Goal: Task Accomplishment & Management: Manage account settings

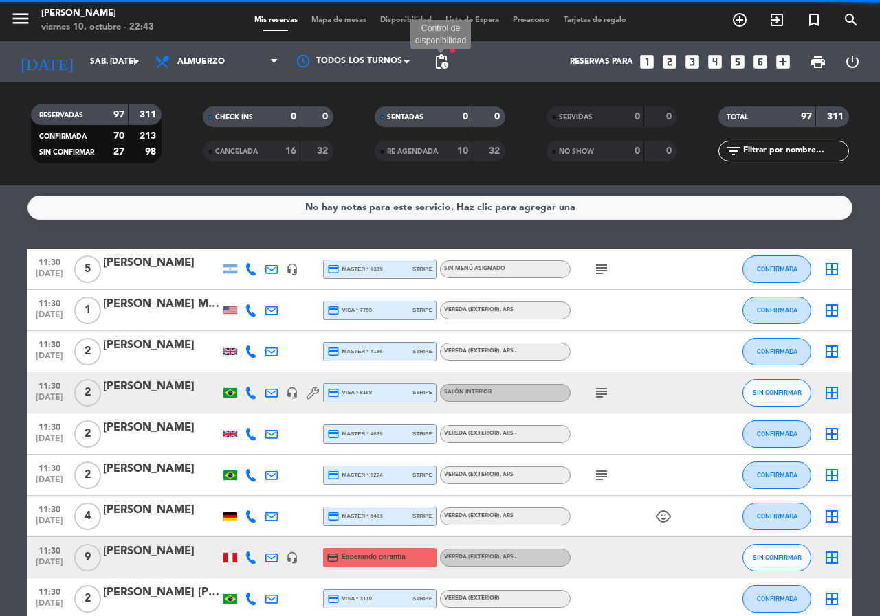
click at [443, 58] on span "pending_actions" at bounding box center [441, 62] width 16 height 16
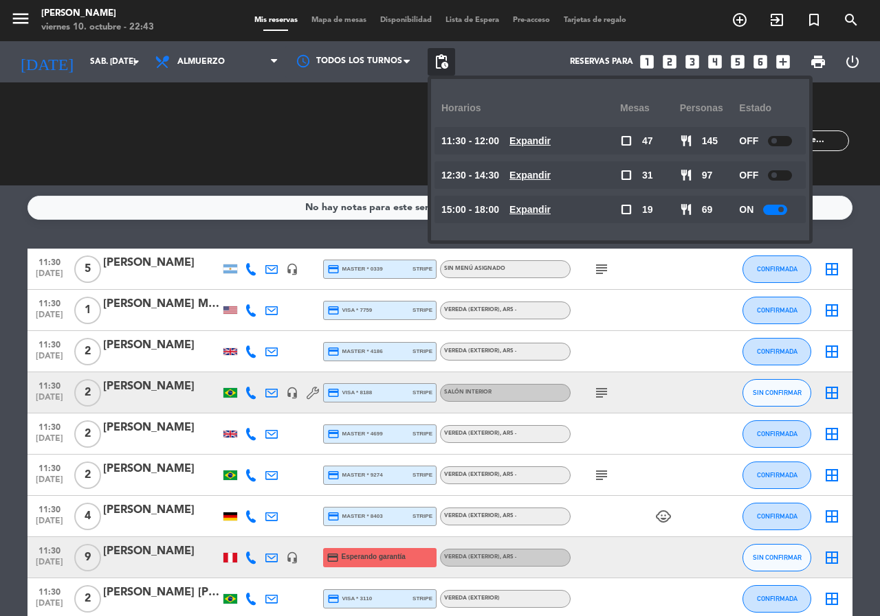
click at [535, 63] on div "Reservas para looks_one looks_two looks_3 looks_4 looks_5 looks_6 add_box" at bounding box center [626, 61] width 342 height 41
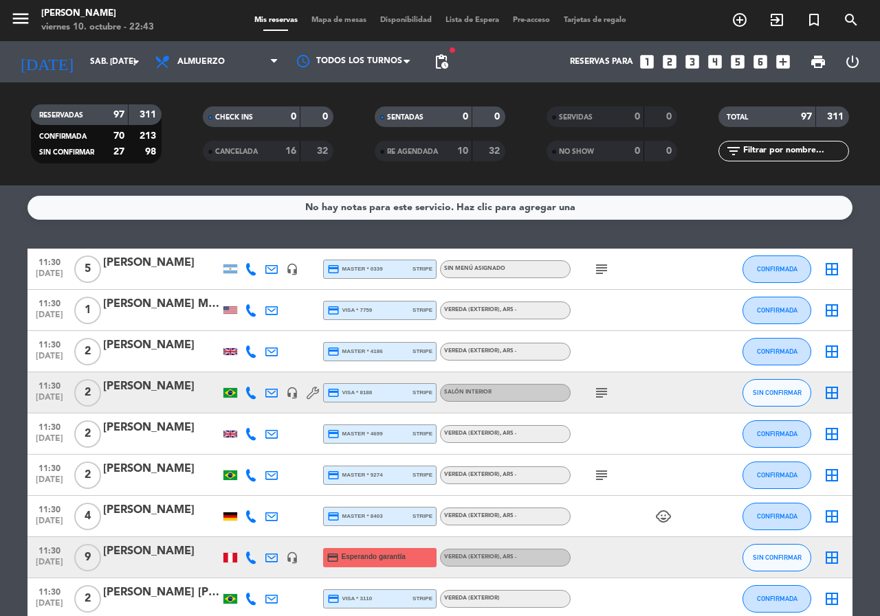
click at [755, 60] on icon "looks_6" at bounding box center [760, 62] width 18 height 18
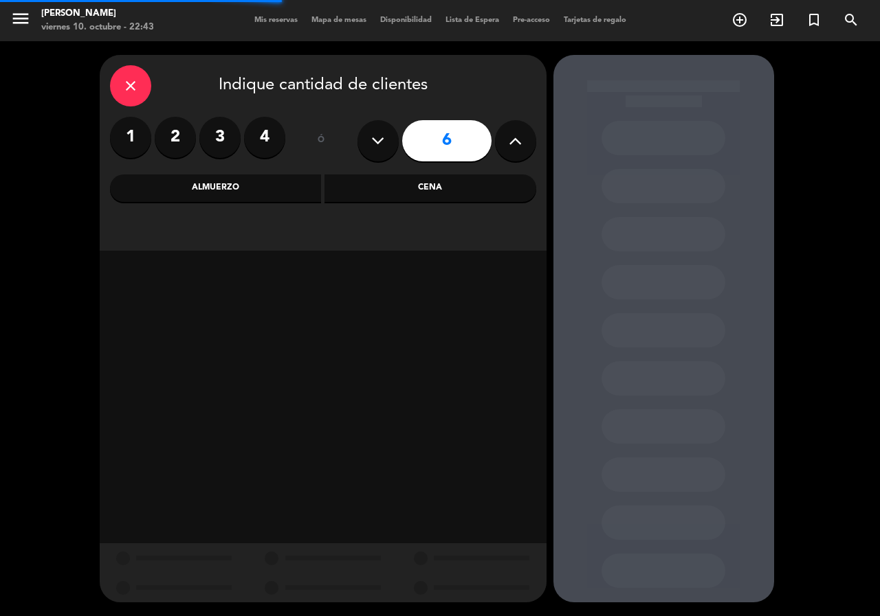
click at [232, 179] on div "Almuerzo" at bounding box center [216, 188] width 212 height 27
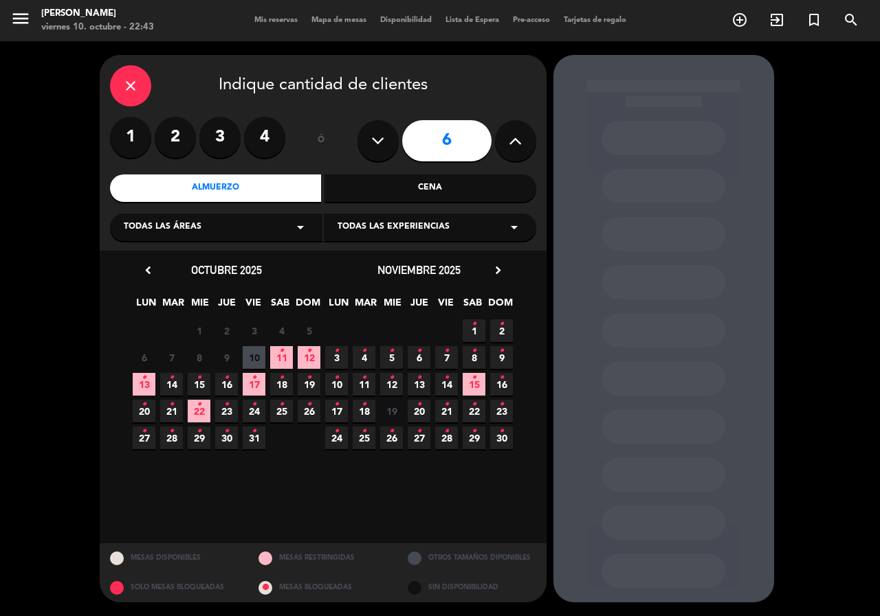
click at [289, 362] on span "11 •" at bounding box center [281, 357] width 23 height 23
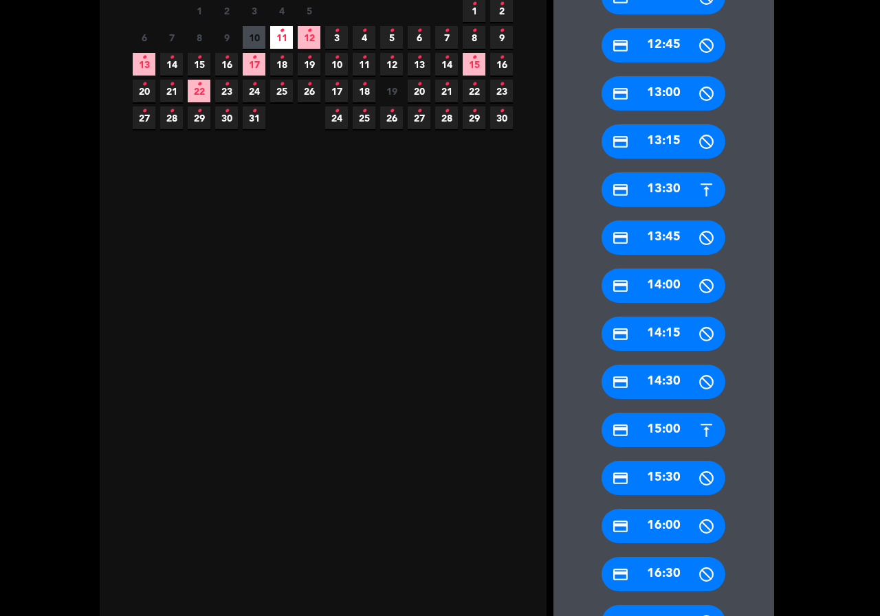
scroll to position [526, 0]
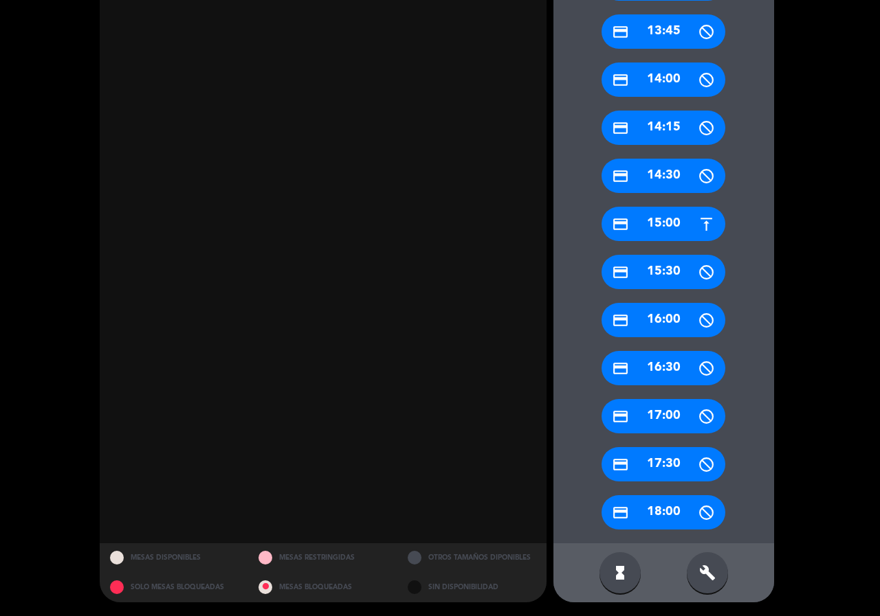
click at [617, 225] on icon "credit_card" at bounding box center [620, 224] width 17 height 17
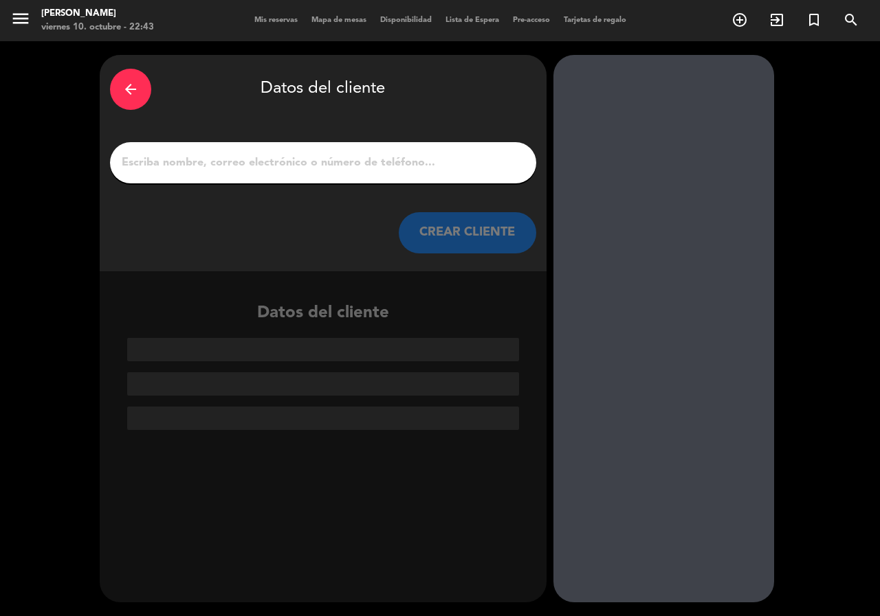
click at [332, 141] on div "arrow_back Datos del cliente CREAR CLIENTE" at bounding box center [323, 163] width 447 height 216
click at [339, 155] on input "1" at bounding box center [322, 162] width 405 height 19
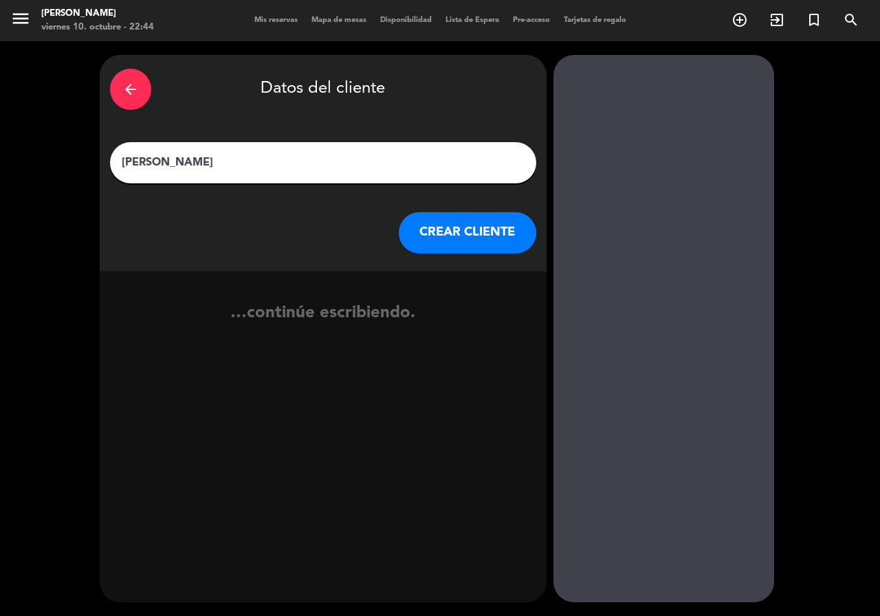
type input "[PERSON_NAME]"
click at [407, 215] on div "CREAR CLIENTE" at bounding box center [323, 232] width 426 height 41
click at [414, 233] on button "CREAR CLIENTE" at bounding box center [467, 232] width 137 height 41
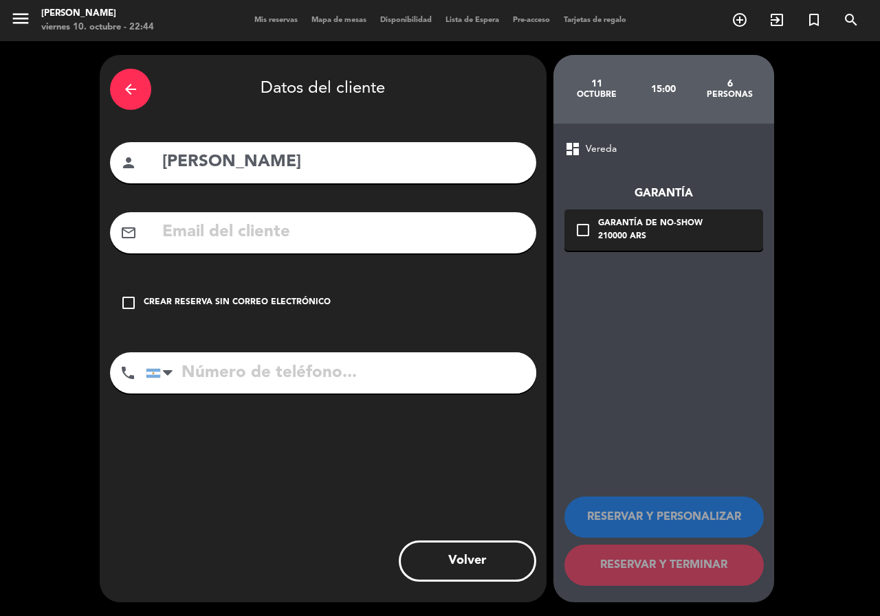
click at [319, 246] on div "mail_outline" at bounding box center [323, 232] width 426 height 41
click at [319, 241] on input "text" at bounding box center [343, 233] width 365 height 28
click at [223, 223] on input "[PERSON_NAME]" at bounding box center [343, 233] width 365 height 28
click at [316, 234] on input "FELIPEORELLA" at bounding box center [343, 233] width 365 height 28
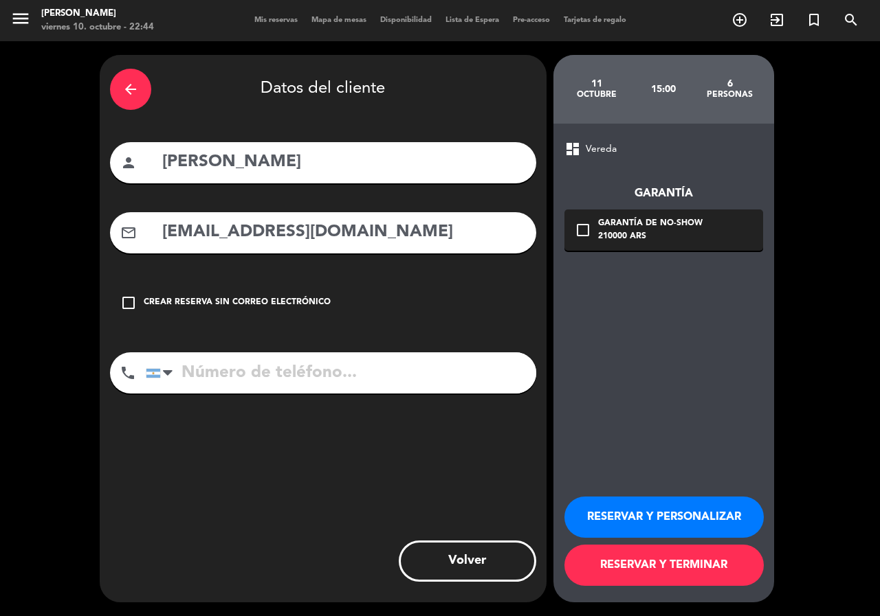
type input "[EMAIL_ADDRESS][DOMAIN_NAME]"
click at [276, 361] on input "tel" at bounding box center [341, 373] width 390 height 41
type input "[PHONE_NUMBER]"
click at [646, 227] on div "Garantía de no-show" at bounding box center [650, 224] width 104 height 14
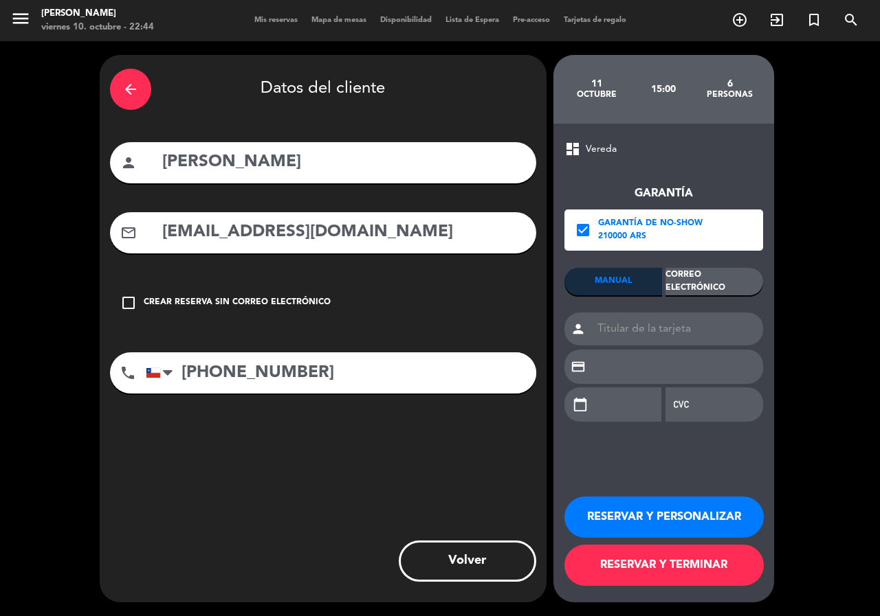
drag, startPoint x: 708, startPoint y: 281, endPoint x: 696, endPoint y: 284, distance: 12.7
click at [708, 281] on div "Correo Electrónico" at bounding box center [714, 281] width 98 height 27
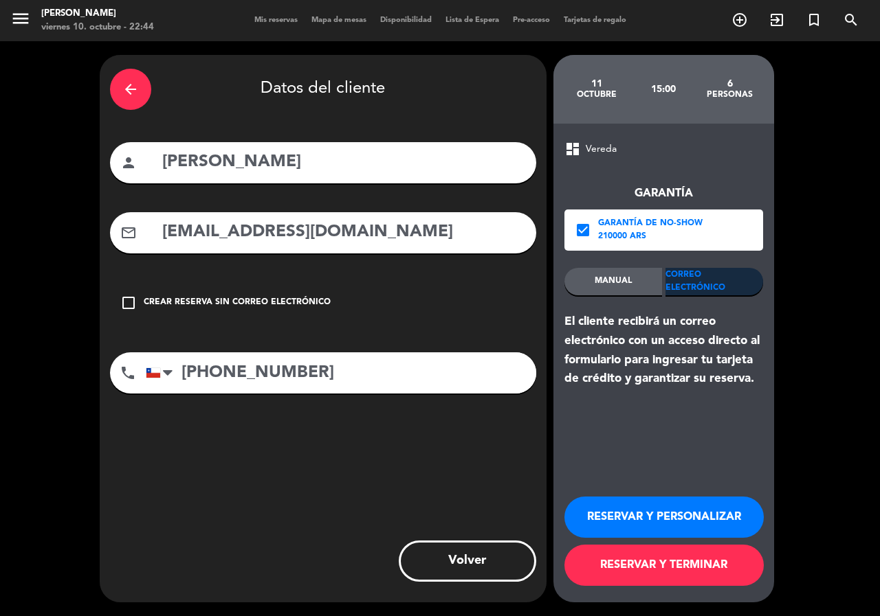
click at [638, 504] on button "RESERVAR Y PERSONALIZAR" at bounding box center [663, 517] width 199 height 41
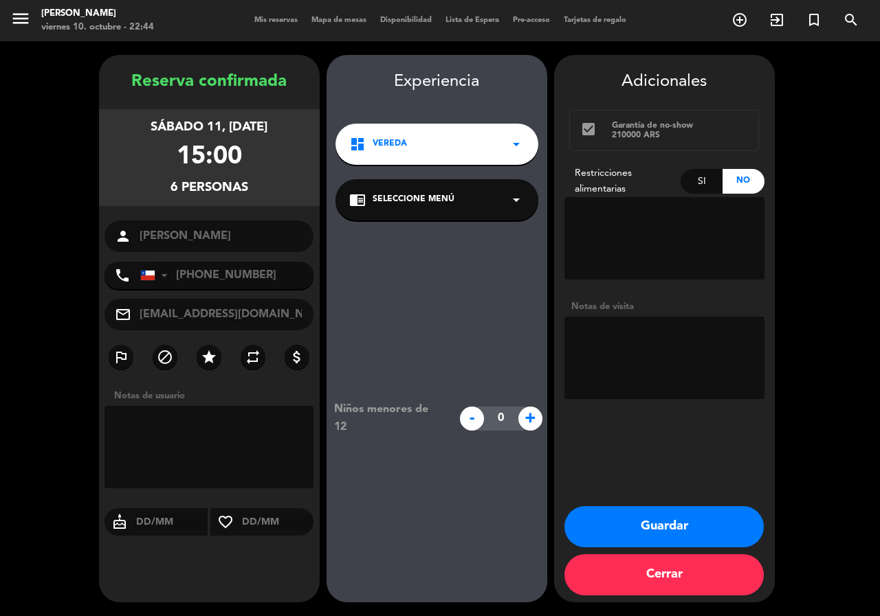
click at [423, 215] on div "chrome_reader_mode Seleccione Menú arrow_drop_down" at bounding box center [436, 199] width 203 height 41
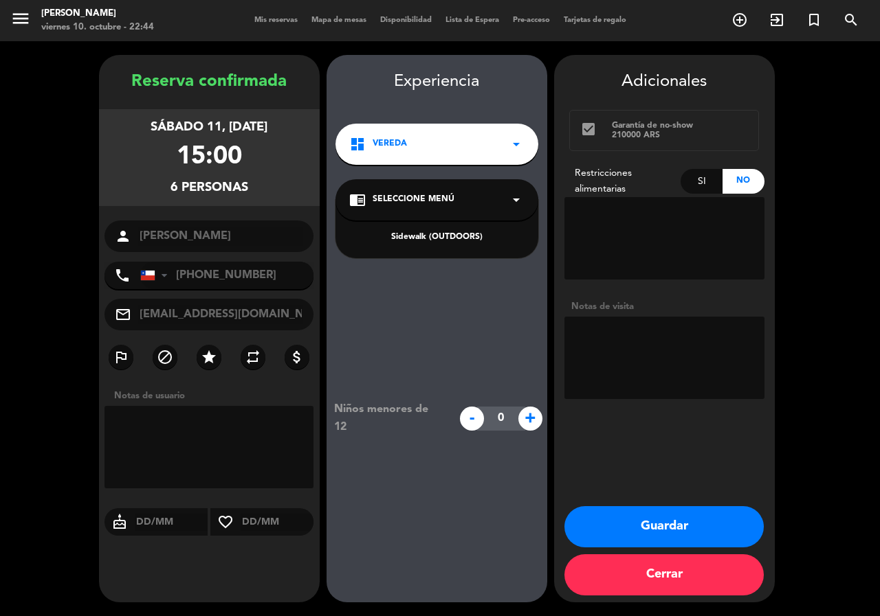
click at [417, 151] on div "dashboard Vereda arrow_drop_down" at bounding box center [436, 144] width 203 height 41
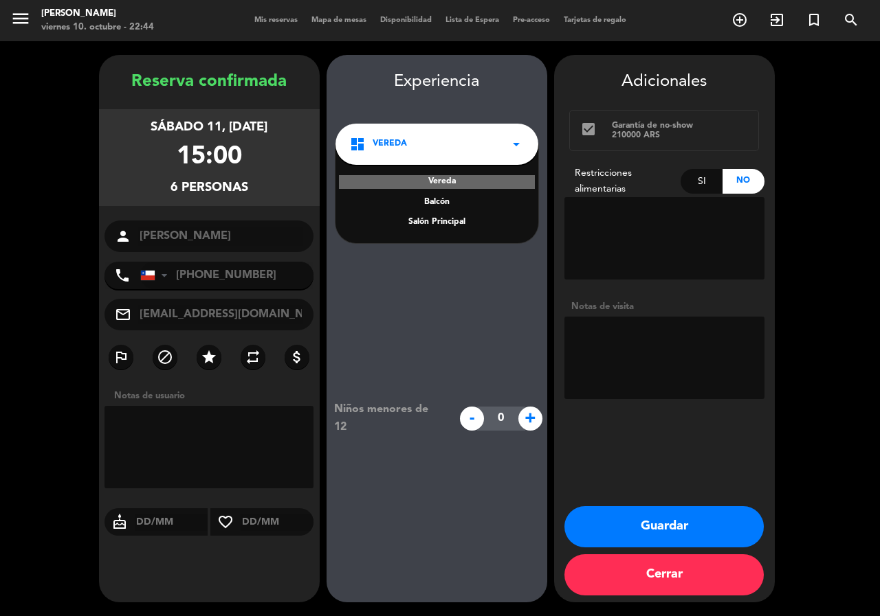
click at [445, 226] on div "Salón Principal" at bounding box center [436, 223] width 175 height 14
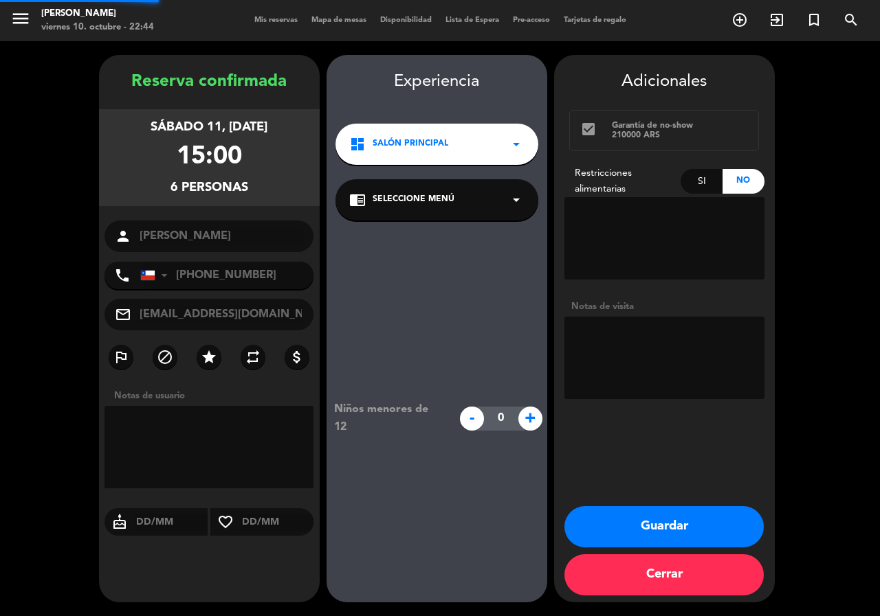
click at [447, 229] on div "Niños menores de 12 - 0 +" at bounding box center [436, 419] width 221 height 396
click at [449, 213] on div "chrome_reader_mode Seleccione Menú arrow_drop_down" at bounding box center [436, 199] width 203 height 41
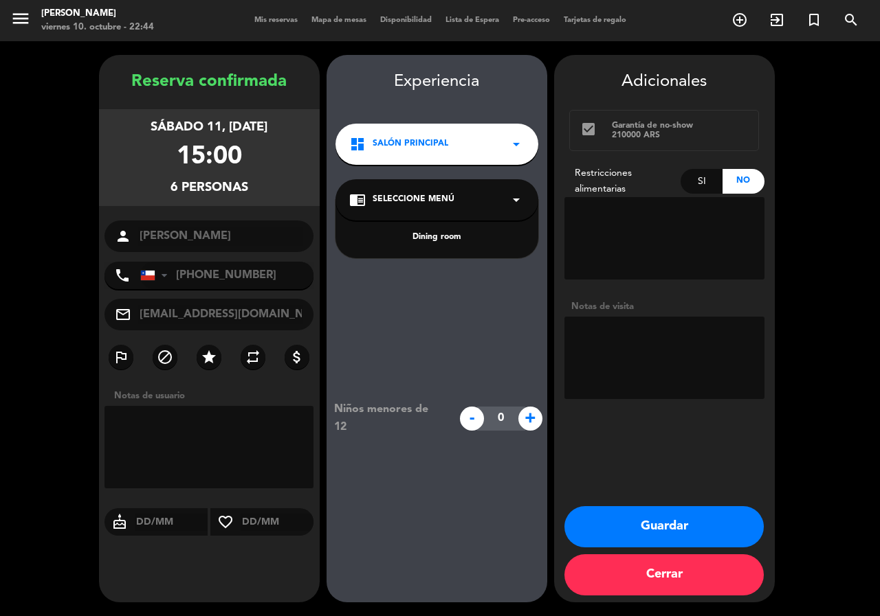
click at [458, 239] on div "Dining room" at bounding box center [436, 238] width 175 height 14
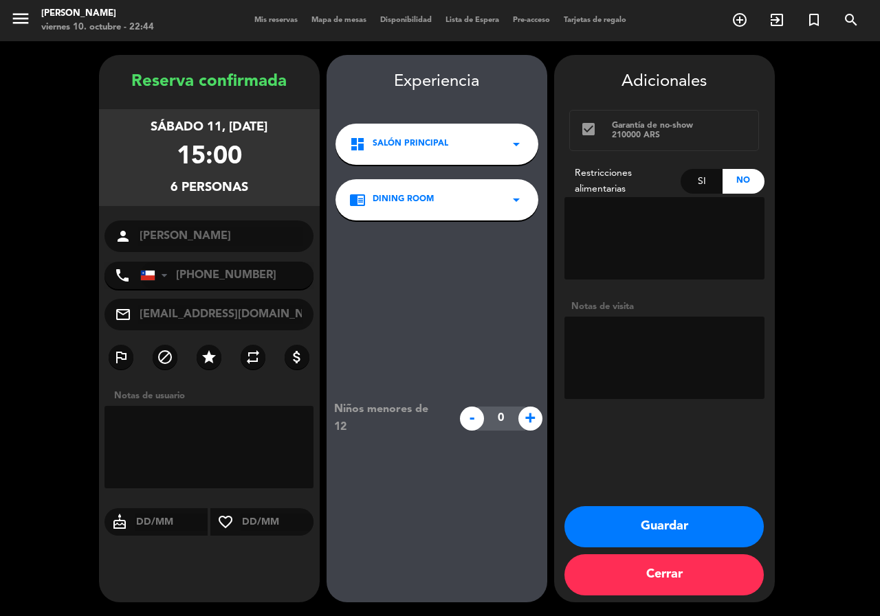
click at [717, 374] on textarea at bounding box center [664, 358] width 200 height 82
type textarea "QUIERE ADENTRO YA SABE QUE TIENE QUE ESPERAR"
click at [675, 525] on button "Guardar" at bounding box center [663, 526] width 199 height 41
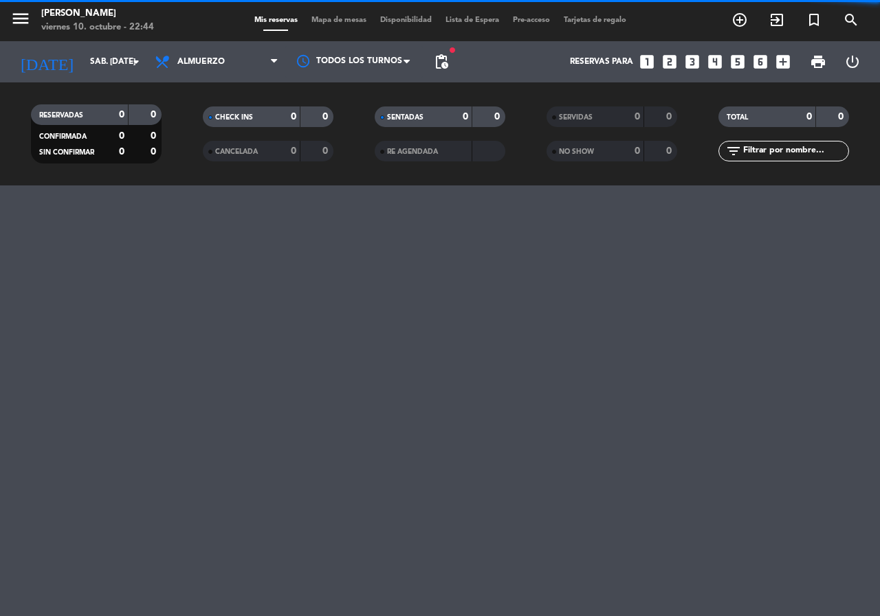
drag, startPoint x: 632, startPoint y: 526, endPoint x: 807, endPoint y: 643, distance: 211.5
click at [807, 616] on html "close × [PERSON_NAME] × chrome_reader_mode Listado de Reservas account_box Clie…" at bounding box center [440, 308] width 880 height 616
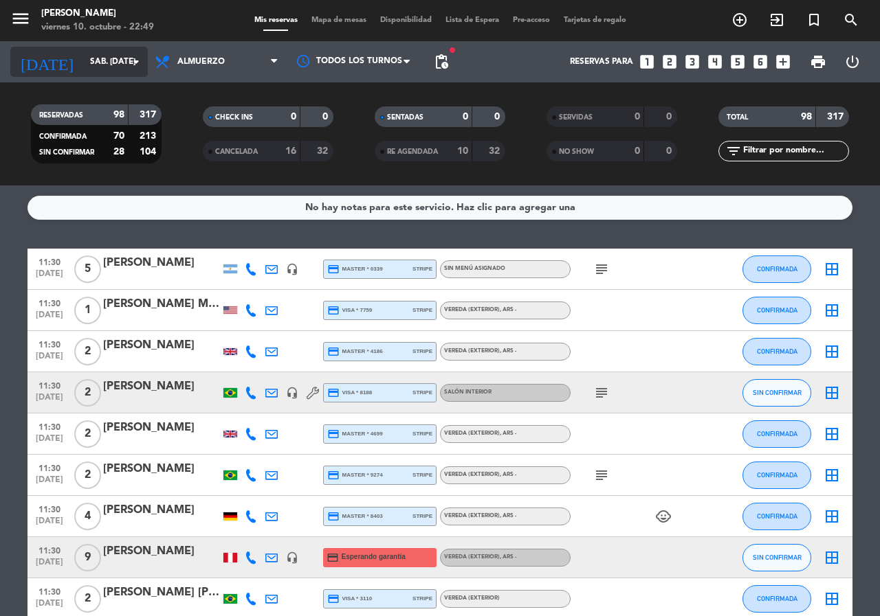
click at [121, 66] on input "sáb. [DATE]" at bounding box center [137, 61] width 109 height 23
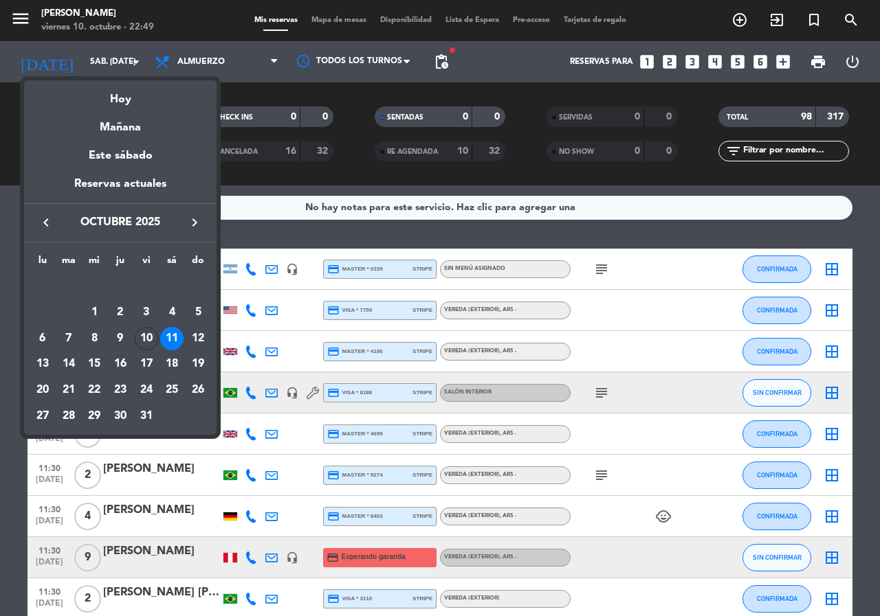
click at [196, 228] on icon "keyboard_arrow_right" at bounding box center [194, 222] width 16 height 16
click at [146, 385] on div "26" at bounding box center [146, 390] width 23 height 23
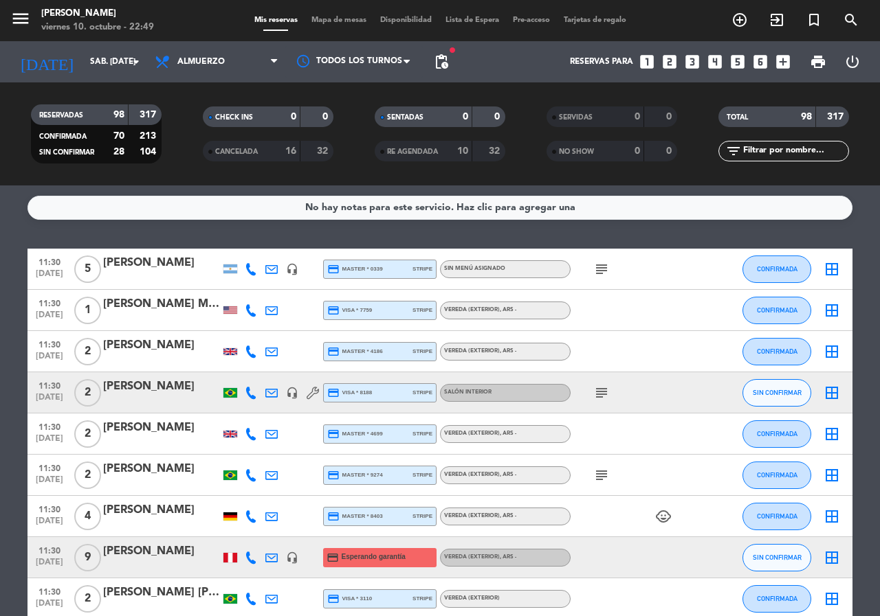
type input "vie. 26 dic."
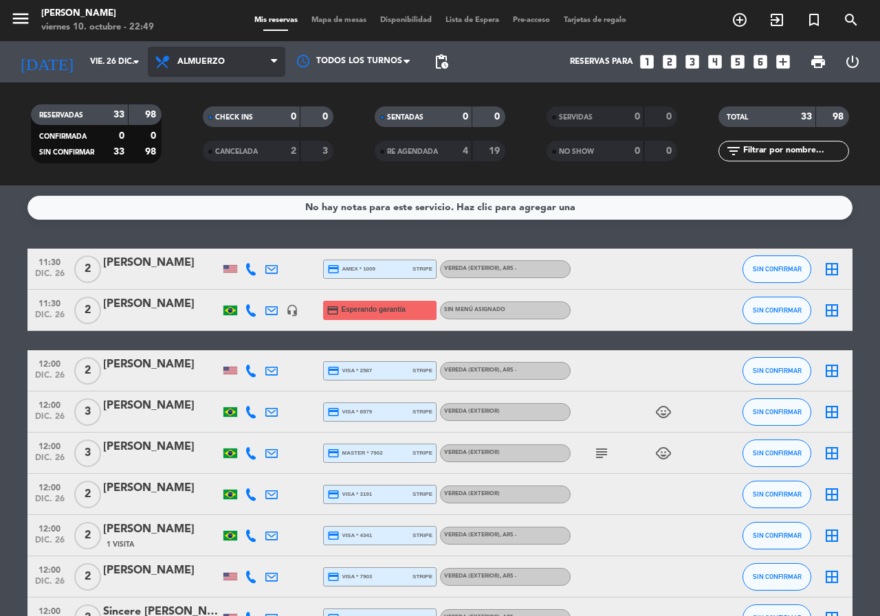
click at [215, 66] on span "Almuerzo" at bounding box center [200, 62] width 47 height 10
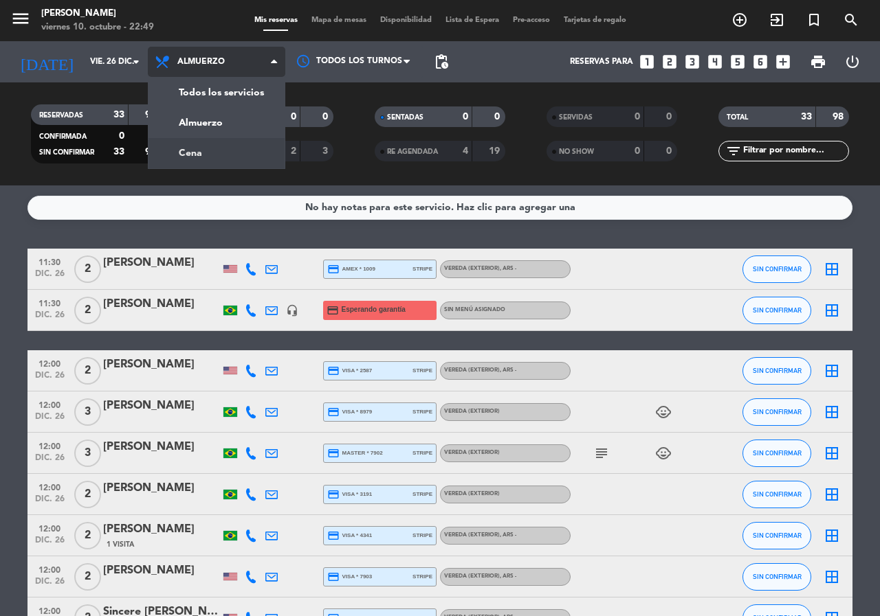
click at [200, 159] on div "menu [PERSON_NAME] 10. octubre - 22:49 Mis reservas Mapa de mesas Disponibilida…" at bounding box center [440, 93] width 880 height 186
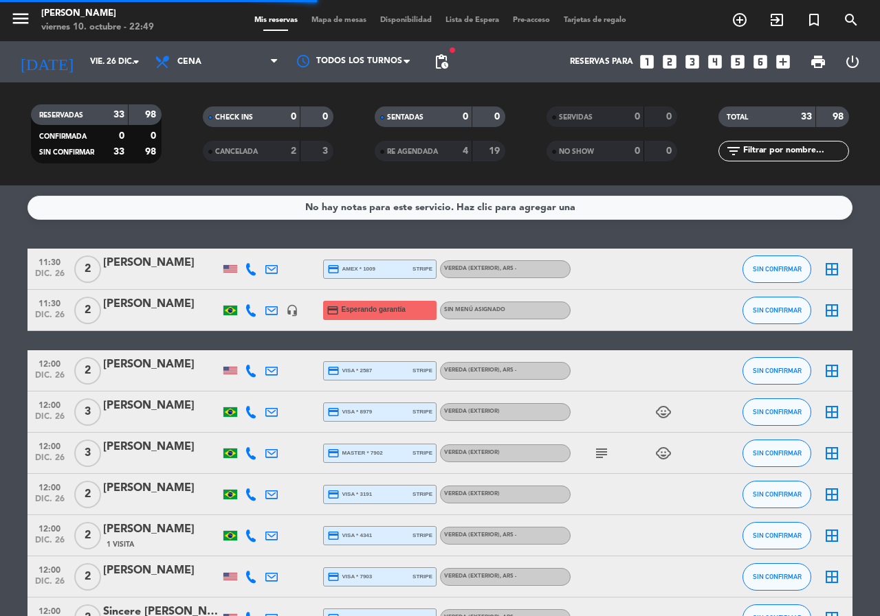
click at [770, 148] on input "text" at bounding box center [794, 151] width 107 height 15
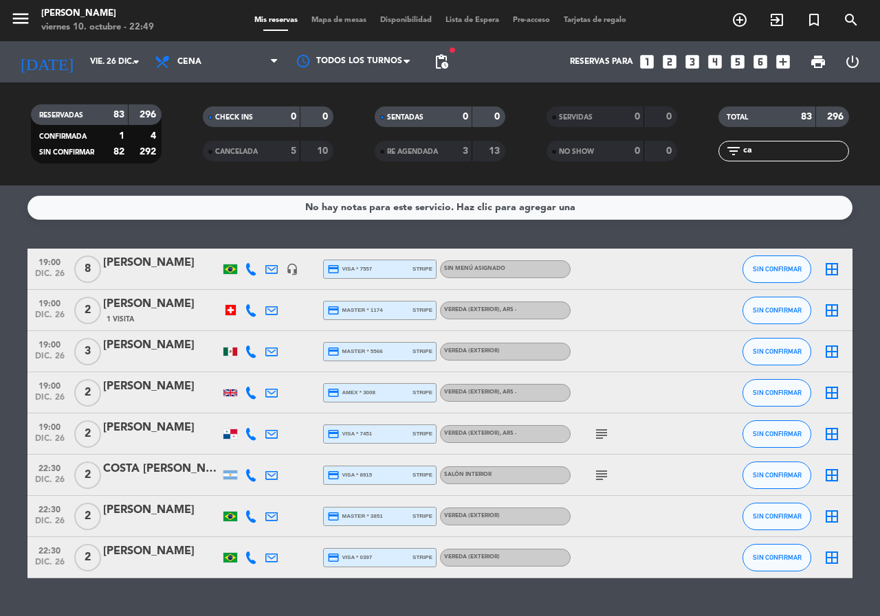
type input "c"
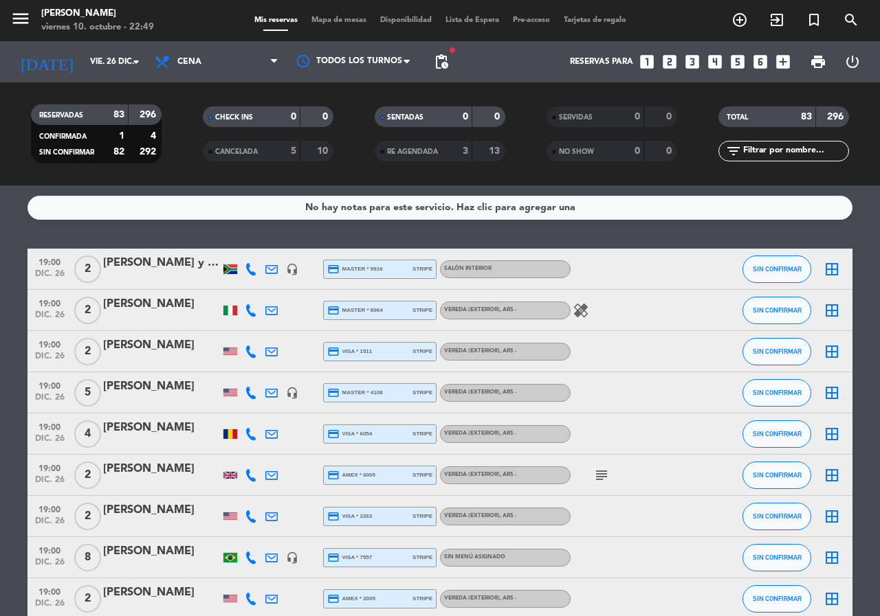
click at [597, 473] on icon "subject" at bounding box center [601, 475] width 16 height 16
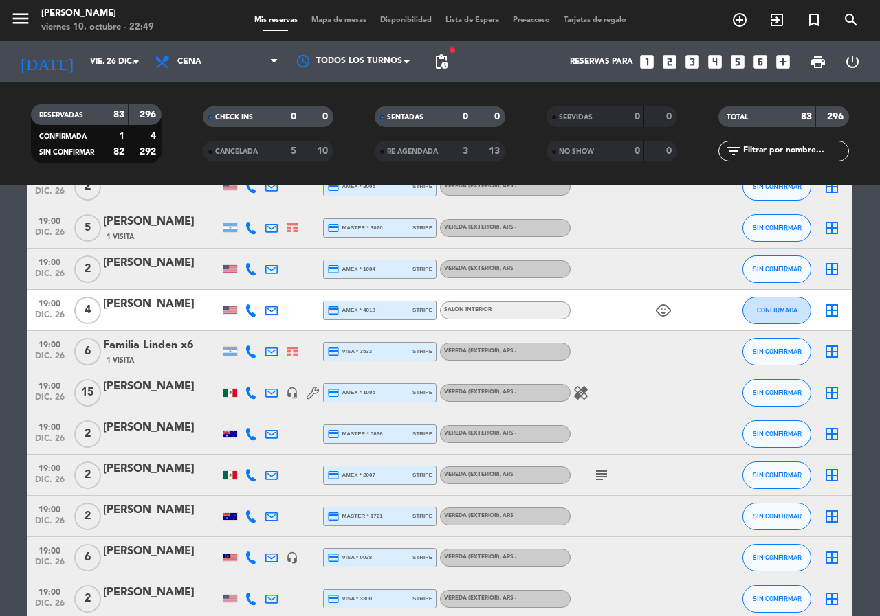
scroll to position [550, 0]
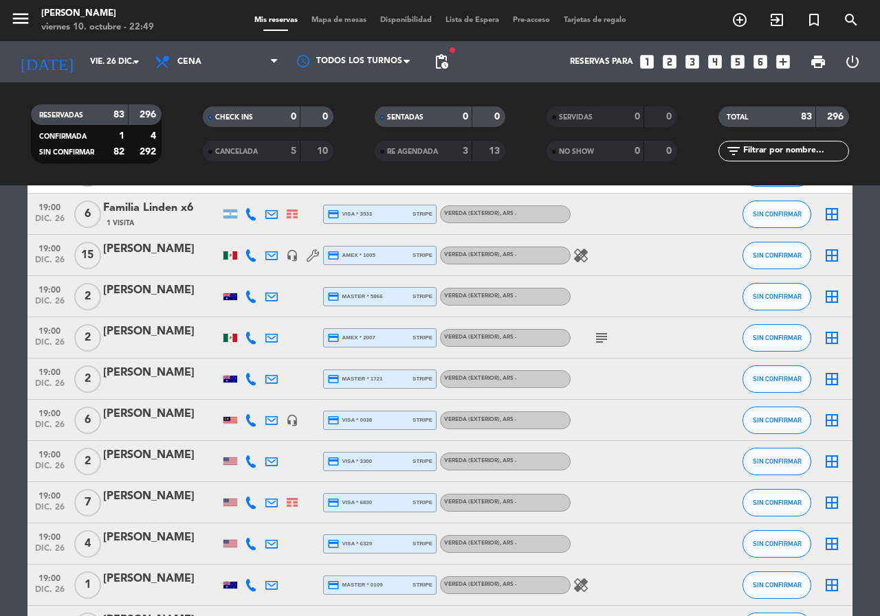
click at [599, 330] on icon "subject" at bounding box center [601, 338] width 16 height 16
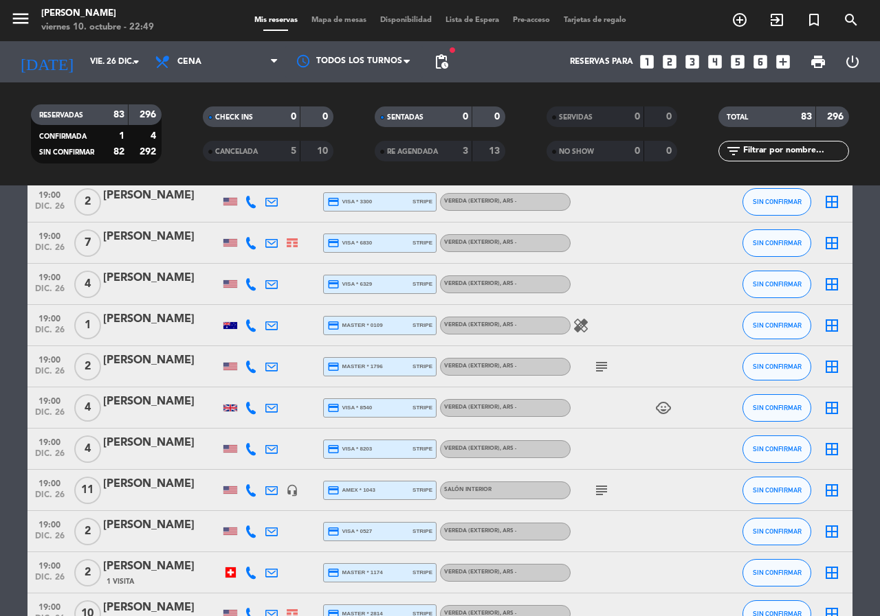
scroll to position [825, 0]
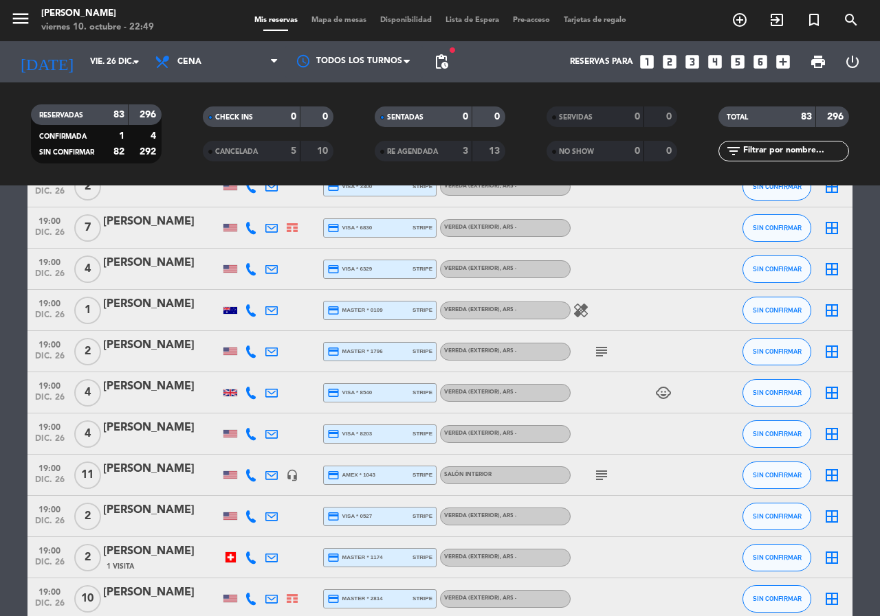
click at [599, 341] on div "subject" at bounding box center [632, 351] width 124 height 41
click at [601, 347] on icon "subject" at bounding box center [601, 352] width 16 height 16
click at [607, 475] on icon "subject" at bounding box center [601, 475] width 16 height 16
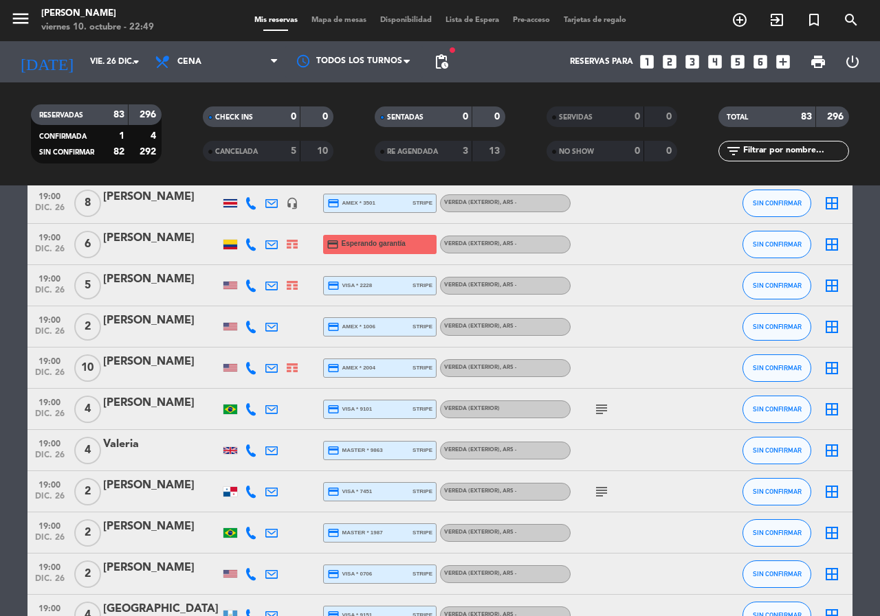
scroll to position [1512, 0]
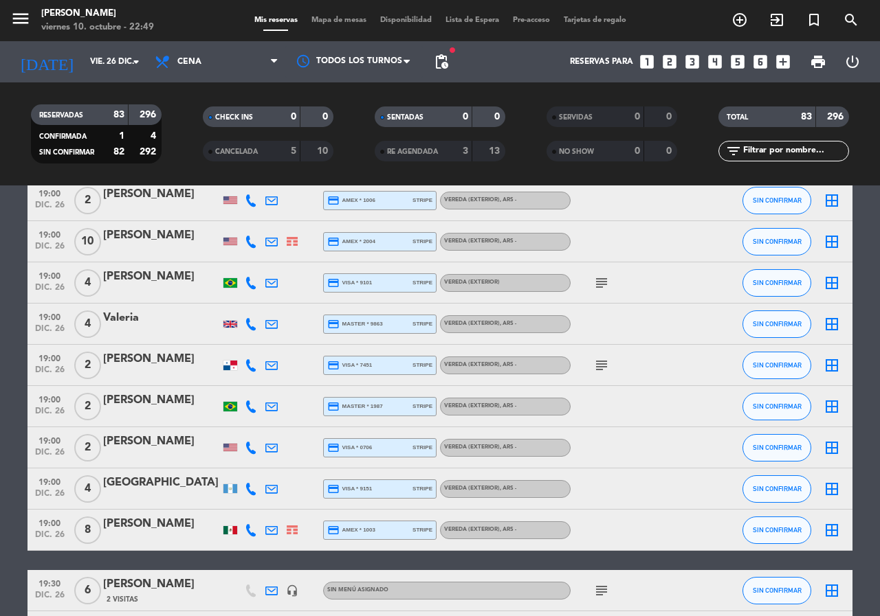
click at [592, 289] on span "subject" at bounding box center [601, 283] width 21 height 16
click at [592, 288] on span "subject" at bounding box center [601, 283] width 21 height 16
click at [599, 287] on icon "subject" at bounding box center [601, 283] width 16 height 16
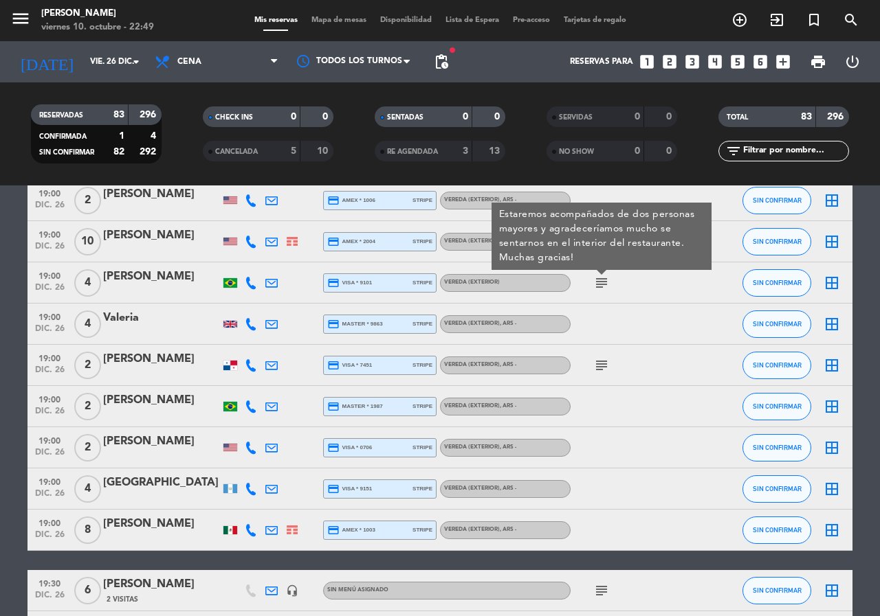
click at [605, 369] on icon "subject" at bounding box center [601, 365] width 16 height 16
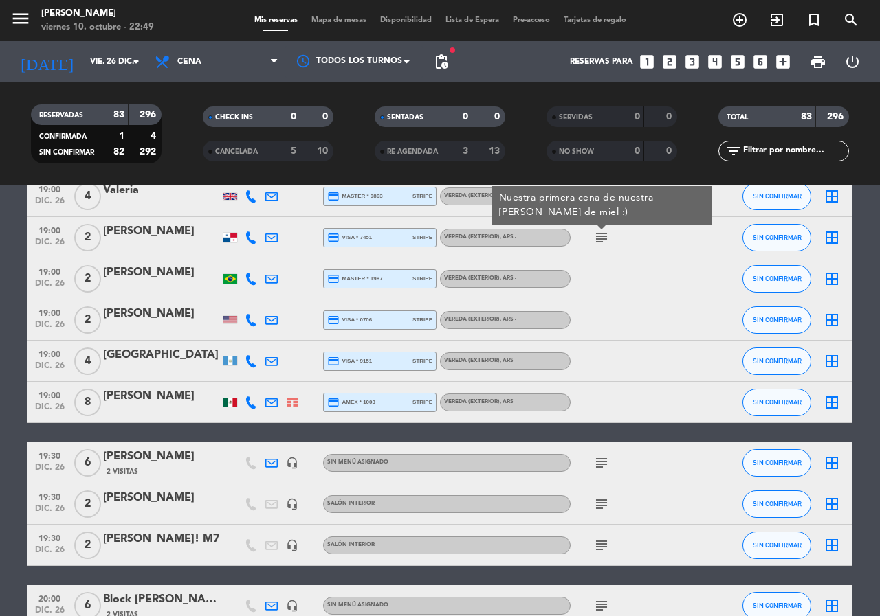
scroll to position [1649, 0]
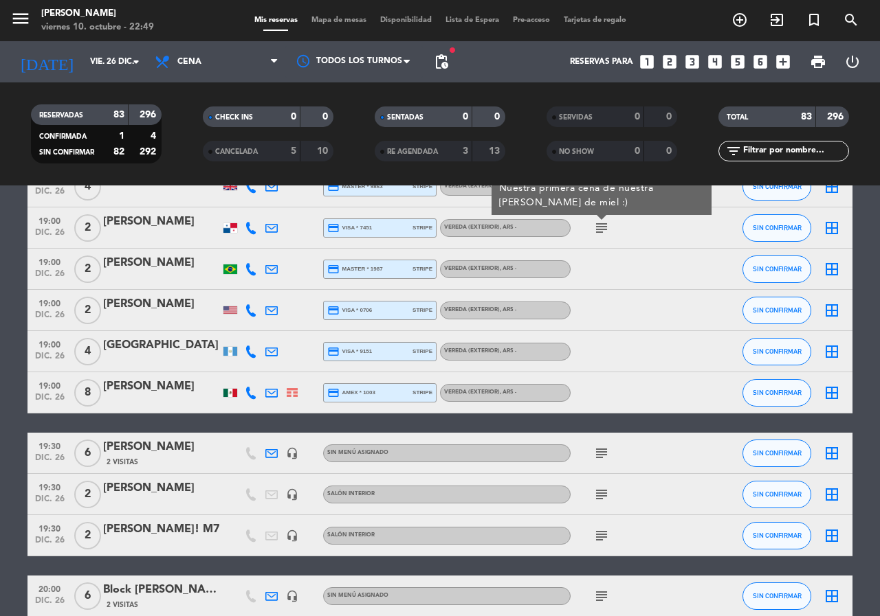
click at [601, 445] on div "subject" at bounding box center [632, 453] width 124 height 41
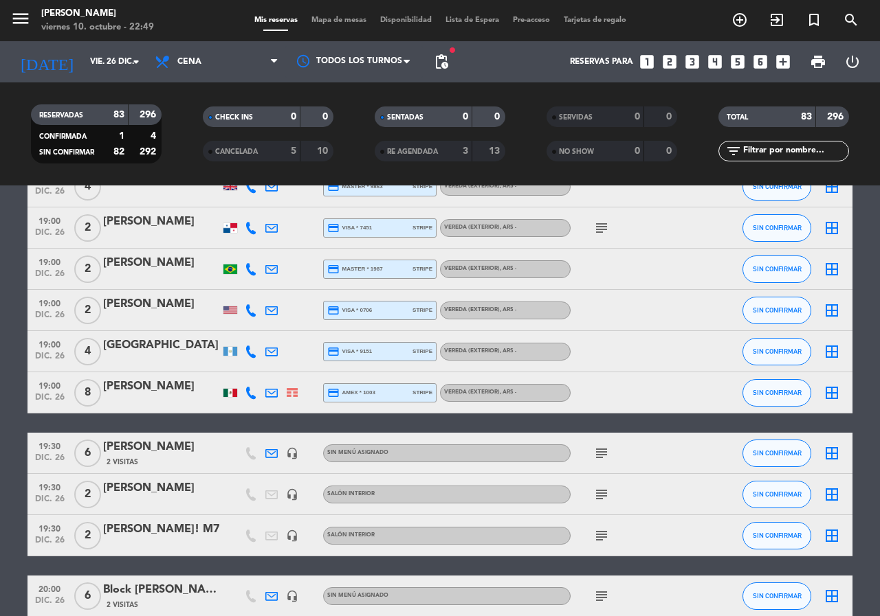
click at [601, 452] on icon "subject" at bounding box center [601, 453] width 16 height 16
click at [601, 494] on icon "subject" at bounding box center [601, 495] width 16 height 16
click at [604, 541] on icon "subject" at bounding box center [601, 536] width 16 height 16
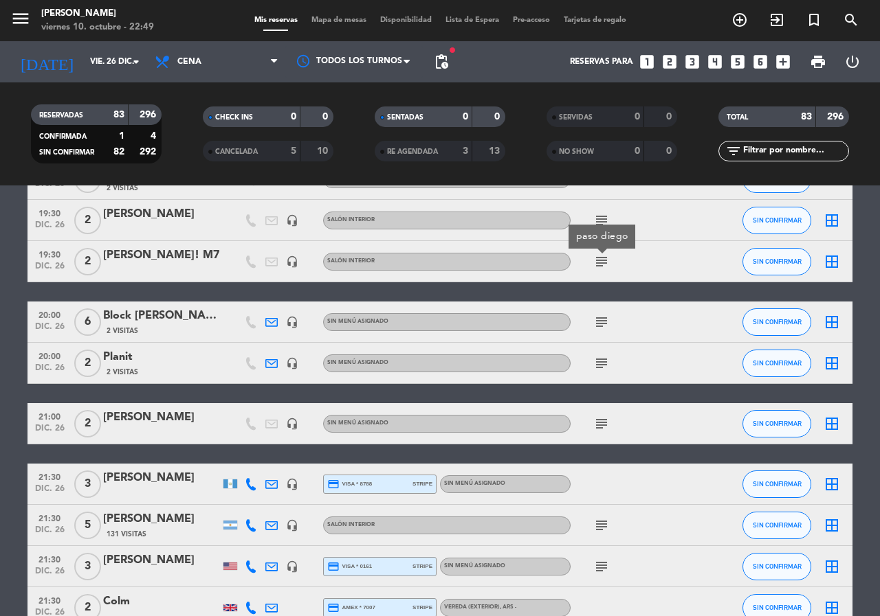
scroll to position [1924, 0]
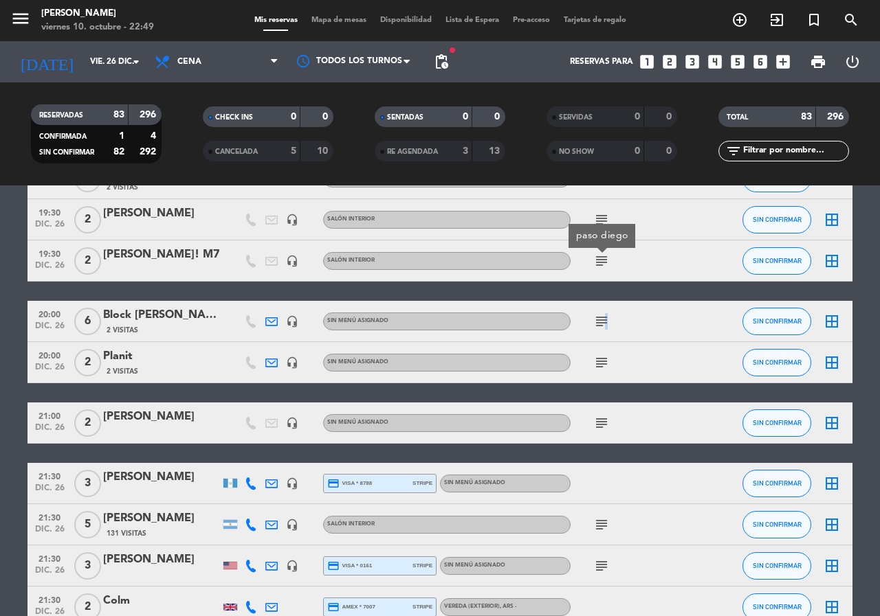
click at [603, 322] on icon "subject" at bounding box center [601, 321] width 16 height 16
click at [601, 368] on icon "subject" at bounding box center [601, 363] width 16 height 16
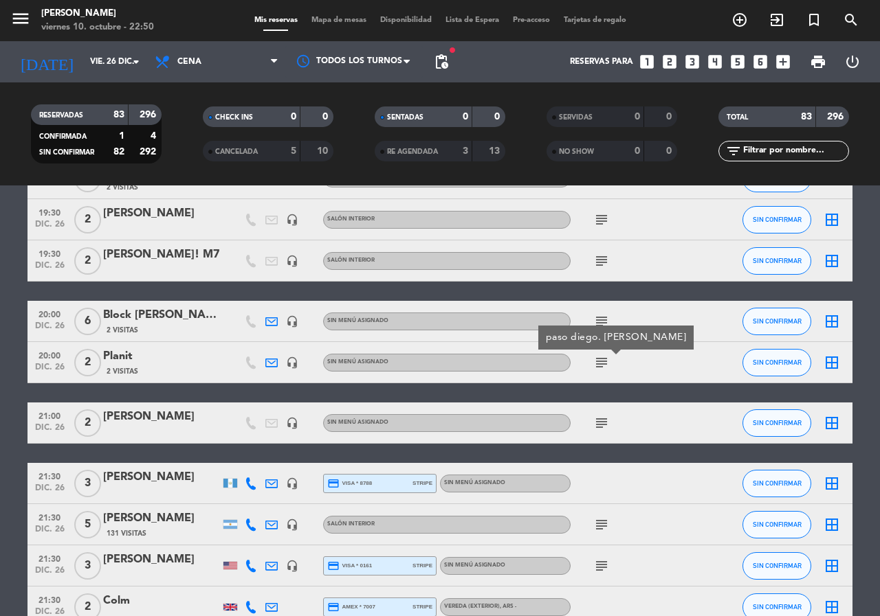
click at [601, 417] on icon "subject" at bounding box center [601, 423] width 16 height 16
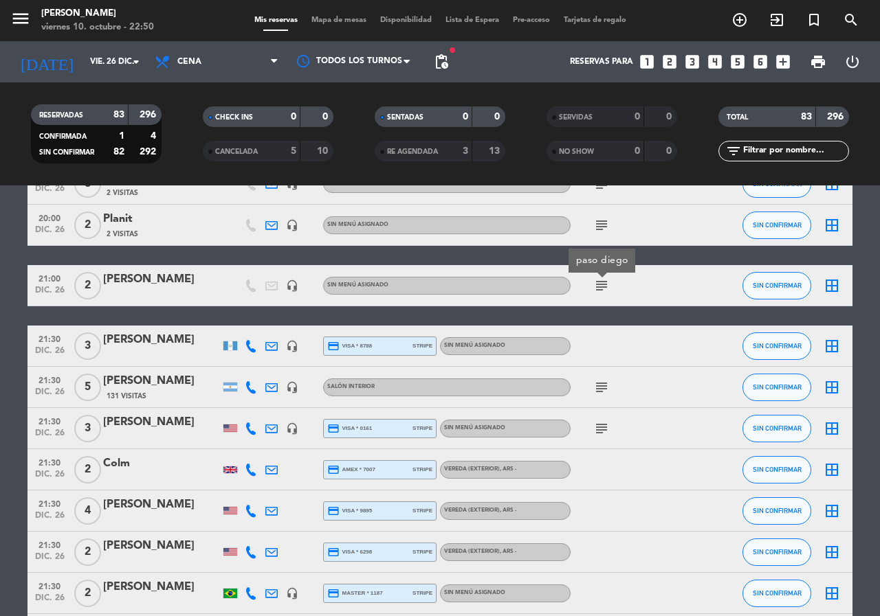
click at [603, 390] on icon "subject" at bounding box center [601, 387] width 16 height 16
click at [603, 427] on icon "subject" at bounding box center [601, 429] width 16 height 16
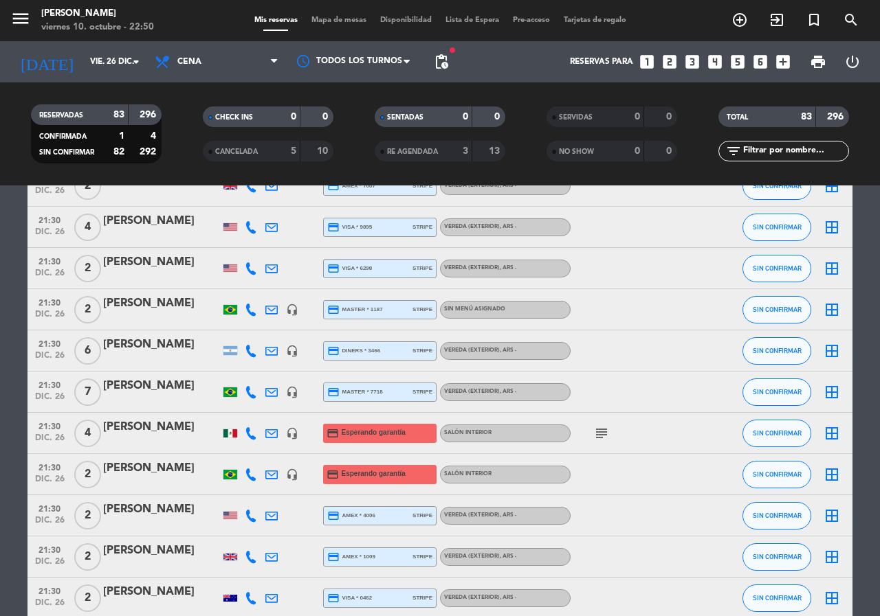
scroll to position [2474, 0]
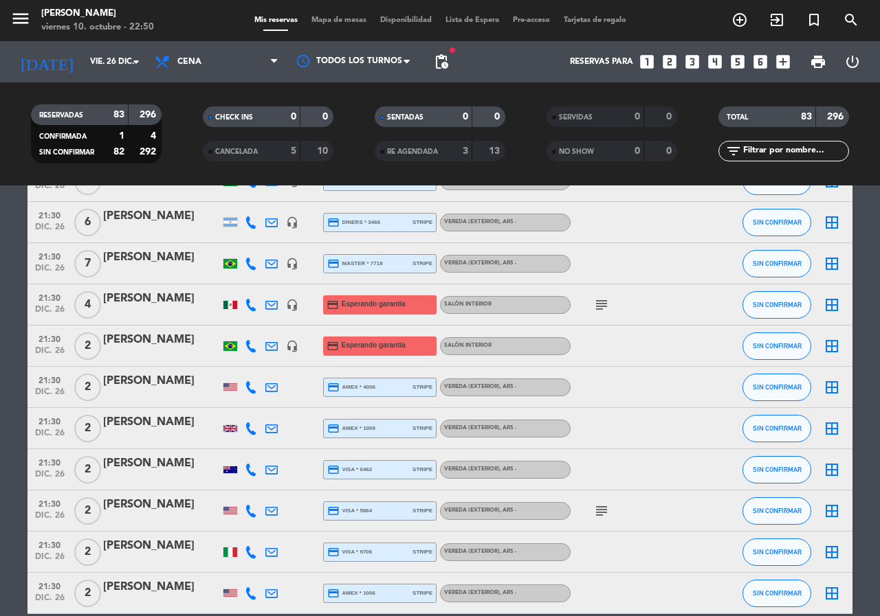
click at [598, 311] on icon "subject" at bounding box center [601, 305] width 16 height 16
click at [601, 517] on icon "subject" at bounding box center [601, 511] width 16 height 16
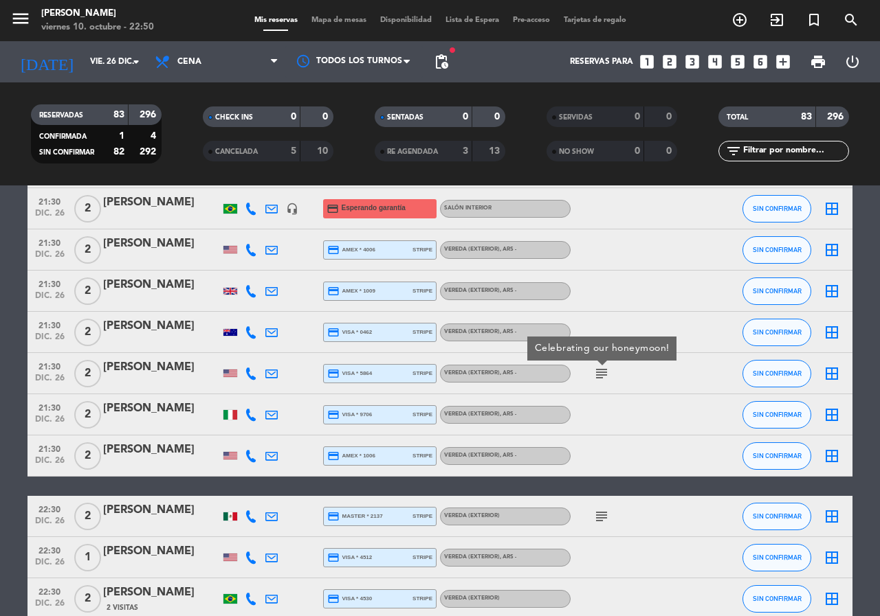
click at [599, 513] on icon "subject" at bounding box center [601, 517] width 16 height 16
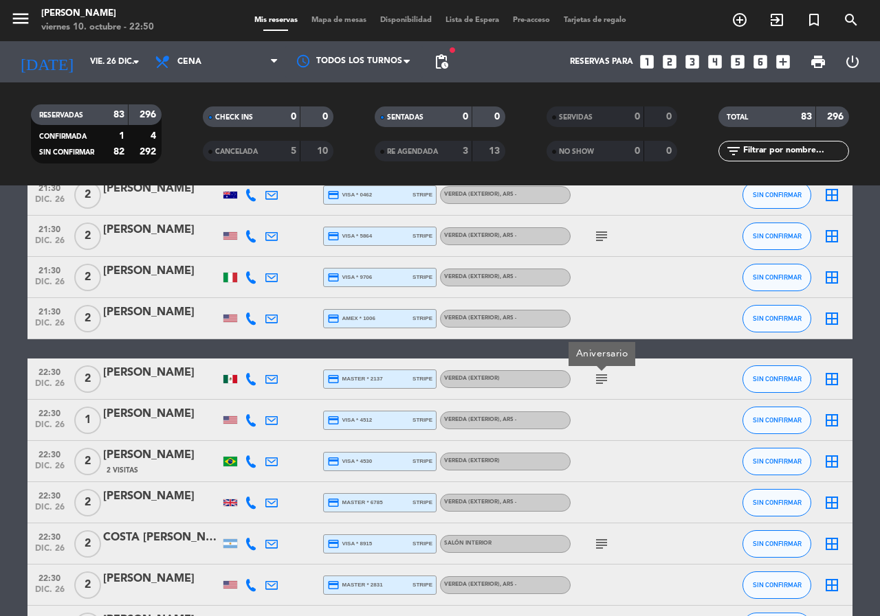
scroll to position [2886, 0]
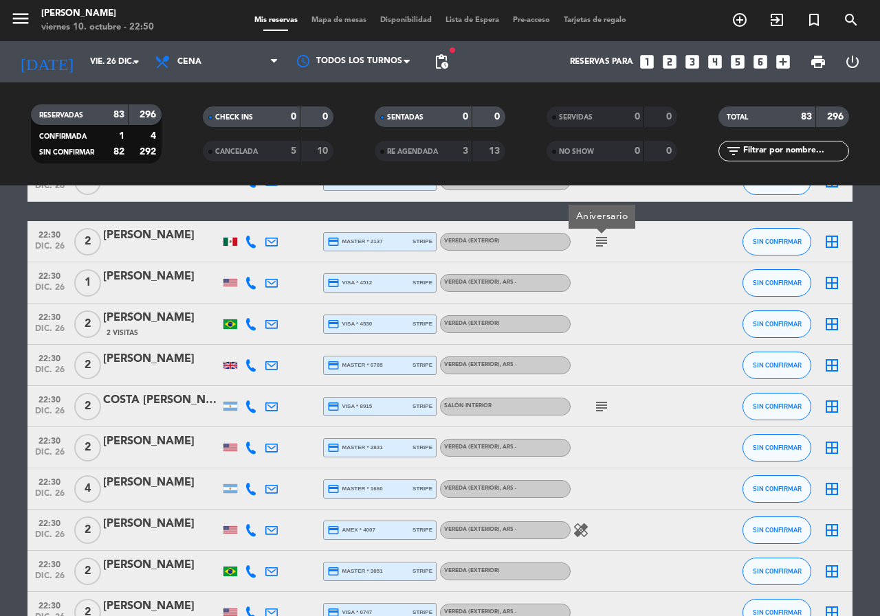
click at [603, 407] on icon "subject" at bounding box center [601, 407] width 16 height 16
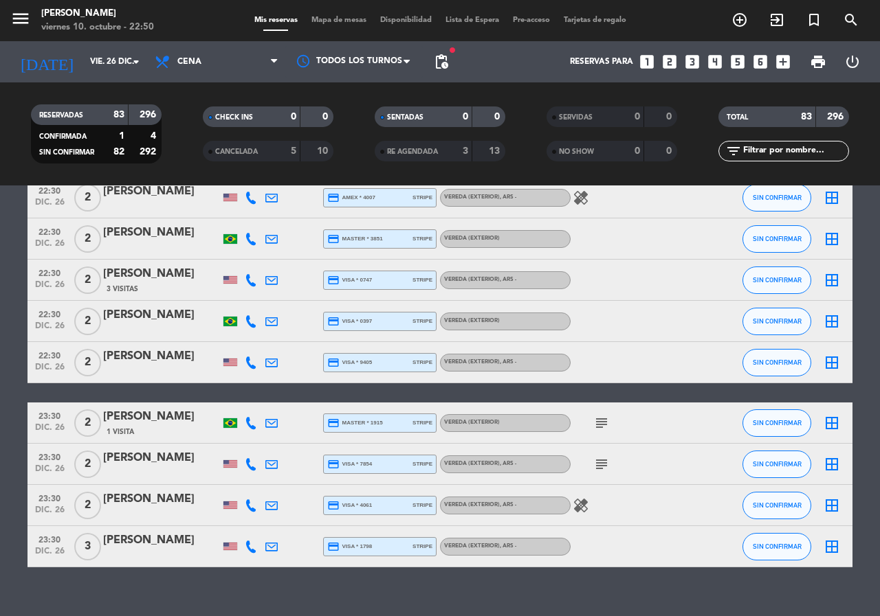
scroll to position [3239, 0]
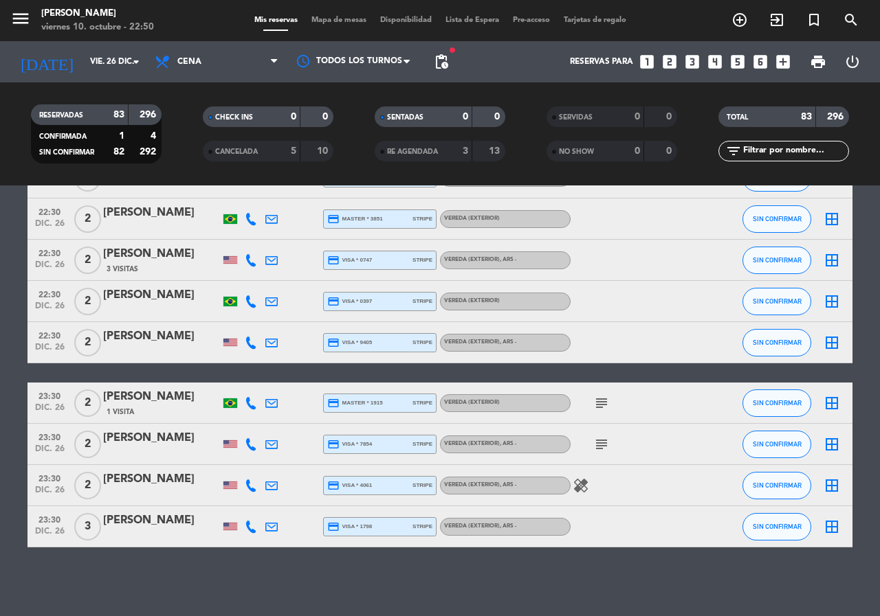
click at [603, 408] on icon "subject" at bounding box center [601, 403] width 16 height 16
click at [598, 451] on icon "subject" at bounding box center [601, 444] width 16 height 16
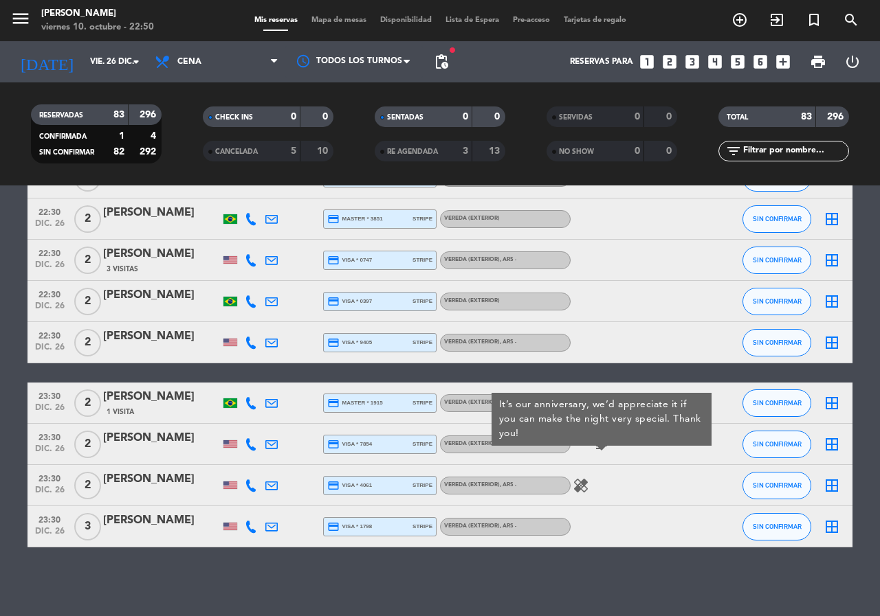
click at [756, 59] on icon "looks_6" at bounding box center [760, 62] width 18 height 18
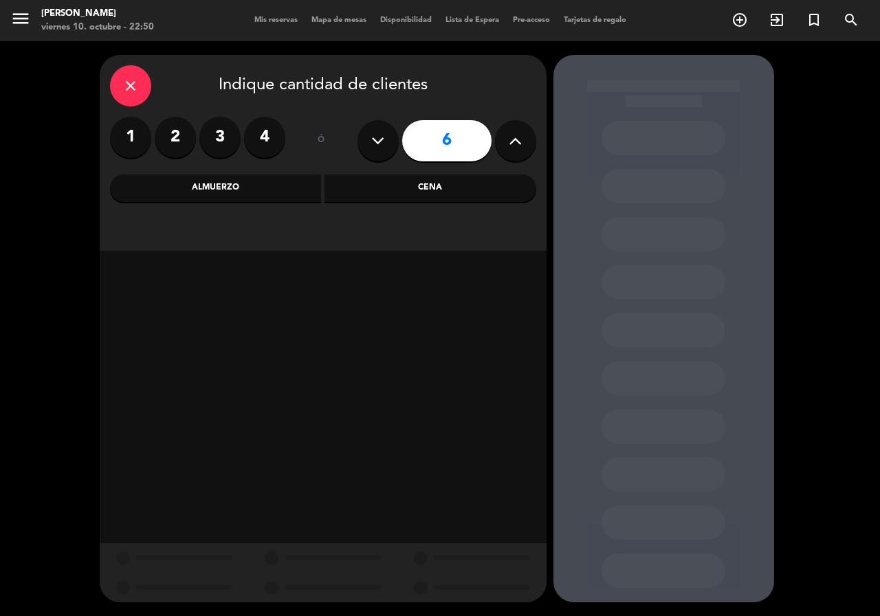
click at [395, 192] on div "Cena" at bounding box center [430, 188] width 212 height 27
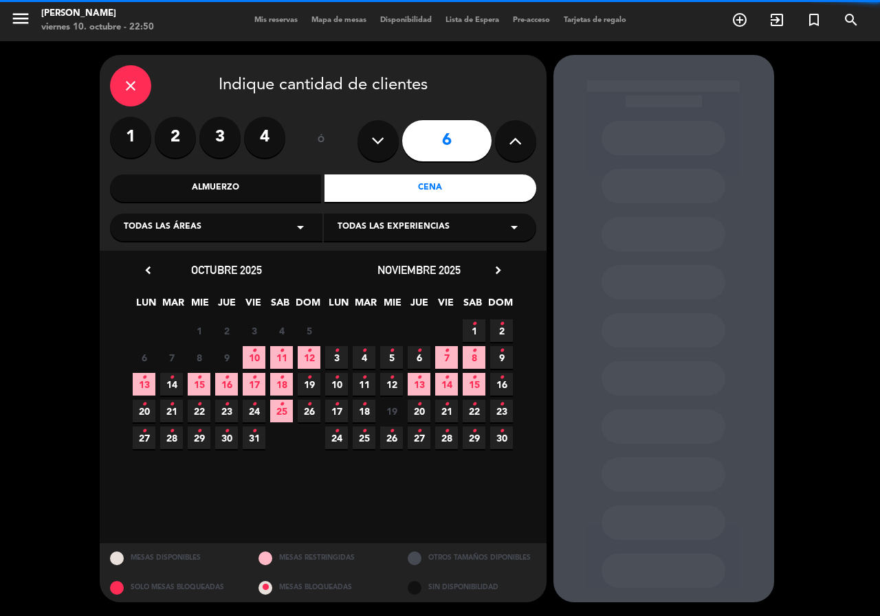
click at [508, 276] on div "noviembre 2025 chevron_right" at bounding box center [419, 270] width 192 height 19
click at [496, 267] on icon "chevron_right" at bounding box center [498, 270] width 14 height 14
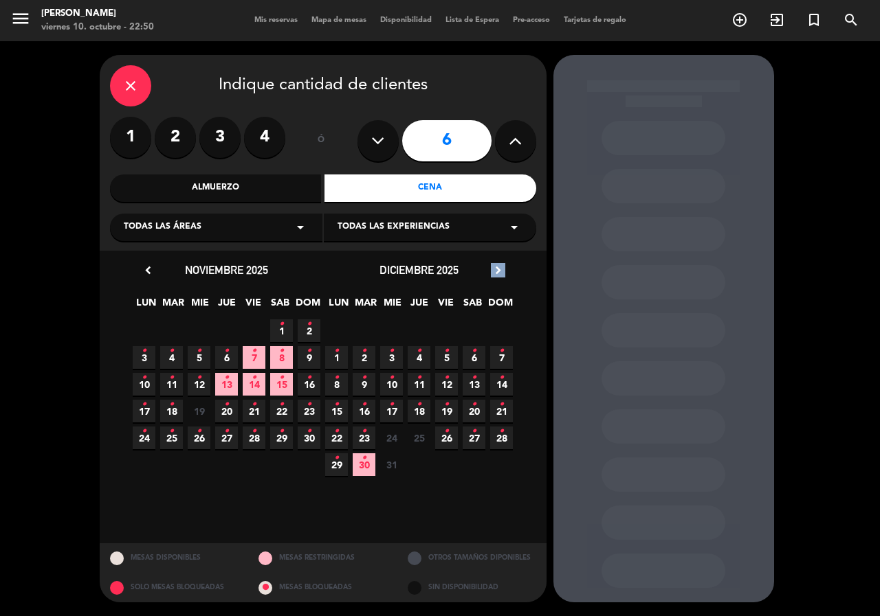
click at [496, 267] on icon "chevron_right" at bounding box center [498, 270] width 14 height 14
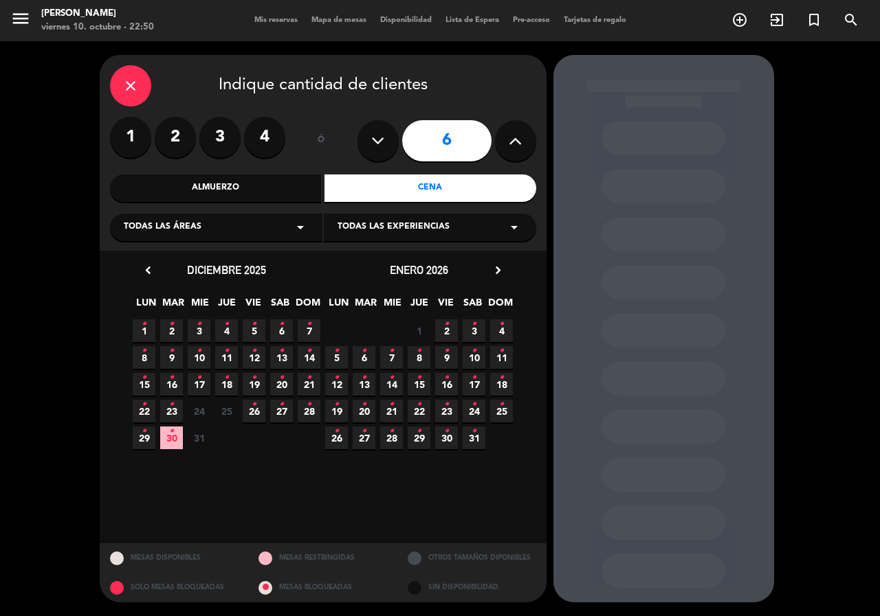
click at [258, 418] on span "26 •" at bounding box center [254, 411] width 23 height 23
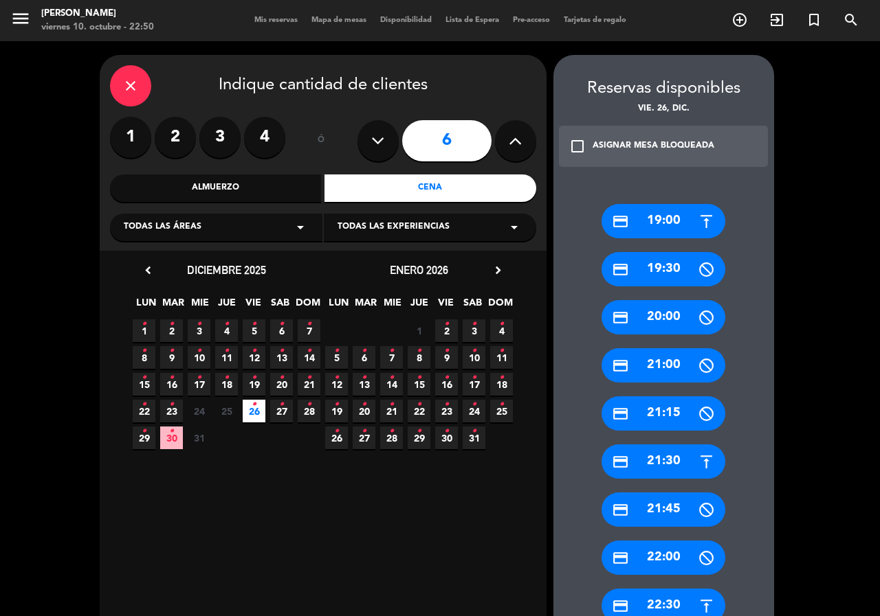
click at [672, 317] on div "credit_card 20:00" at bounding box center [663, 317] width 124 height 34
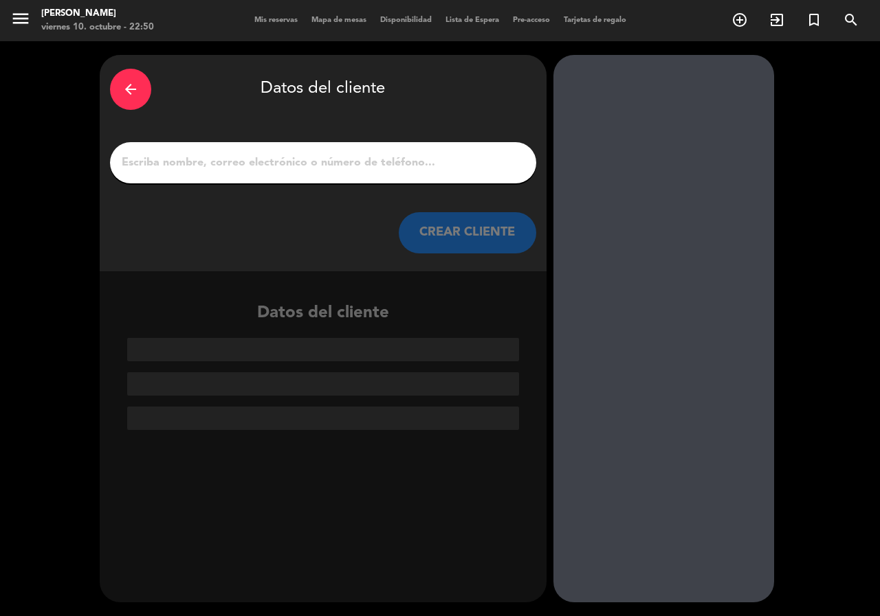
click at [316, 161] on input "1" at bounding box center [322, 162] width 405 height 19
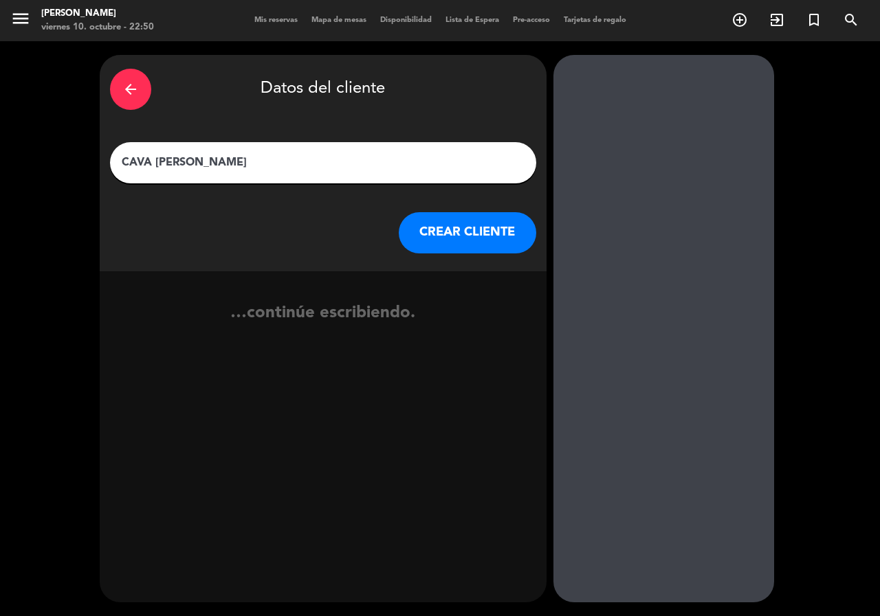
type input "CAVA [PERSON_NAME]"
click at [455, 237] on button "CREAR CLIENTE" at bounding box center [467, 232] width 137 height 41
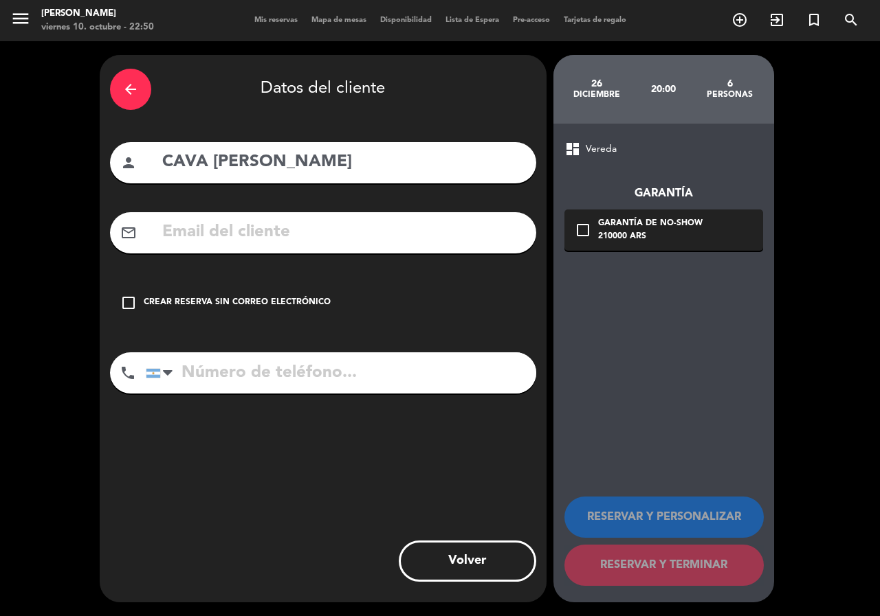
drag, startPoint x: 292, startPoint y: 303, endPoint x: 366, endPoint y: 384, distance: 109.5
click at [293, 303] on div "Crear reserva sin correo electrónico" at bounding box center [237, 303] width 187 height 14
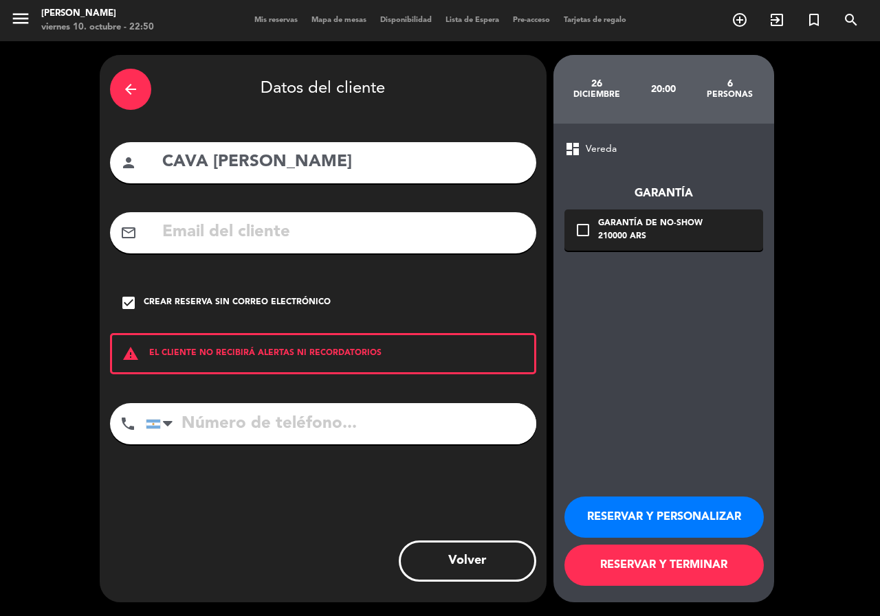
click at [614, 516] on button "RESERVAR Y PERSONALIZAR" at bounding box center [663, 517] width 199 height 41
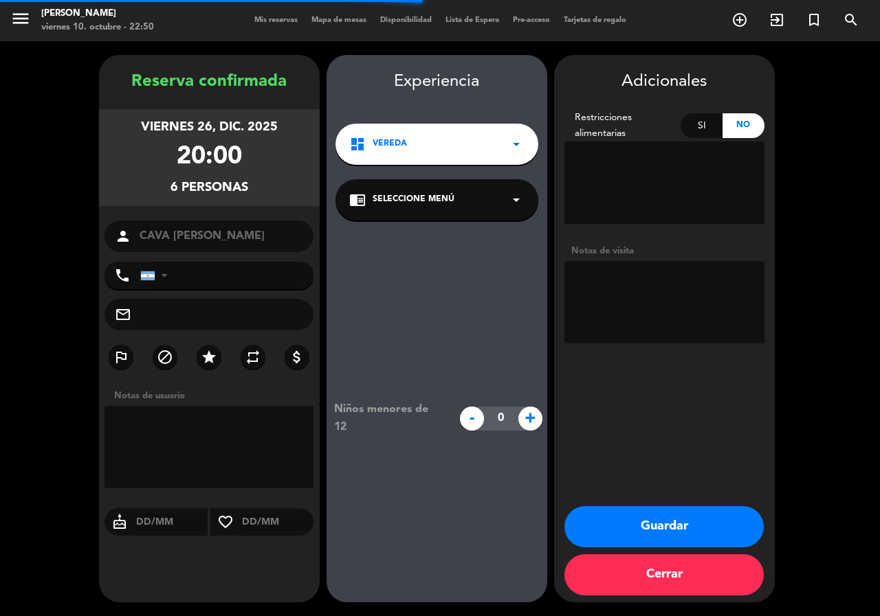
click at [634, 311] on textarea at bounding box center [664, 302] width 200 height 82
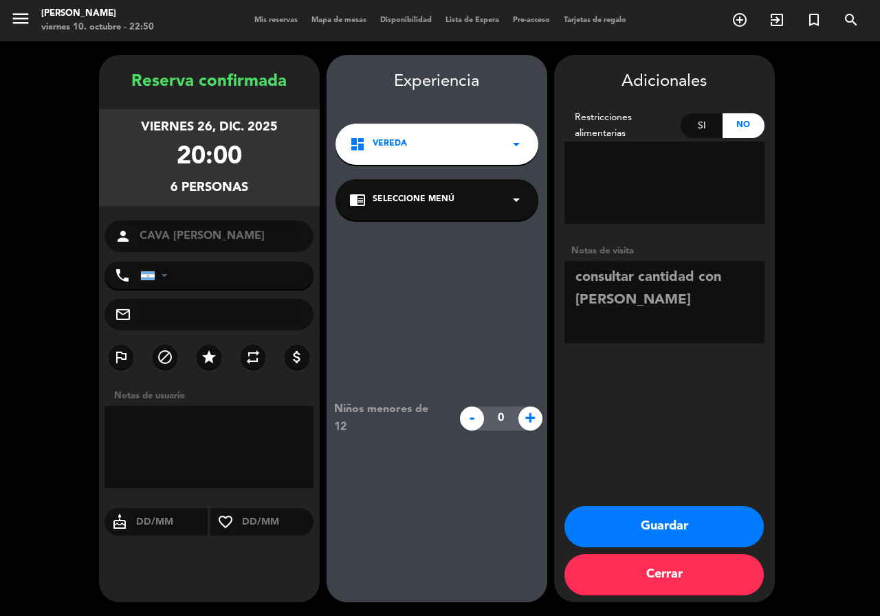
type textarea "consultar cantidad con [PERSON_NAME]"
click at [717, 514] on button "Guardar" at bounding box center [663, 526] width 199 height 41
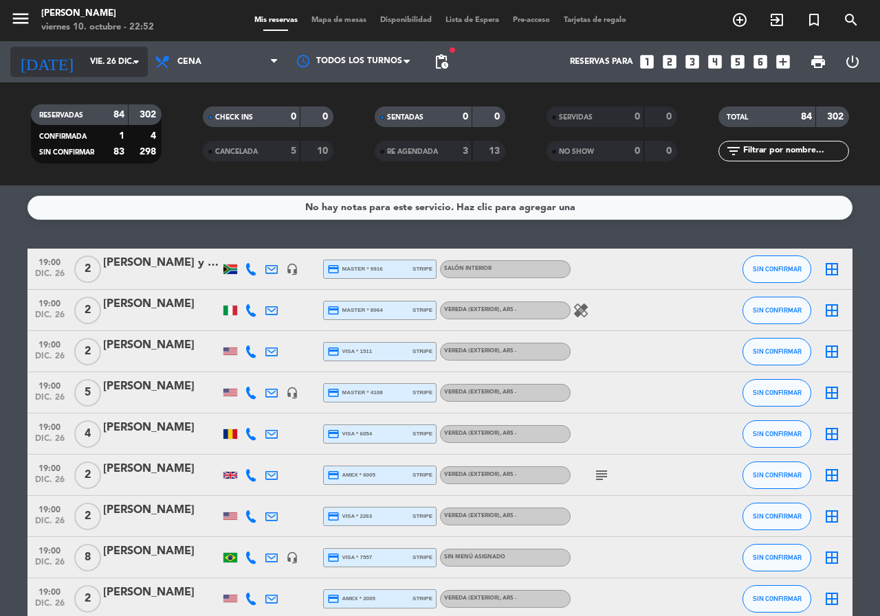
click at [107, 58] on input "vie. 26 dic." at bounding box center [137, 61] width 109 height 23
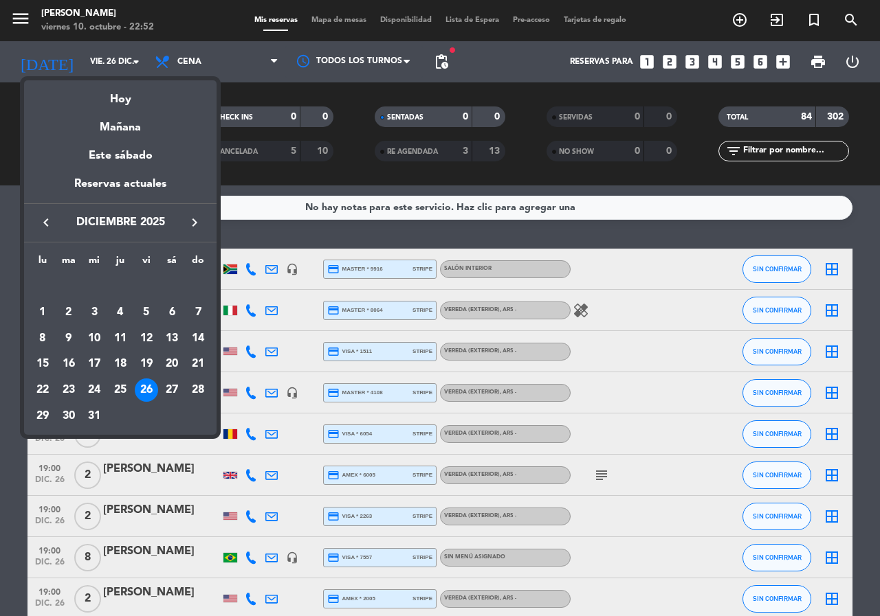
click at [570, 246] on div at bounding box center [440, 308] width 880 height 616
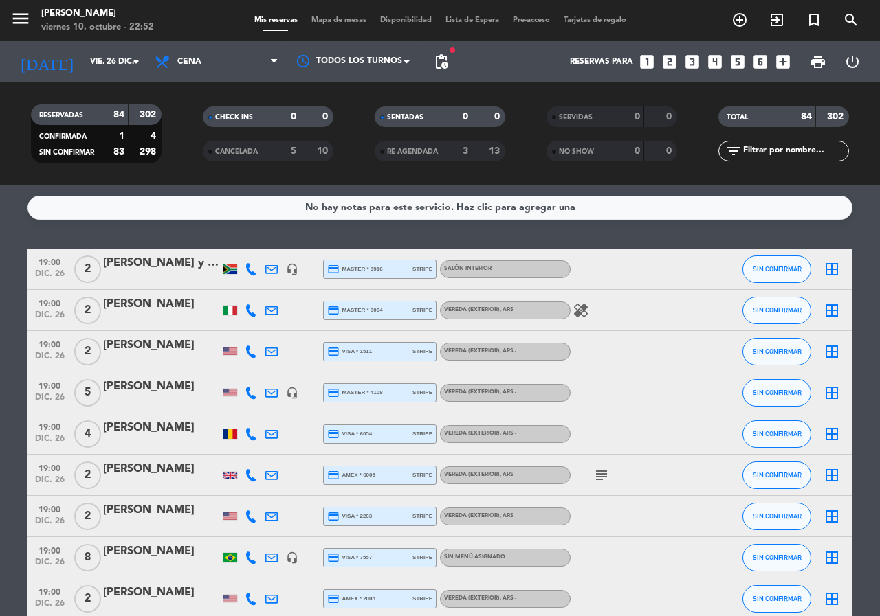
click at [798, 149] on input "text" at bounding box center [794, 151] width 107 height 15
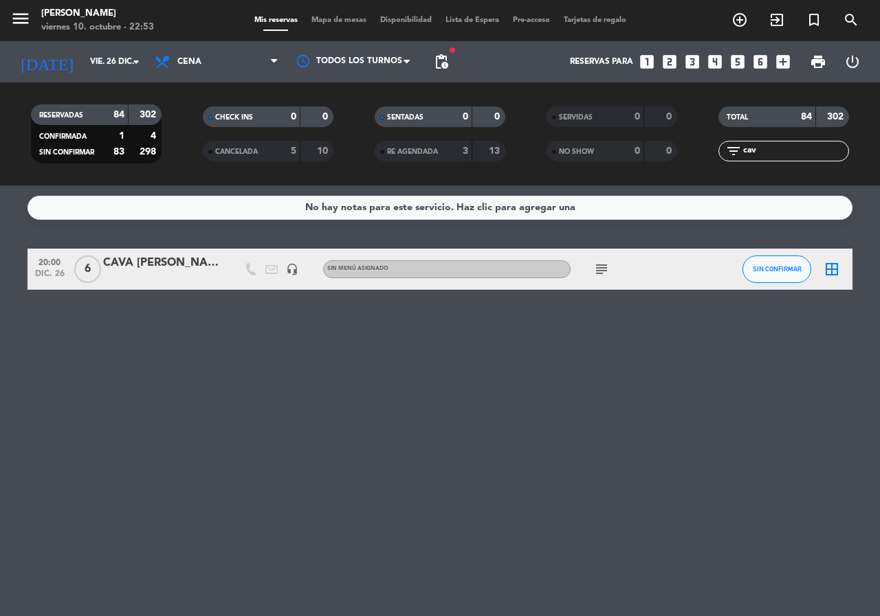
type input "cav"
click at [148, 258] on div "CAVA [PERSON_NAME]" at bounding box center [161, 263] width 117 height 18
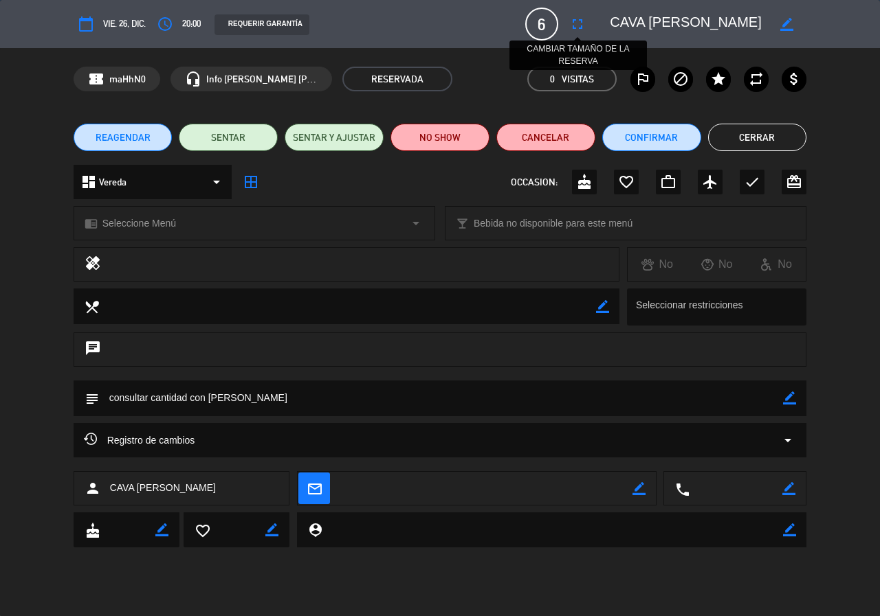
click at [576, 21] on icon "fullscreen" at bounding box center [577, 24] width 16 height 16
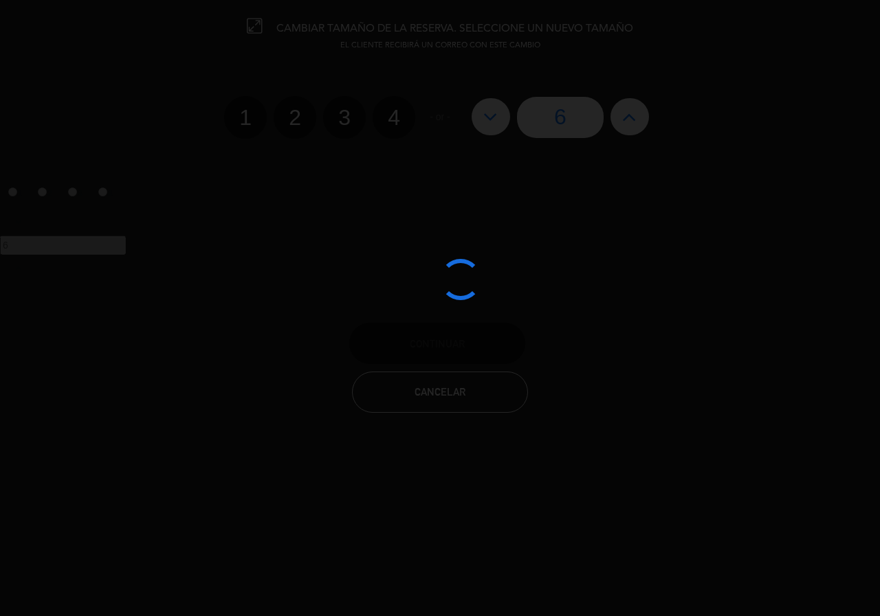
click at [625, 112] on div at bounding box center [440, 308] width 880 height 616
click at [636, 121] on div at bounding box center [440, 308] width 880 height 616
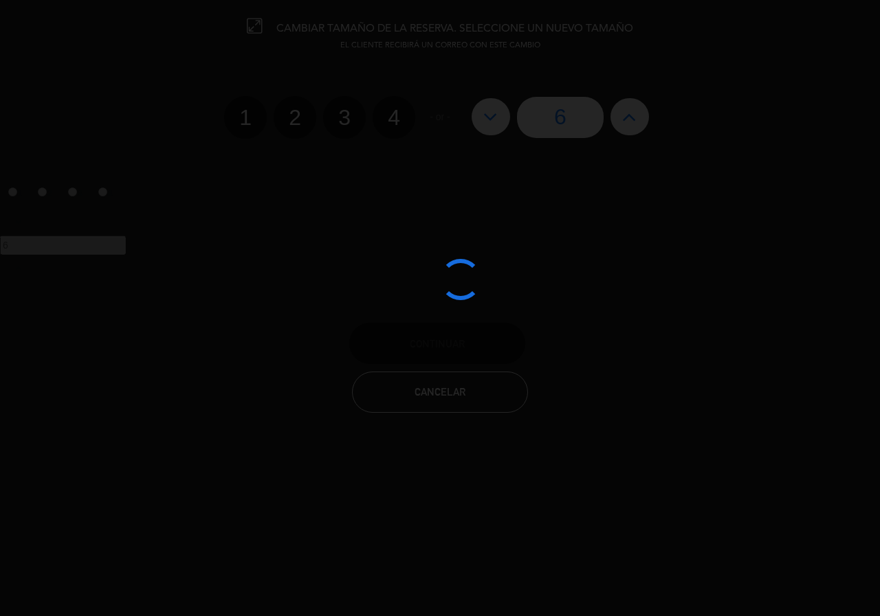
click at [636, 121] on div at bounding box center [440, 308] width 880 height 616
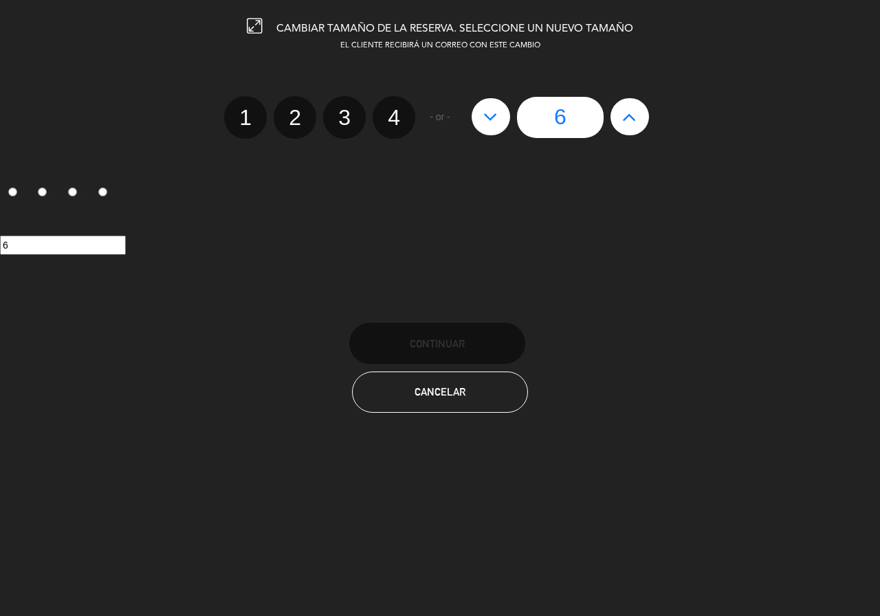
click at [642, 121] on button at bounding box center [629, 116] width 38 height 37
type input "7"
click at [642, 121] on button at bounding box center [629, 116] width 38 height 37
type input "8"
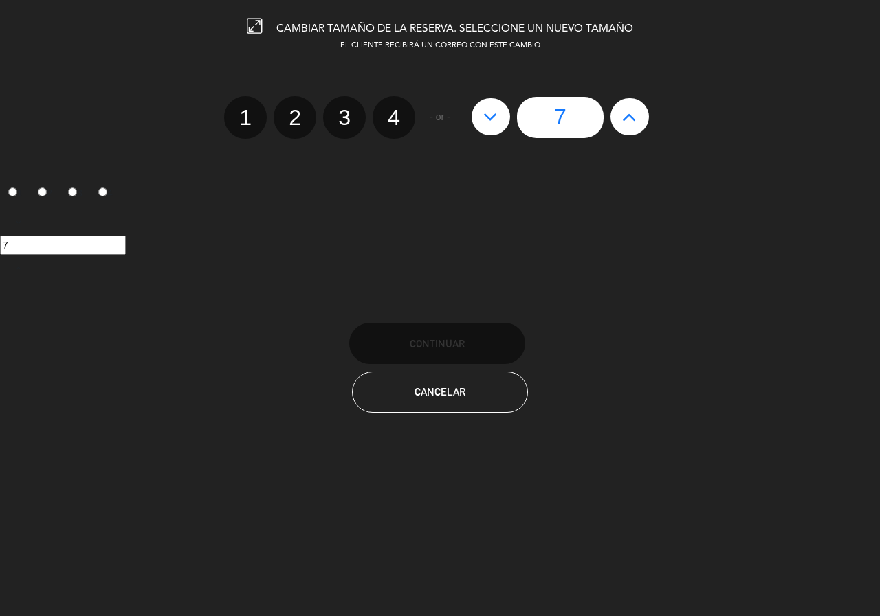
type input "8"
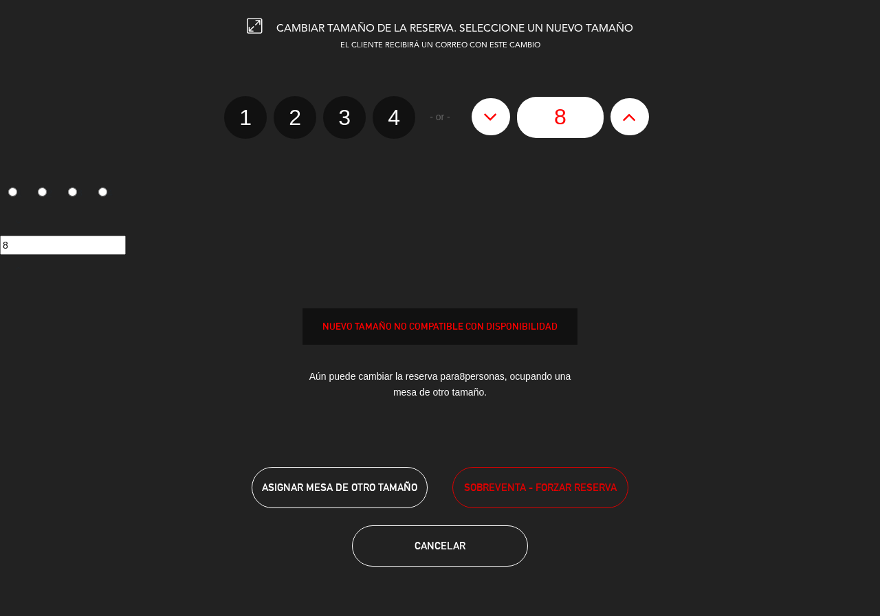
click at [642, 121] on button at bounding box center [629, 116] width 38 height 37
type input "9"
click at [642, 121] on button at bounding box center [629, 116] width 38 height 37
type input "10"
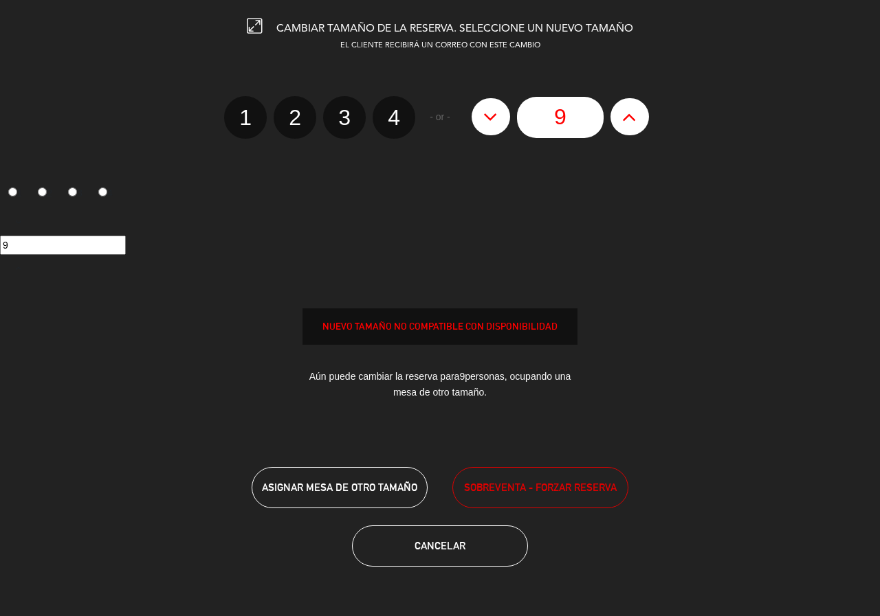
type input "10"
click at [642, 121] on button at bounding box center [629, 116] width 38 height 37
type input "11"
click at [642, 121] on button at bounding box center [629, 116] width 38 height 37
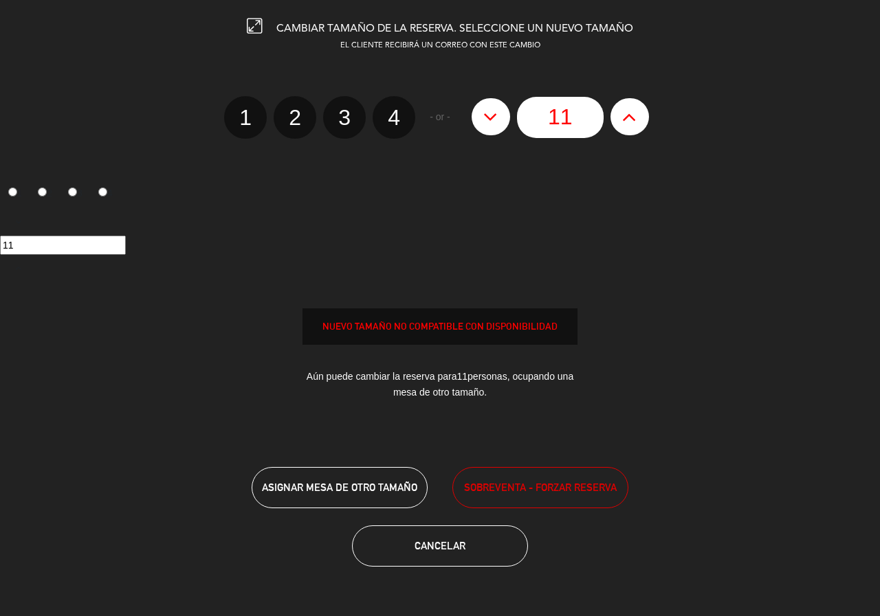
type input "12"
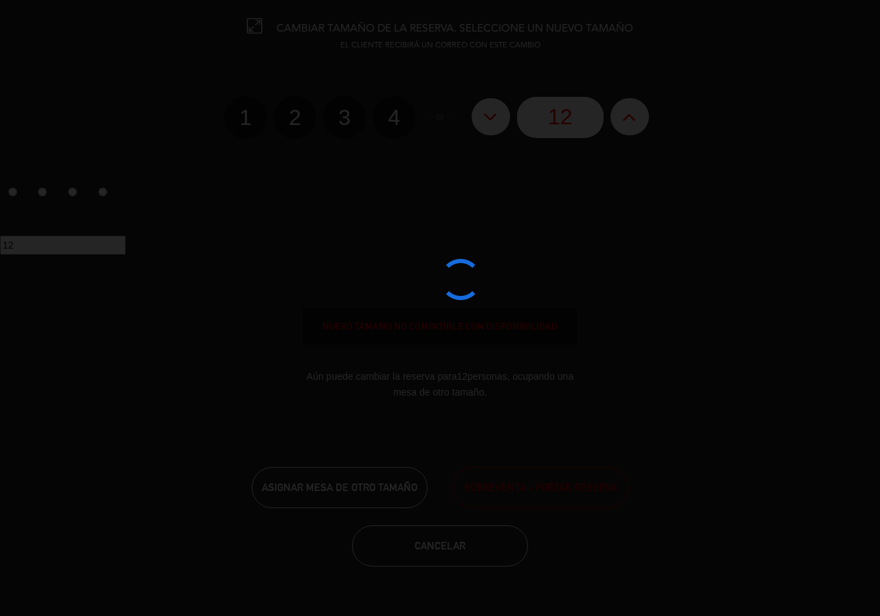
click at [563, 492] on div at bounding box center [440, 308] width 880 height 616
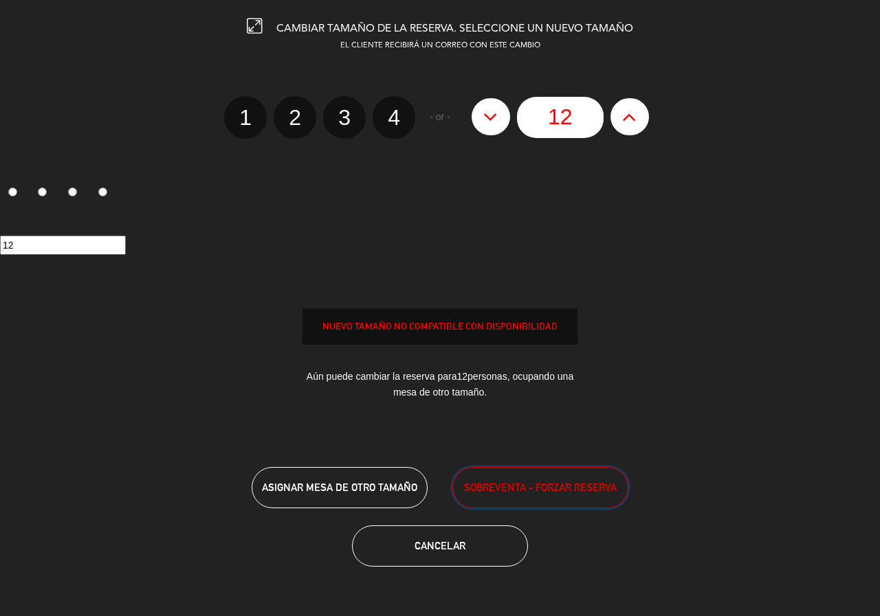
click at [563, 490] on span "SOBREVENTA - FORZAR RESERVA" at bounding box center [540, 488] width 153 height 16
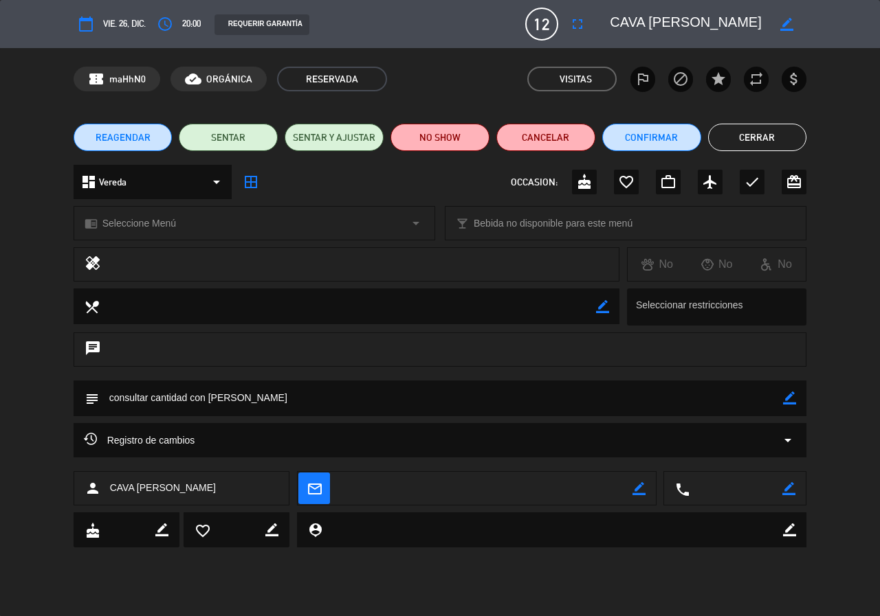
click at [793, 403] on icon "border_color" at bounding box center [789, 398] width 13 height 13
drag, startPoint x: 234, startPoint y: 399, endPoint x: 16, endPoint y: 401, distance: 217.8
click at [16, 401] on div "subject" at bounding box center [440, 402] width 880 height 43
type textarea "paso diego ag mia"
click at [795, 399] on icon at bounding box center [789, 398] width 13 height 13
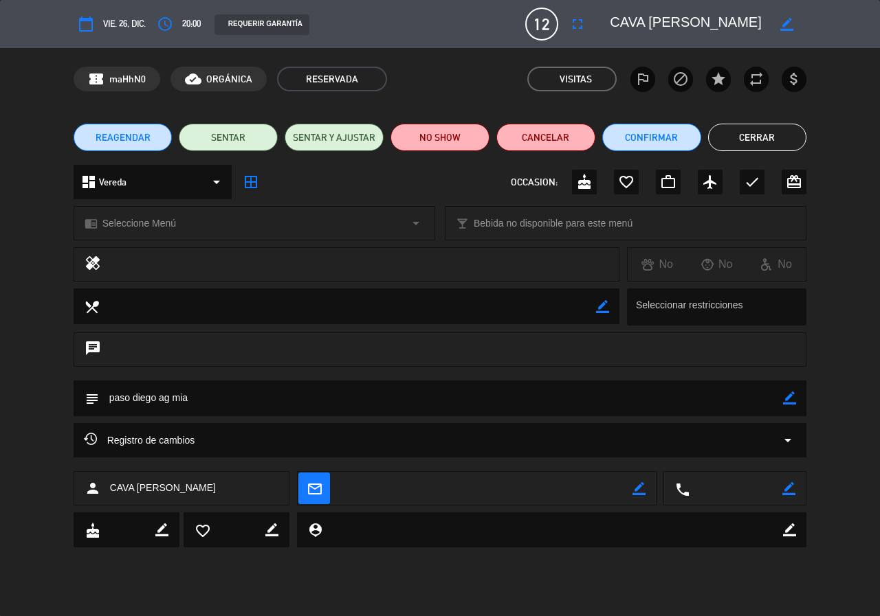
click at [766, 139] on button "Cerrar" at bounding box center [757, 137] width 99 height 27
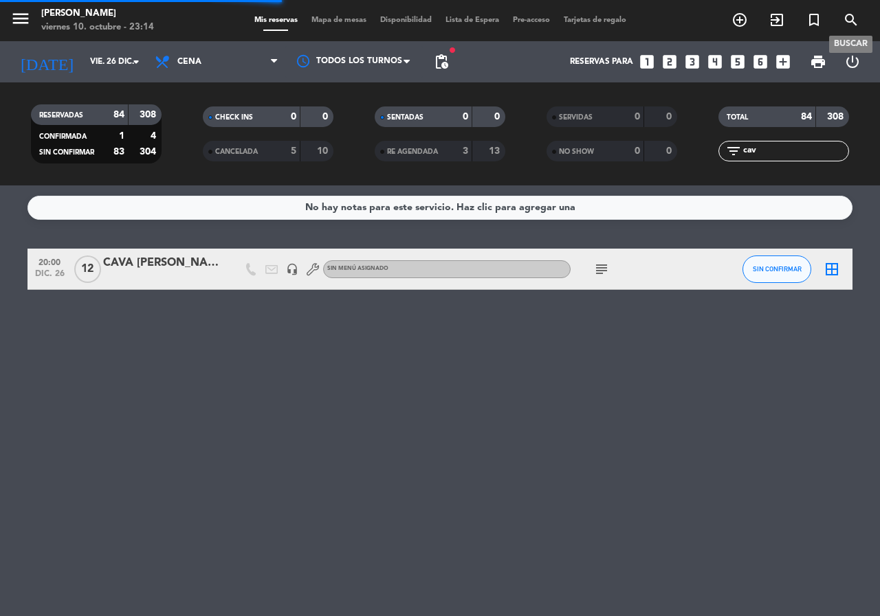
click at [847, 15] on icon "search" at bounding box center [850, 20] width 16 height 16
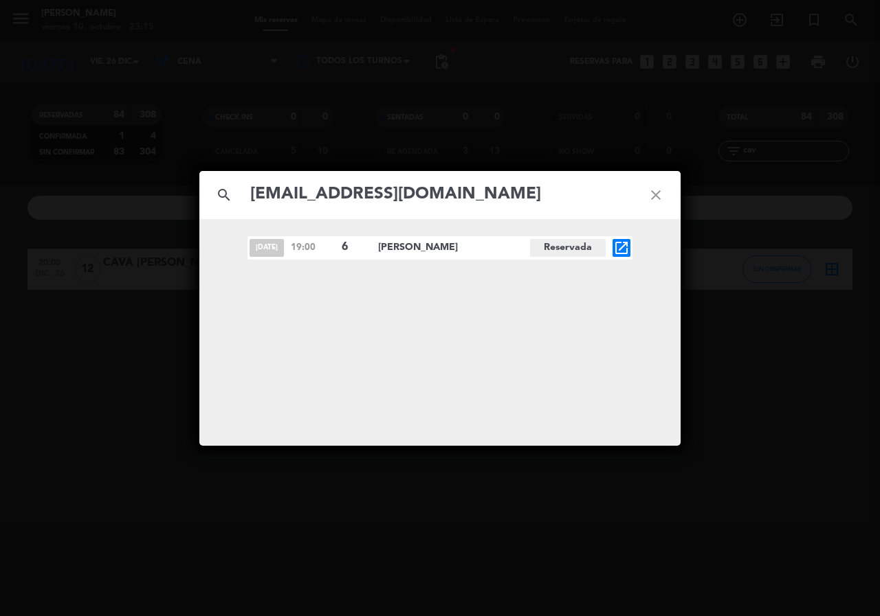
type input "[EMAIL_ADDRESS][DOMAIN_NAME]"
click at [630, 251] on div "[DATE] 19:00 6 [PERSON_NAME][GEOGRAPHIC_DATA] open_in_new" at bounding box center [439, 247] width 385 height 23
click at [627, 252] on icon "open_in_new" at bounding box center [621, 248] width 16 height 16
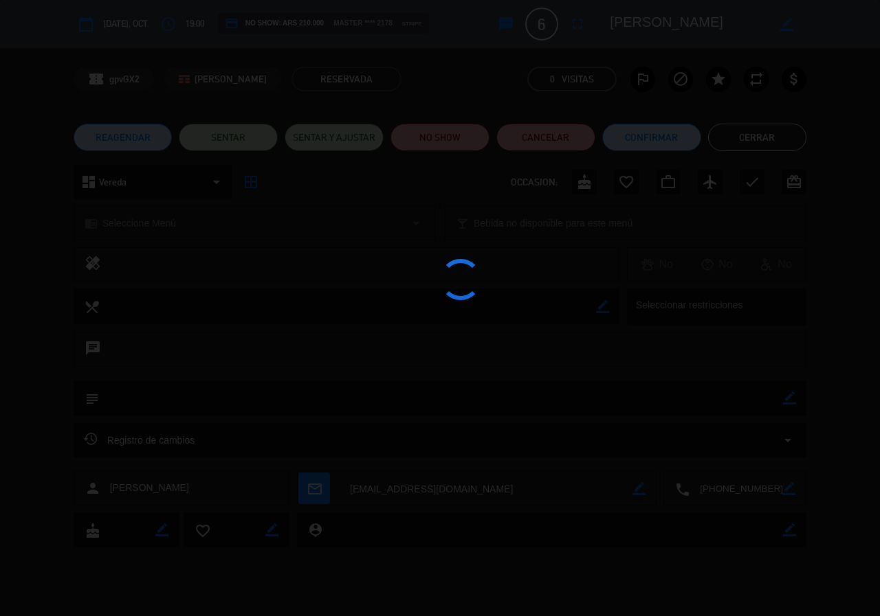
click at [561, 145] on div at bounding box center [440, 308] width 880 height 616
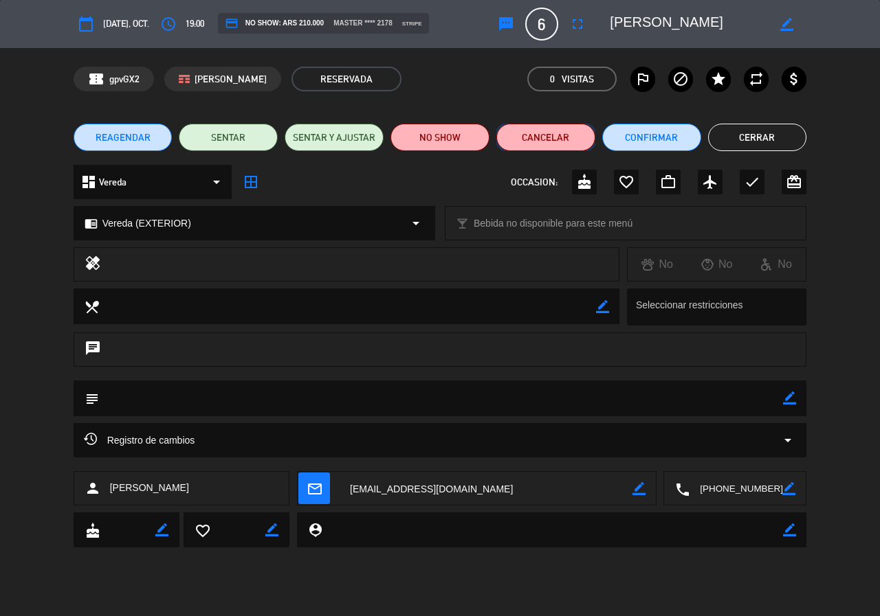
click at [556, 137] on button "Cancelar" at bounding box center [545, 137] width 99 height 27
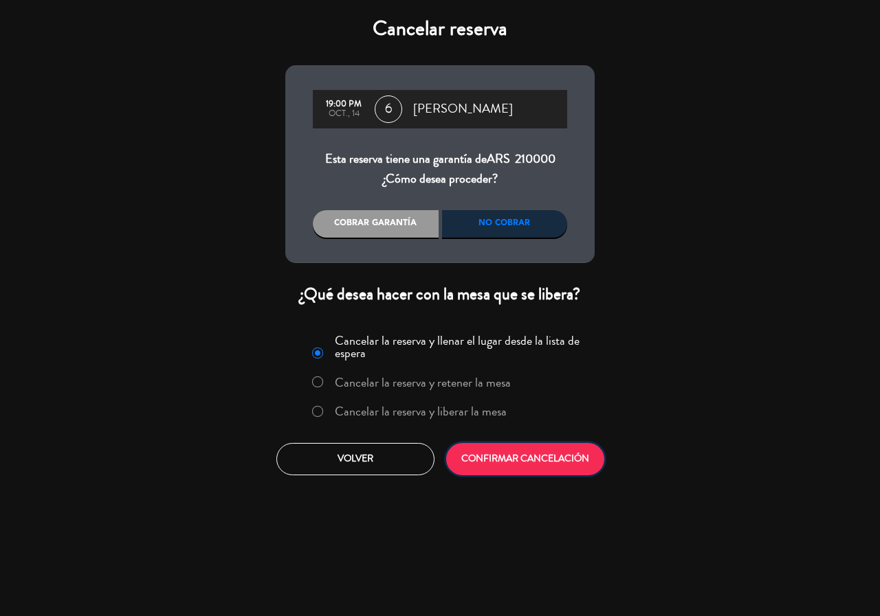
click at [549, 473] on button "CONFIRMAR CANCELACIÓN" at bounding box center [525, 459] width 158 height 32
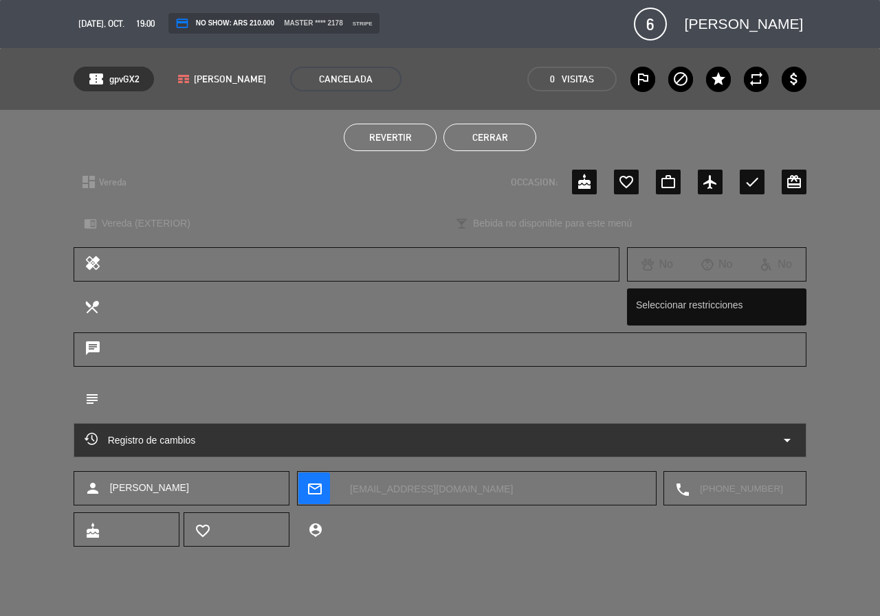
click at [472, 131] on button "Cerrar" at bounding box center [489, 137] width 93 height 27
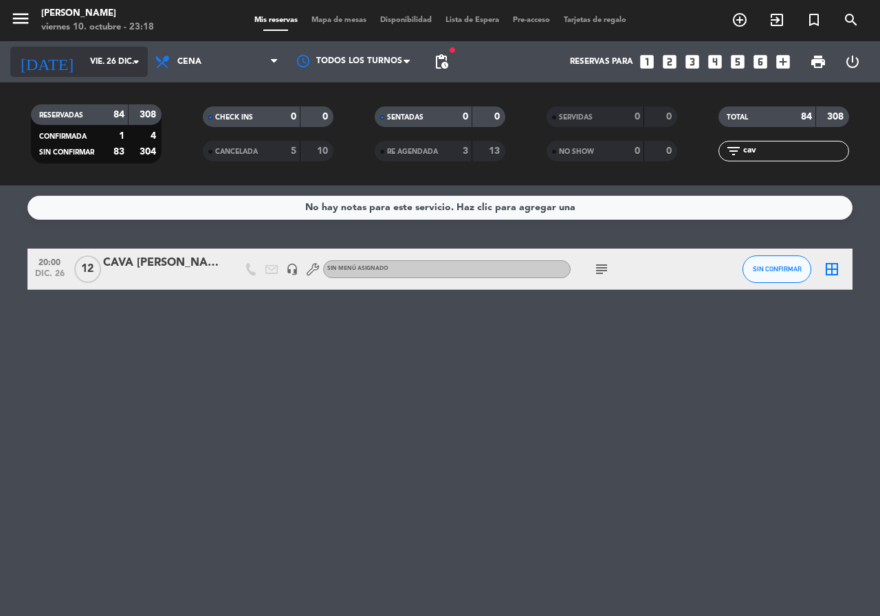
click at [96, 63] on input "vie. 26 dic." at bounding box center [137, 61] width 109 height 23
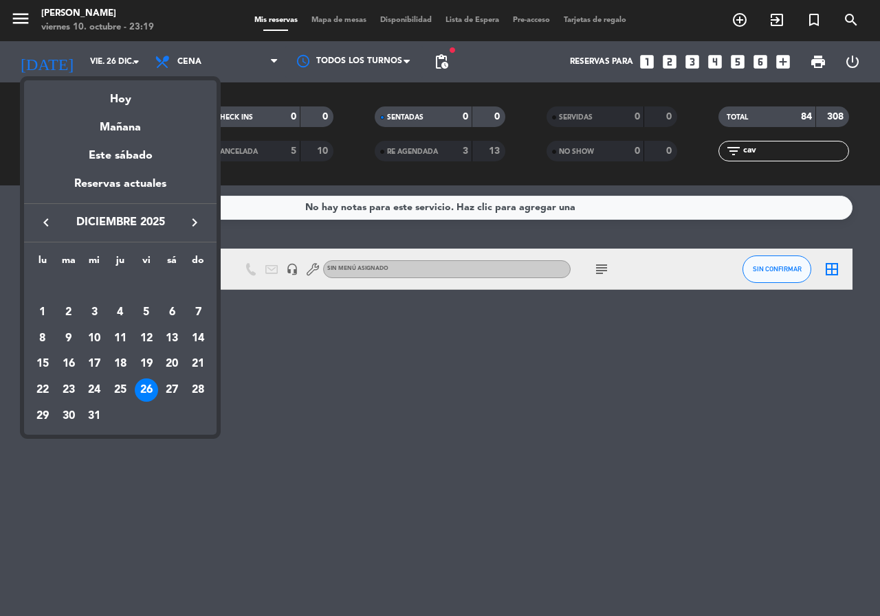
click at [53, 232] on button "keyboard_arrow_left" at bounding box center [46, 223] width 25 height 18
click at [101, 386] on div "26" at bounding box center [93, 390] width 23 height 23
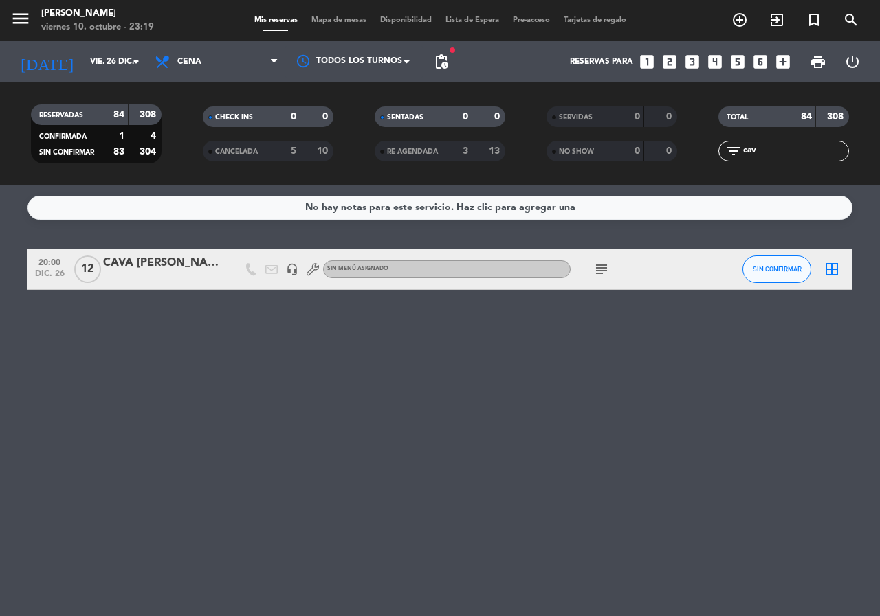
type input "mié. [DATE]"
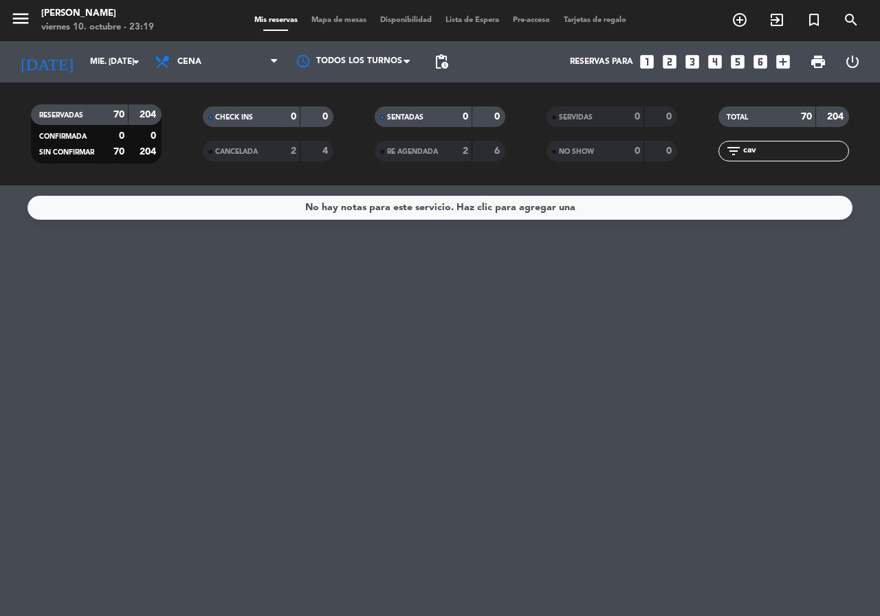
click at [761, 150] on input "cav" at bounding box center [794, 151] width 107 height 15
type input "c"
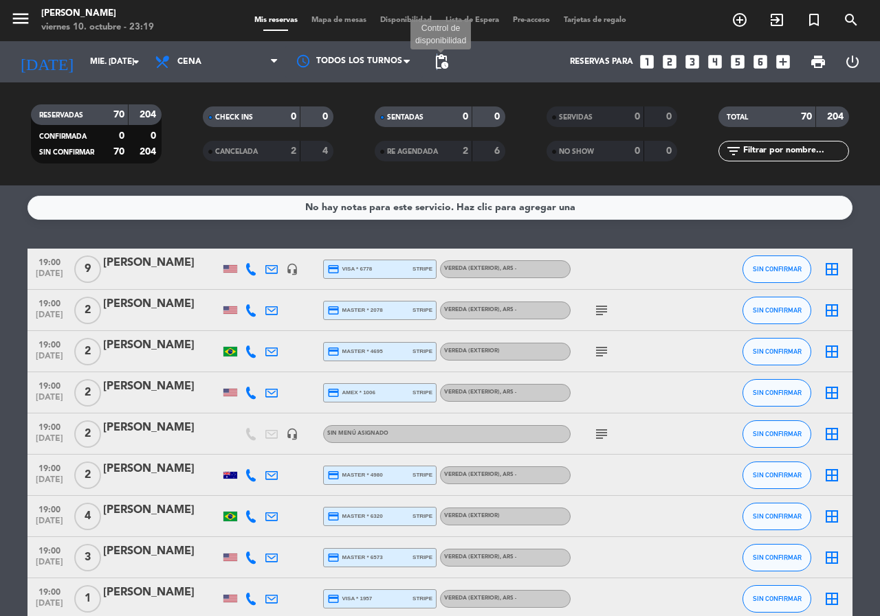
click at [437, 63] on span "pending_actions" at bounding box center [441, 62] width 16 height 16
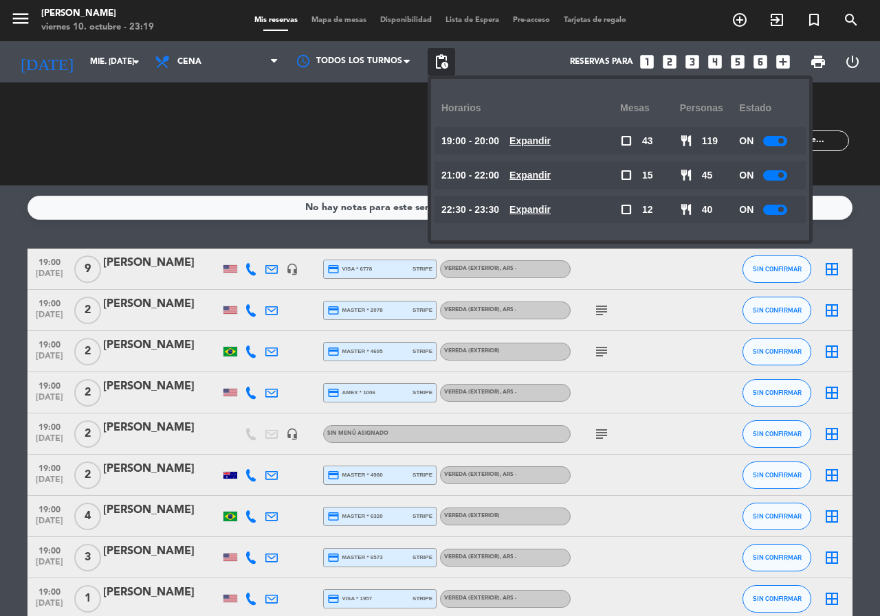
click at [232, 243] on div "No hay notas para este servicio. Haz clic para agregar una 19:00 [DATE] 9 [PERS…" at bounding box center [440, 401] width 880 height 431
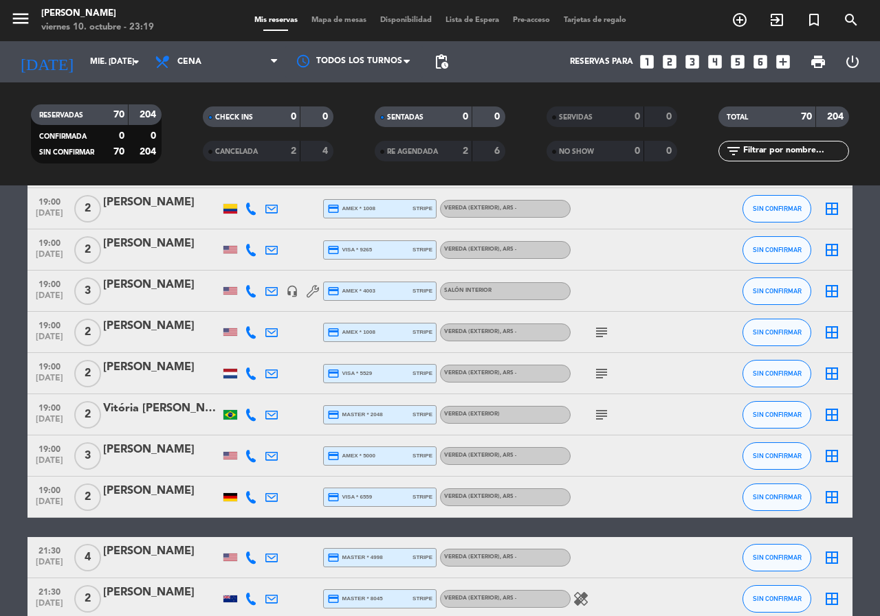
scroll to position [1649, 0]
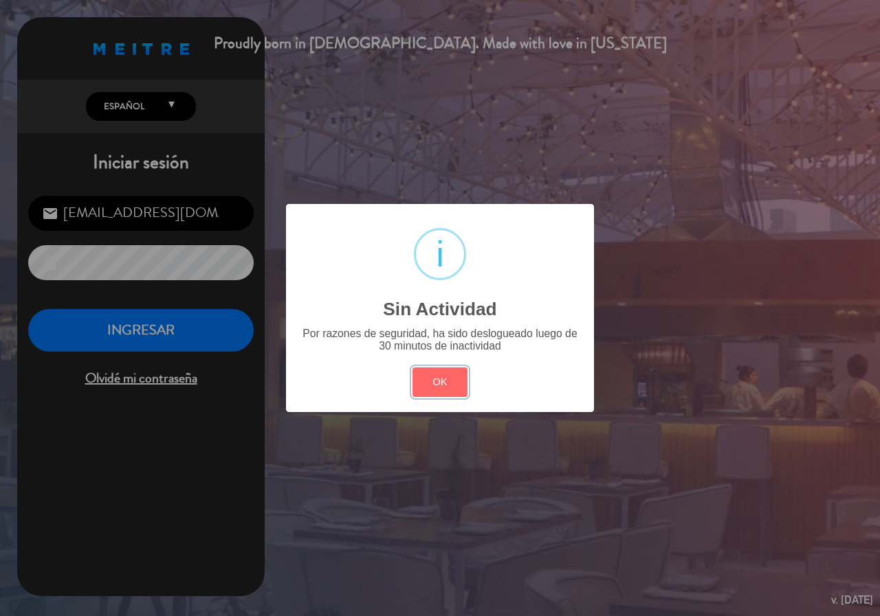
click at [458, 386] on button "OK" at bounding box center [440, 383] width 56 height 30
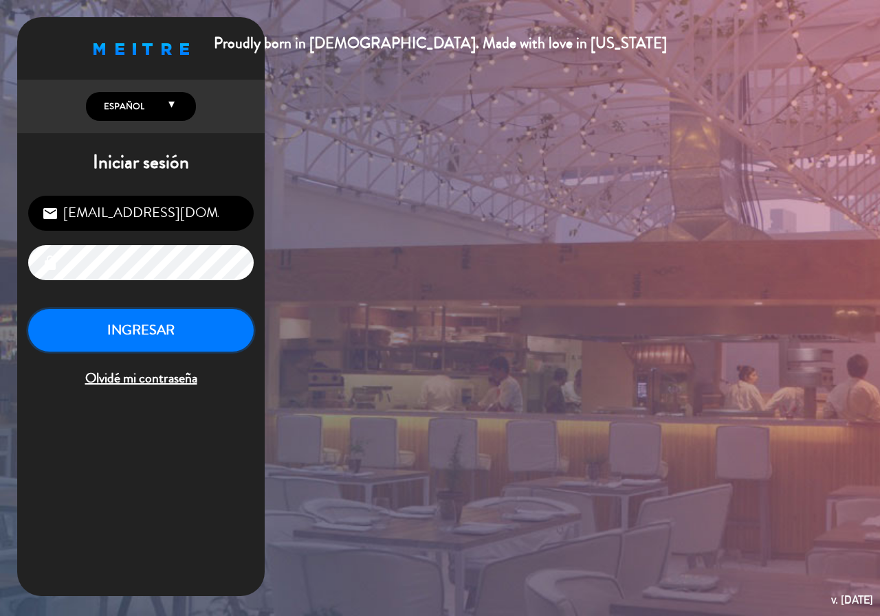
click at [188, 339] on button "INGRESAR" at bounding box center [140, 330] width 225 height 43
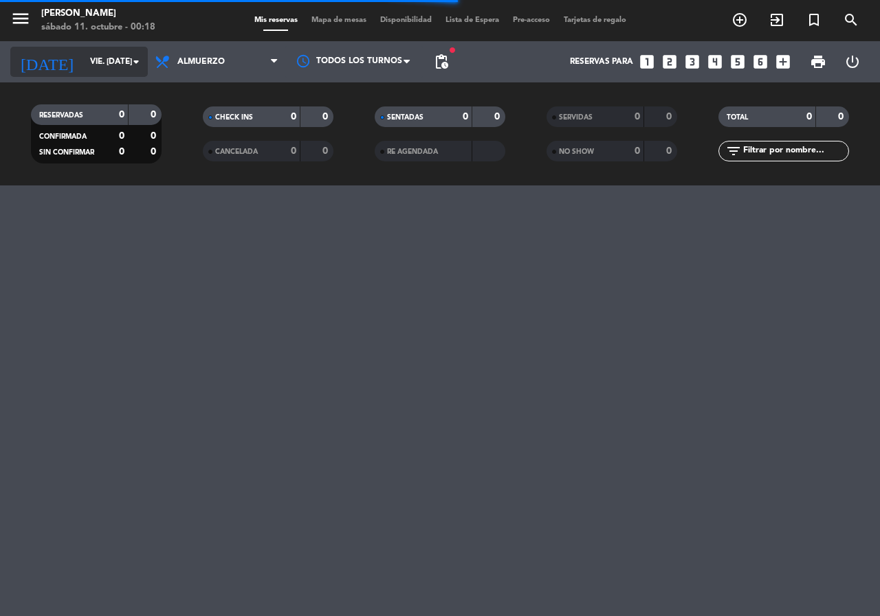
click at [105, 68] on input "vie. [DATE]" at bounding box center [137, 61] width 109 height 23
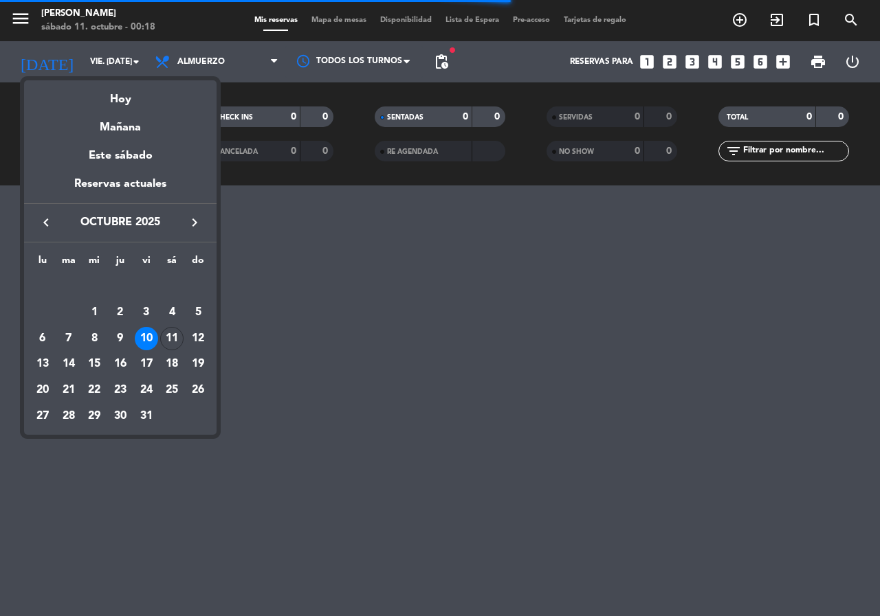
click at [123, 126] on div "Mañana" at bounding box center [120, 123] width 192 height 28
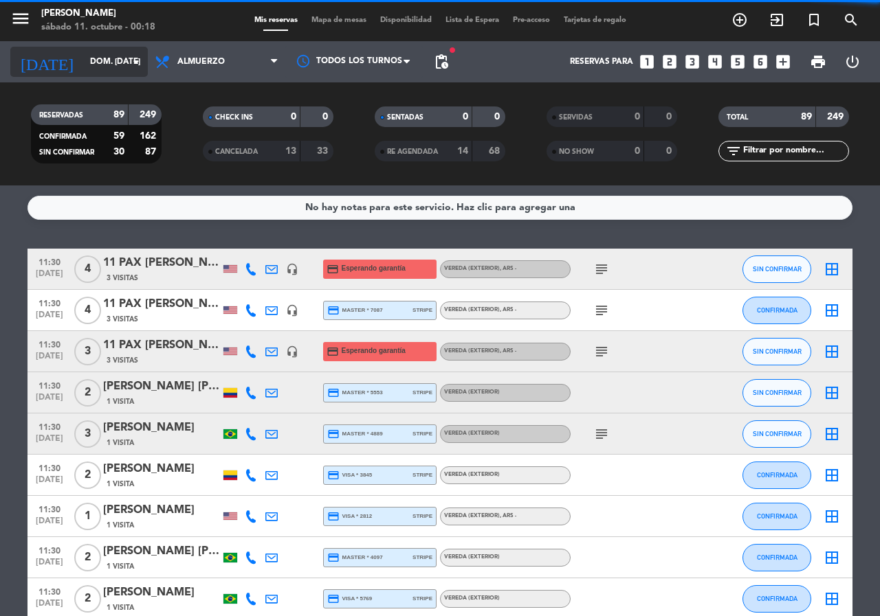
click at [93, 57] on input "dom. [DATE]" at bounding box center [137, 61] width 109 height 23
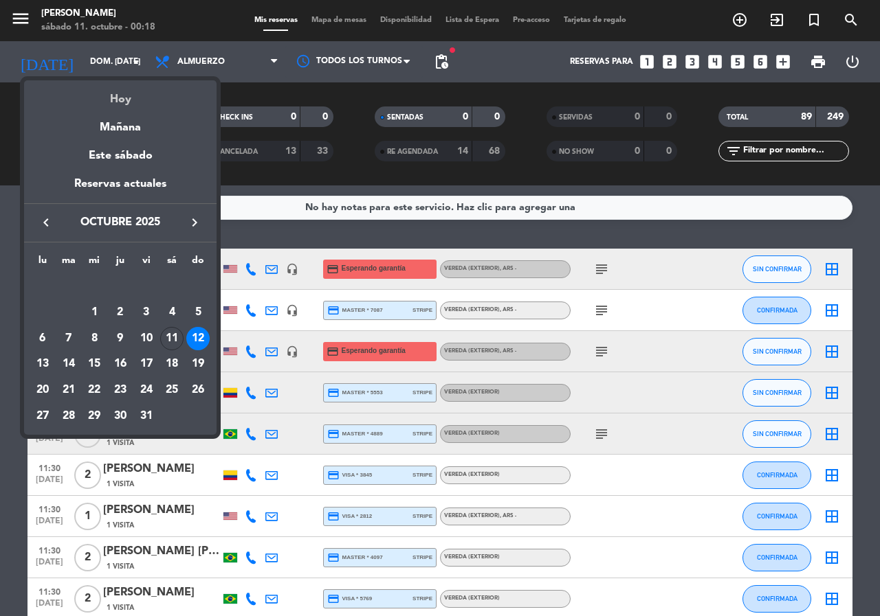
click at [109, 102] on div "Hoy" at bounding box center [120, 94] width 192 height 28
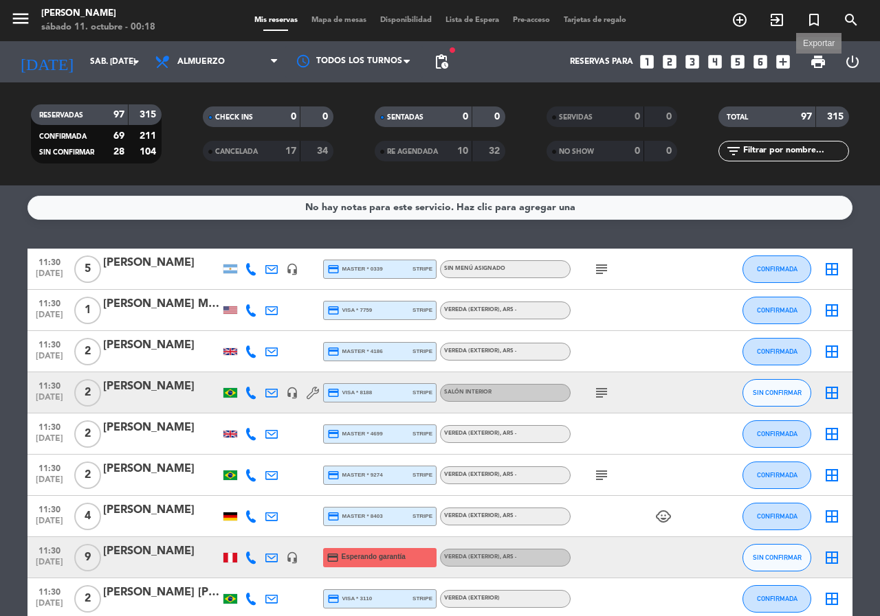
click at [821, 68] on span "print" at bounding box center [817, 62] width 16 height 16
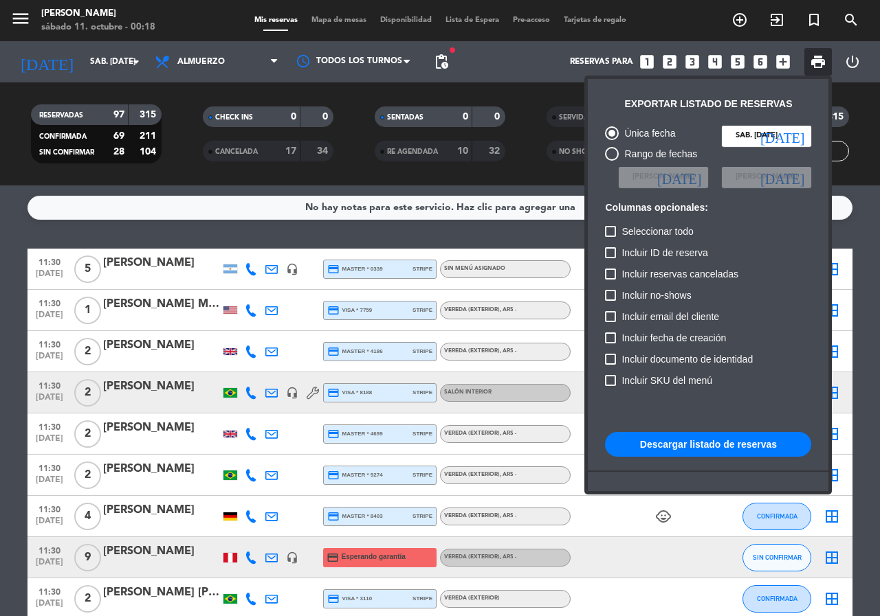
click at [640, 450] on button "Descargar listado de reservas" at bounding box center [708, 444] width 206 height 25
click at [636, 443] on button "Descargar listado de reservas" at bounding box center [708, 444] width 206 height 25
click at [88, 59] on div at bounding box center [440, 308] width 880 height 616
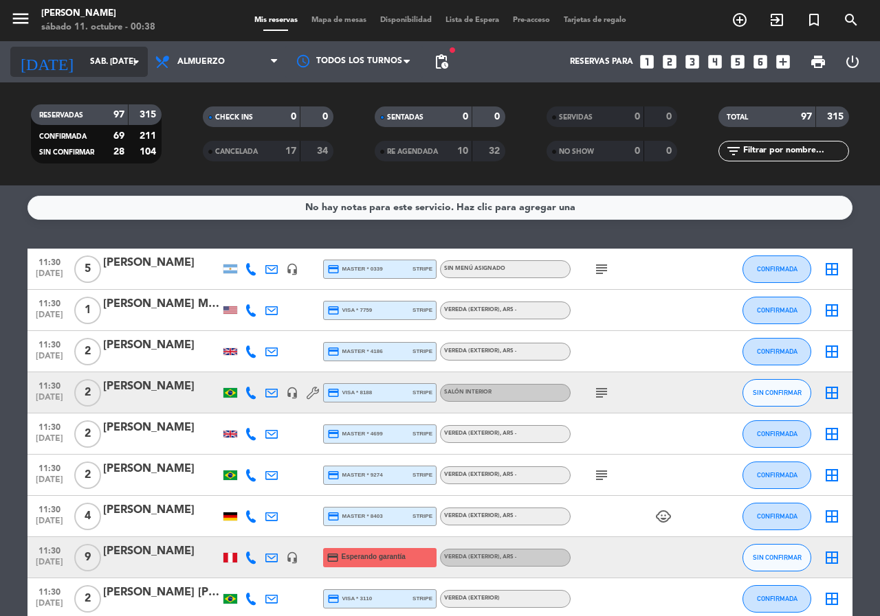
click at [89, 62] on input "sáb. [DATE]" at bounding box center [137, 61] width 109 height 23
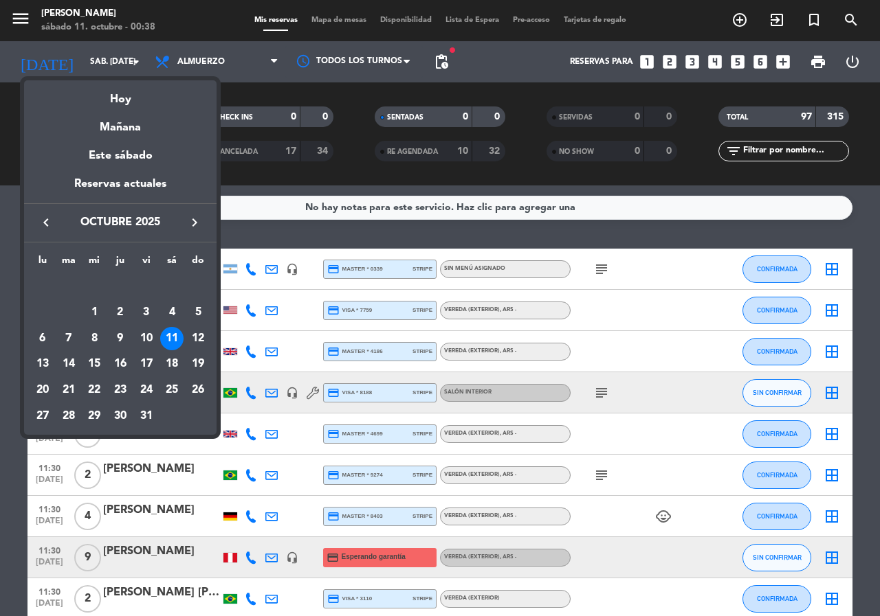
click at [198, 222] on icon "keyboard_arrow_right" at bounding box center [194, 222] width 16 height 16
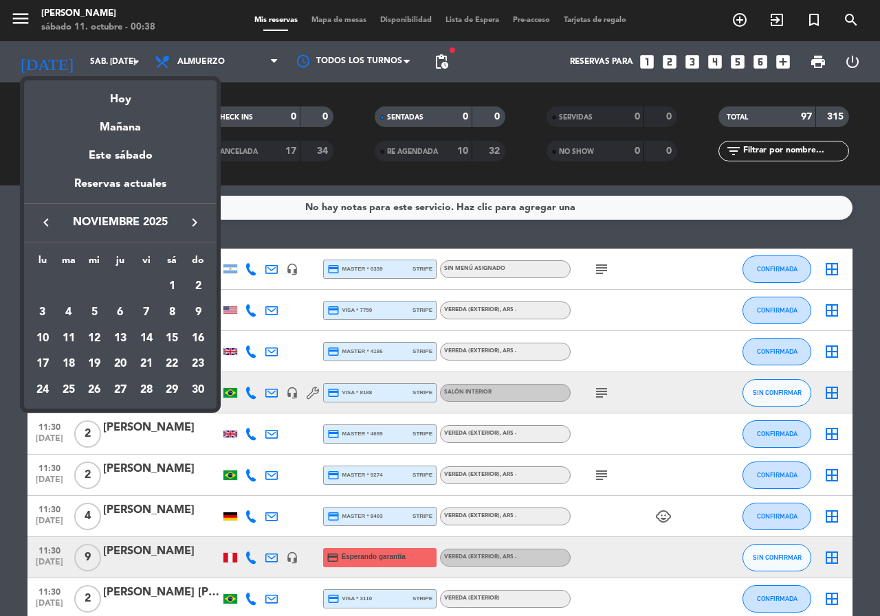
click at [198, 222] on icon "keyboard_arrow_right" at bounding box center [194, 222] width 16 height 16
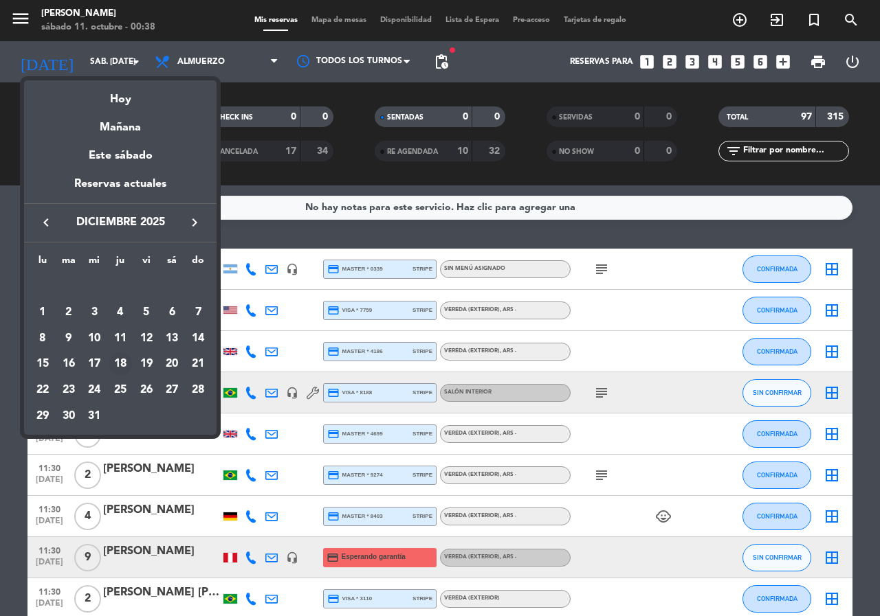
click at [119, 354] on div "18" at bounding box center [120, 364] width 23 height 23
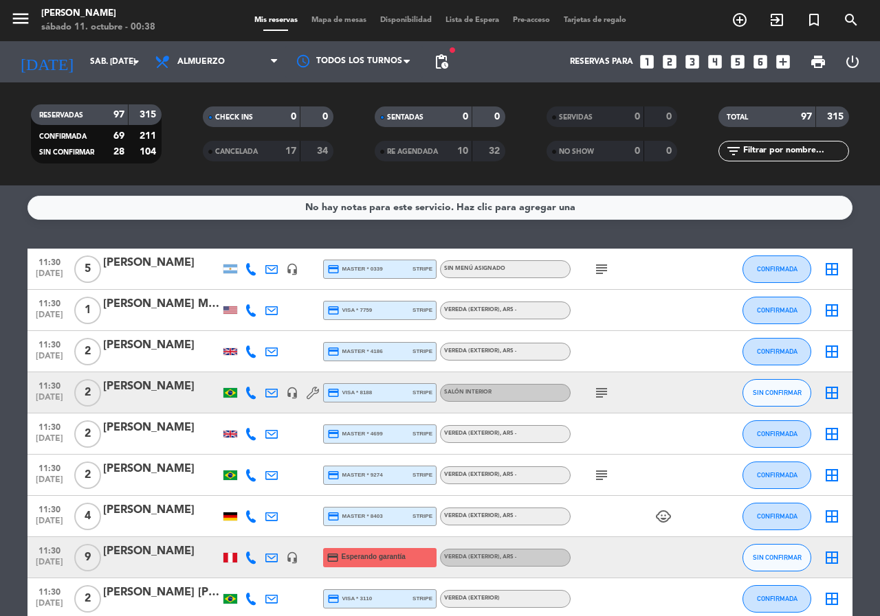
type input "[DEMOGRAPHIC_DATA] 18 dic."
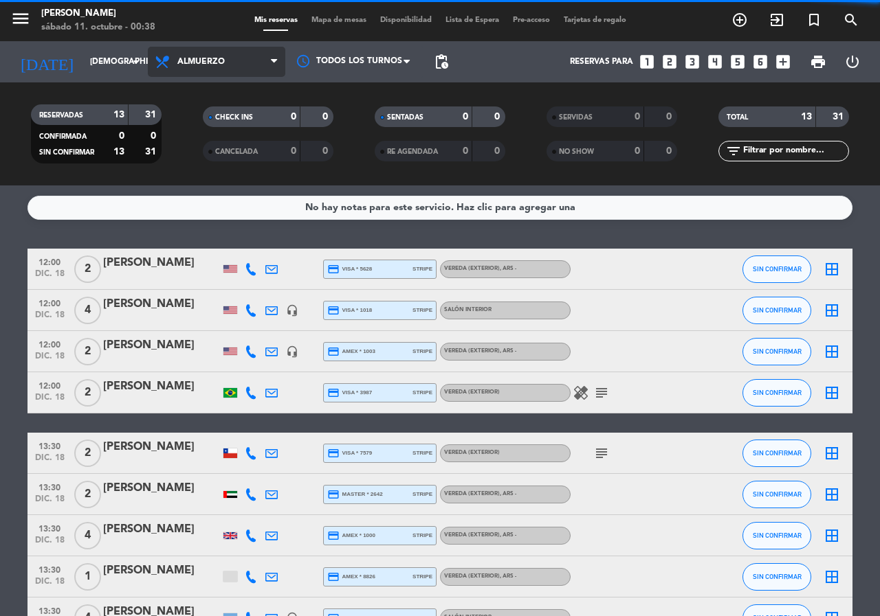
click at [258, 63] on span "Almuerzo" at bounding box center [216, 62] width 137 height 30
click at [197, 161] on div "menu [PERSON_NAME] 11. octubre - 00:38 Mis reservas Mapa de mesas Disponibilida…" at bounding box center [440, 93] width 880 height 186
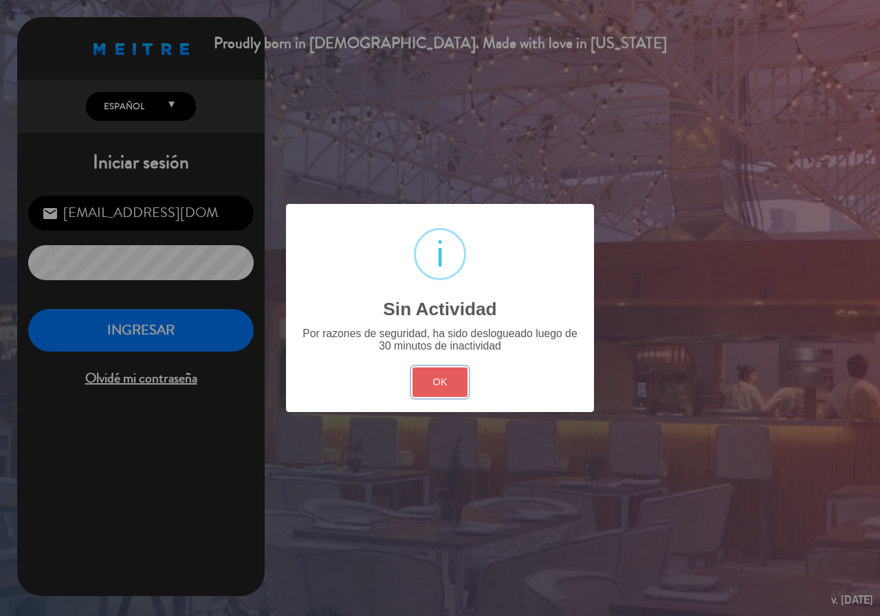
click at [447, 378] on button "OK" at bounding box center [440, 383] width 56 height 30
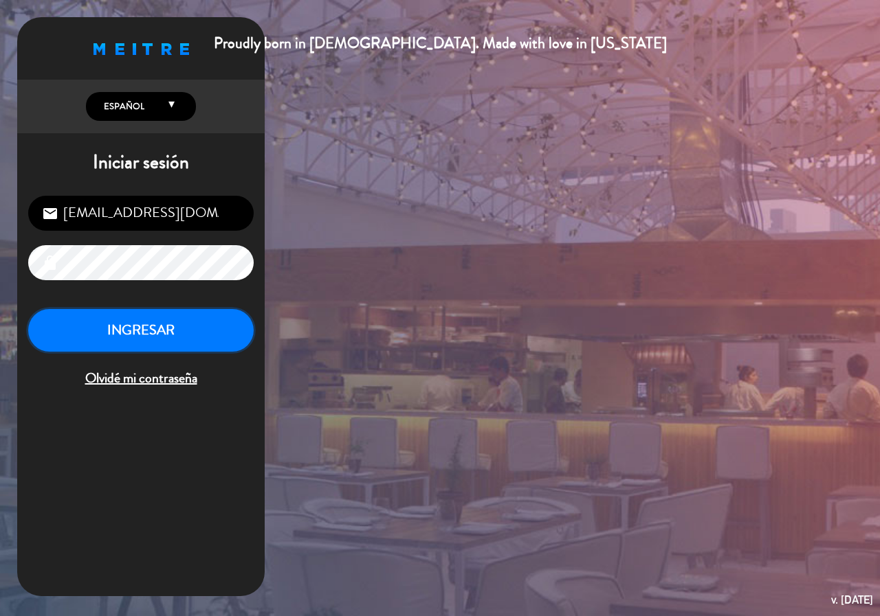
click at [213, 342] on button "INGRESAR" at bounding box center [140, 330] width 225 height 43
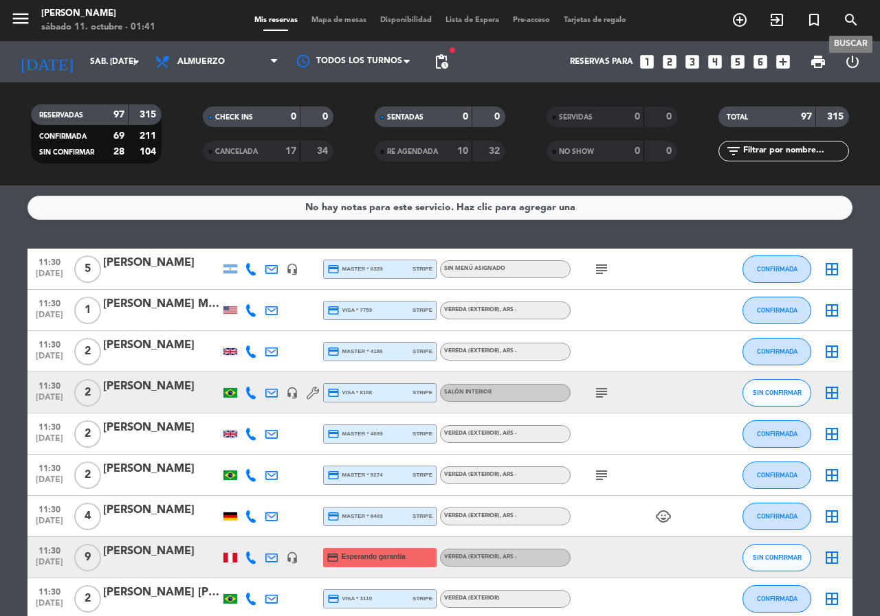
click at [849, 16] on icon "search" at bounding box center [850, 20] width 16 height 16
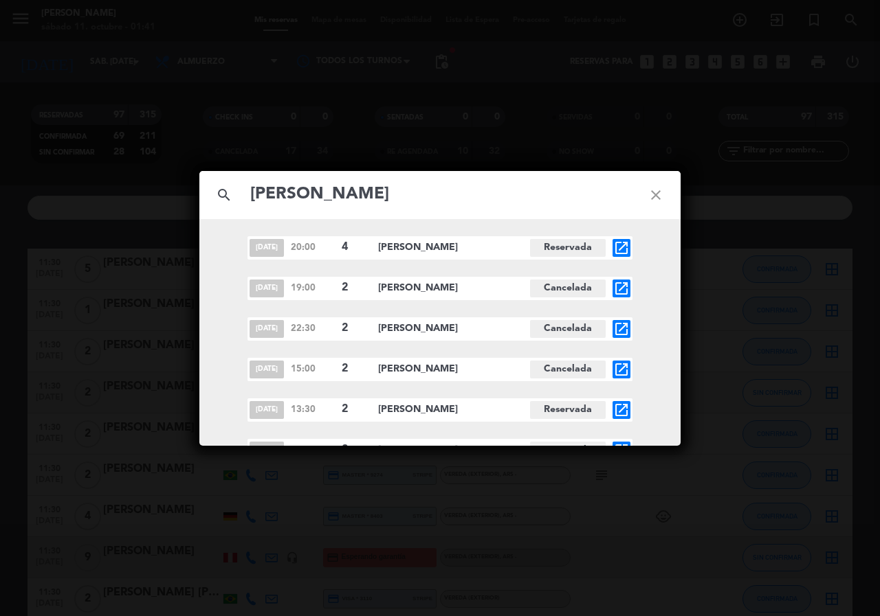
type input "[PERSON_NAME]"
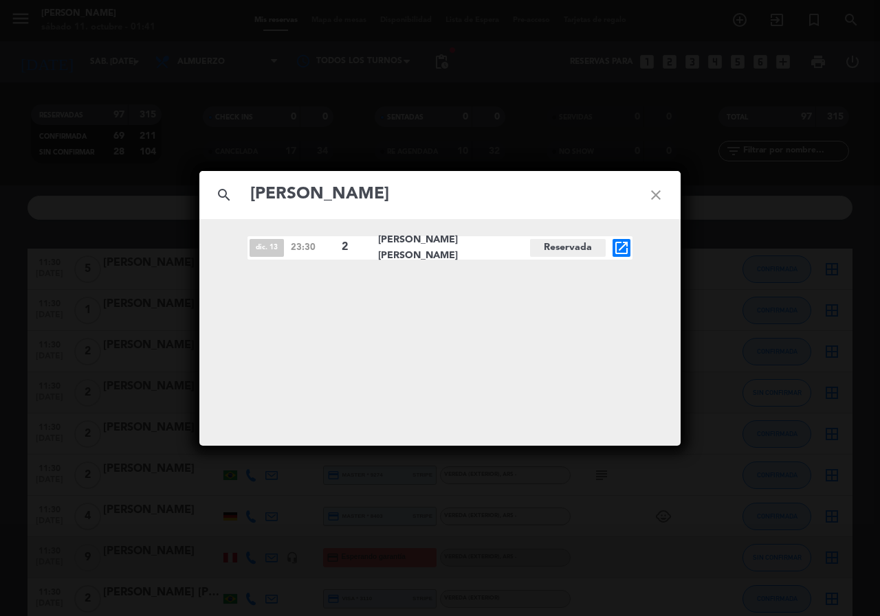
click at [618, 247] on icon "open_in_new" at bounding box center [621, 248] width 16 height 16
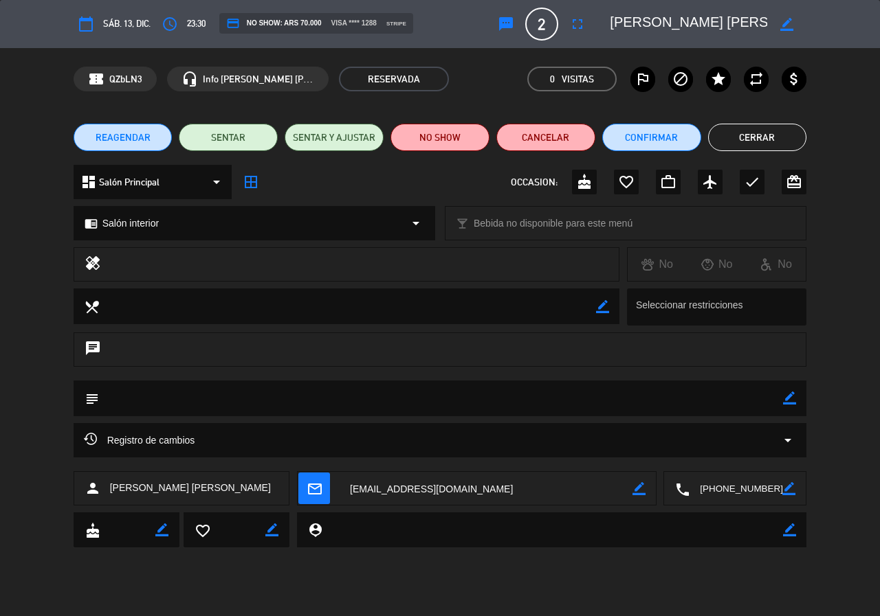
click at [133, 141] on span "REAGENDAR" at bounding box center [123, 138] width 55 height 14
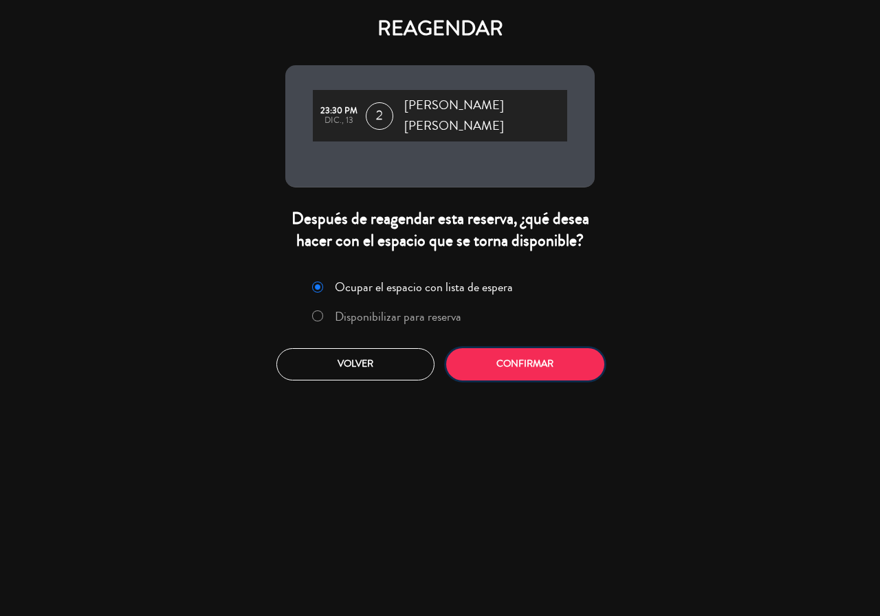
click at [545, 366] on button "Confirmar" at bounding box center [525, 364] width 158 height 32
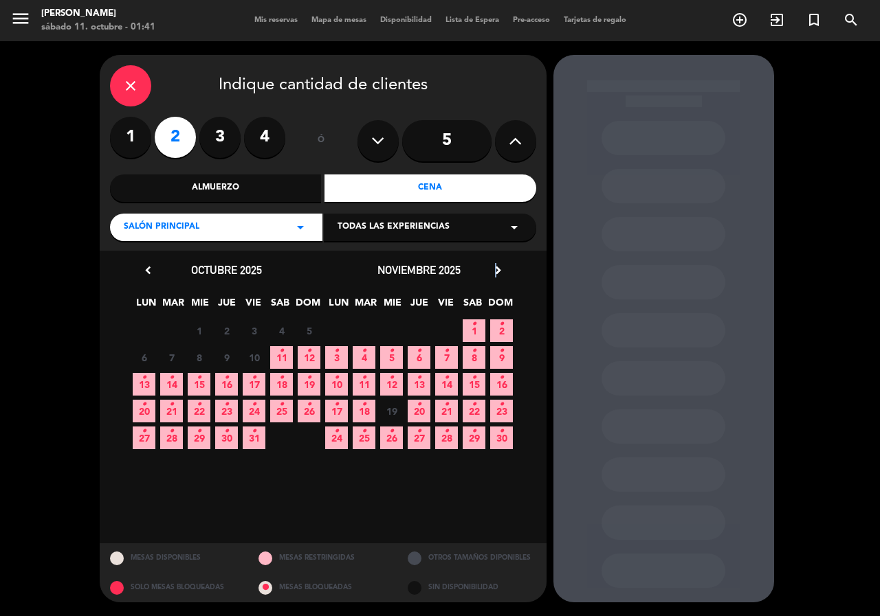
click at [495, 265] on icon "chevron_right" at bounding box center [498, 270] width 14 height 14
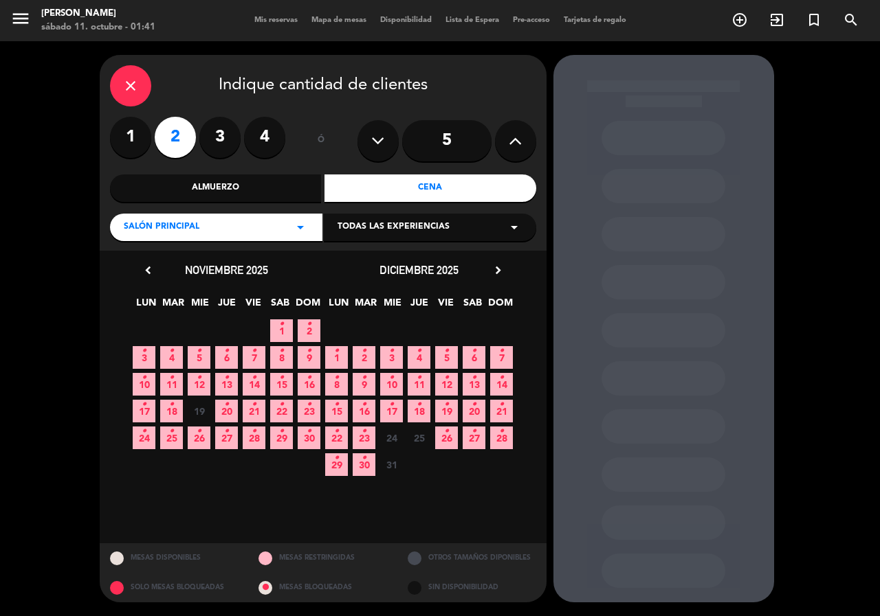
click at [363, 407] on icon "•" at bounding box center [363, 405] width 5 height 22
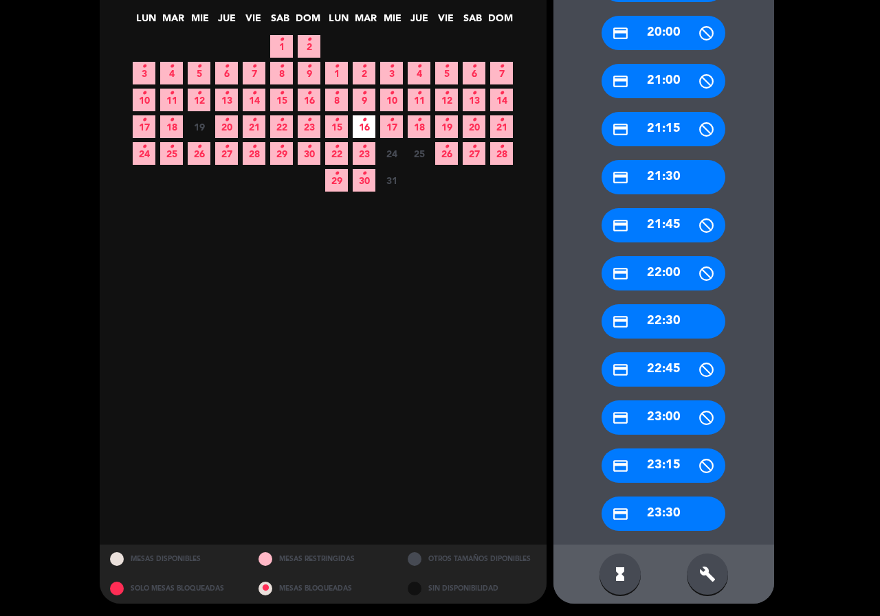
scroll to position [286, 0]
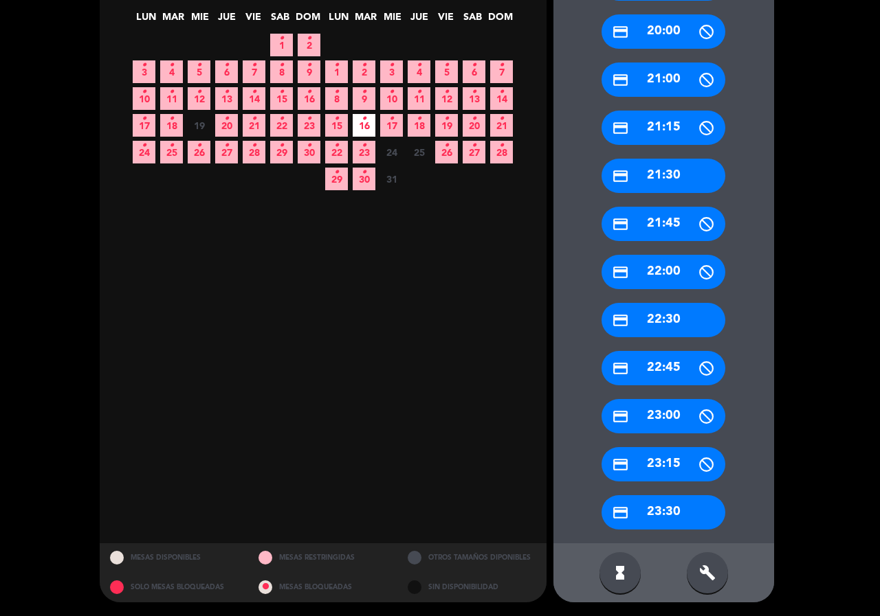
click at [682, 521] on div "credit_card 23:30" at bounding box center [663, 512] width 124 height 34
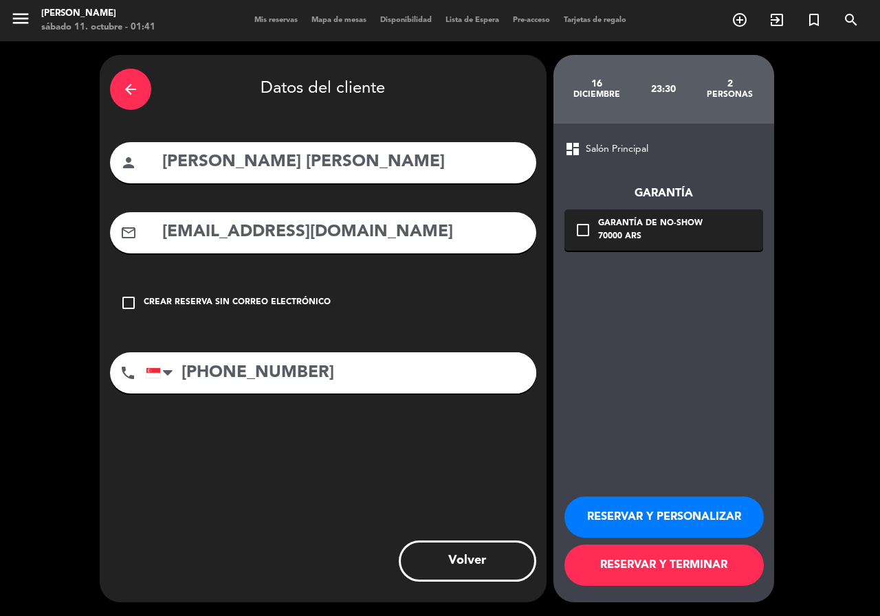
scroll to position [0, 0]
click at [642, 207] on div "Garantía check_box_outline_blank Garantía de no-show 70000 ARS" at bounding box center [663, 203] width 199 height 93
click at [649, 230] on div "Garantía de no-show" at bounding box center [650, 224] width 104 height 14
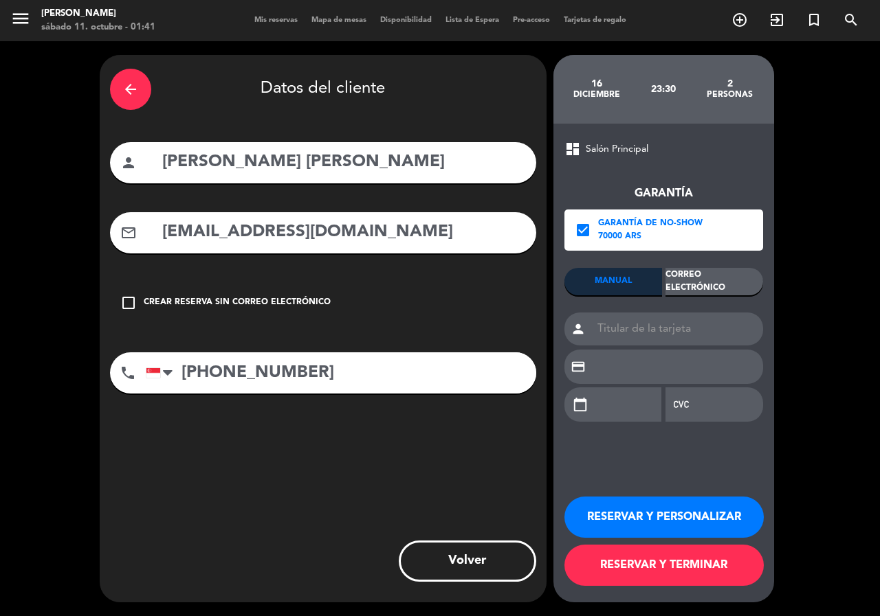
click at [702, 284] on div "Correo Electrónico" at bounding box center [714, 281] width 98 height 27
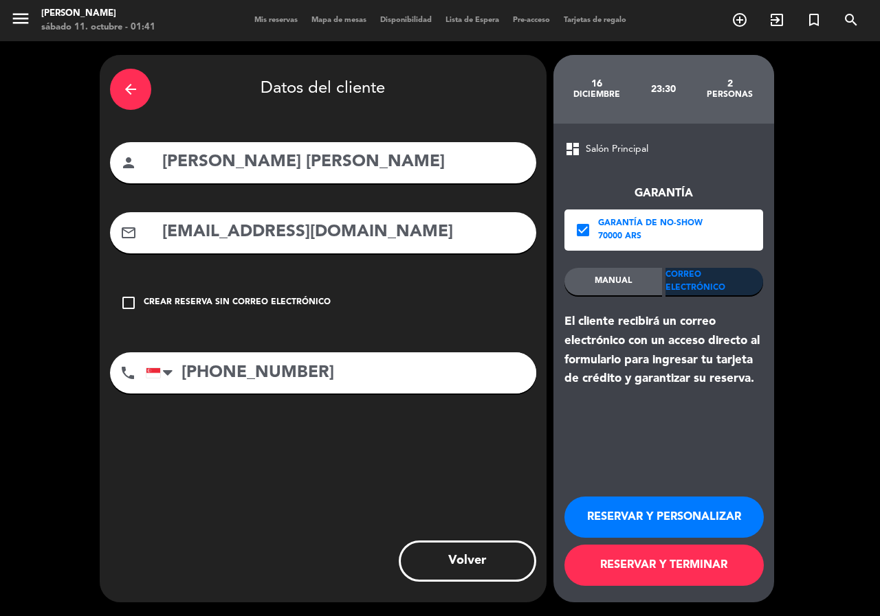
click at [602, 210] on div "check_box Garantía de no-show 70000 ARS" at bounding box center [663, 230] width 199 height 41
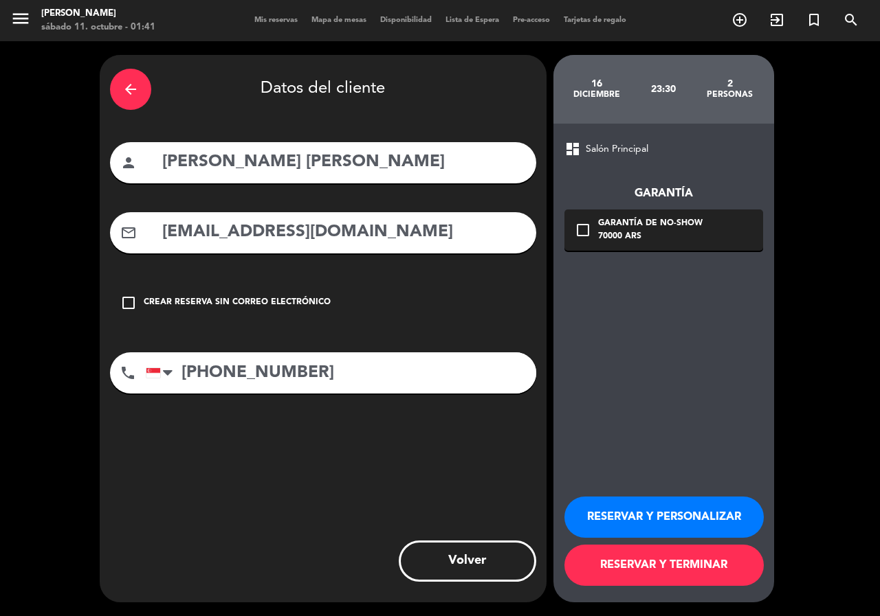
click at [627, 523] on button "RESERVAR Y PERSONALIZAR" at bounding box center [663, 517] width 199 height 41
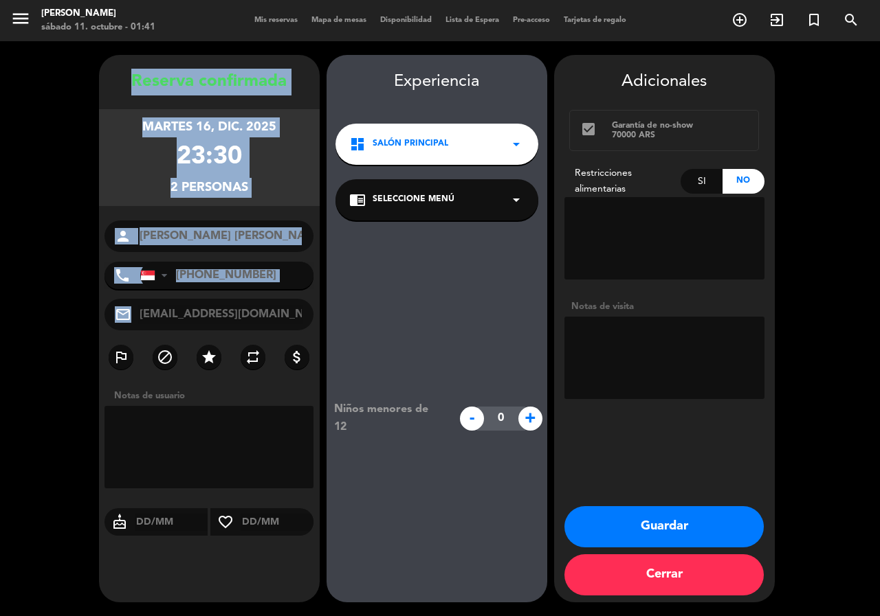
drag, startPoint x: 123, startPoint y: 67, endPoint x: 304, endPoint y: 320, distance: 311.2
click at [304, 320] on div "Reserva confirmada martes 16, dic. 2025 23:30 2 personas person [PERSON_NAME] […" at bounding box center [209, 329] width 221 height 548
copy div "Loremip dolorsitam consec 67, adi. 0061 48:15 8 elitsedd eiusmo tempo Incidi Ut…"
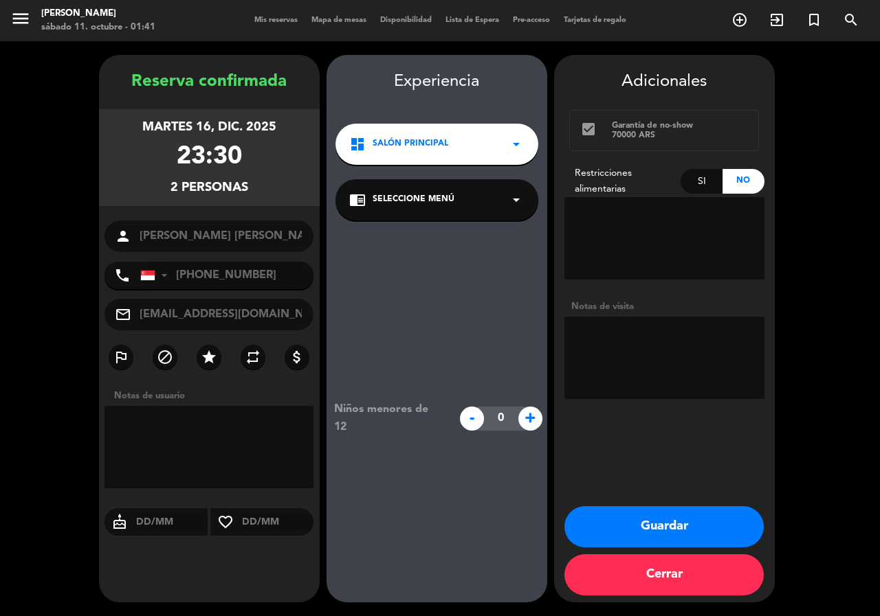
click at [417, 205] on span "Seleccione Menú" at bounding box center [413, 200] width 82 height 14
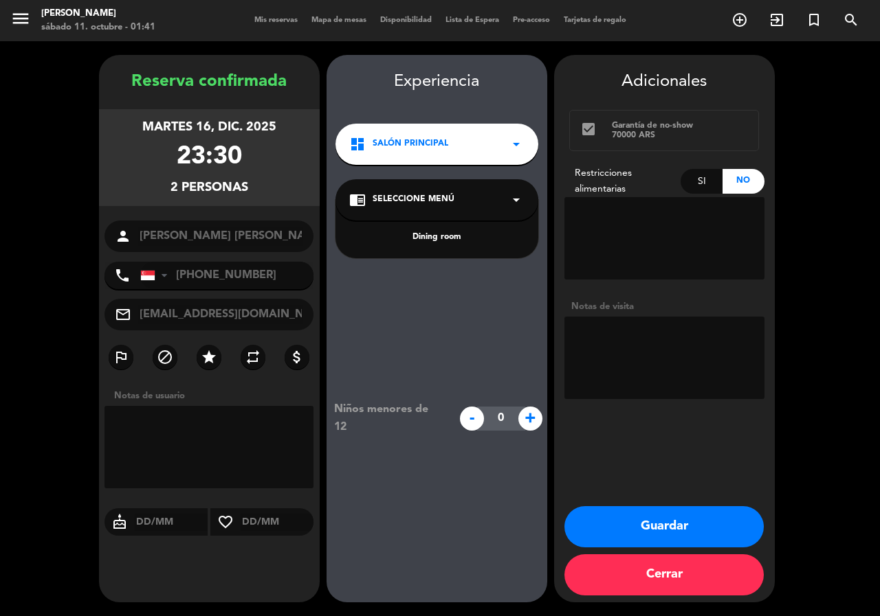
click at [435, 243] on div "Dining room" at bounding box center [436, 238] width 175 height 14
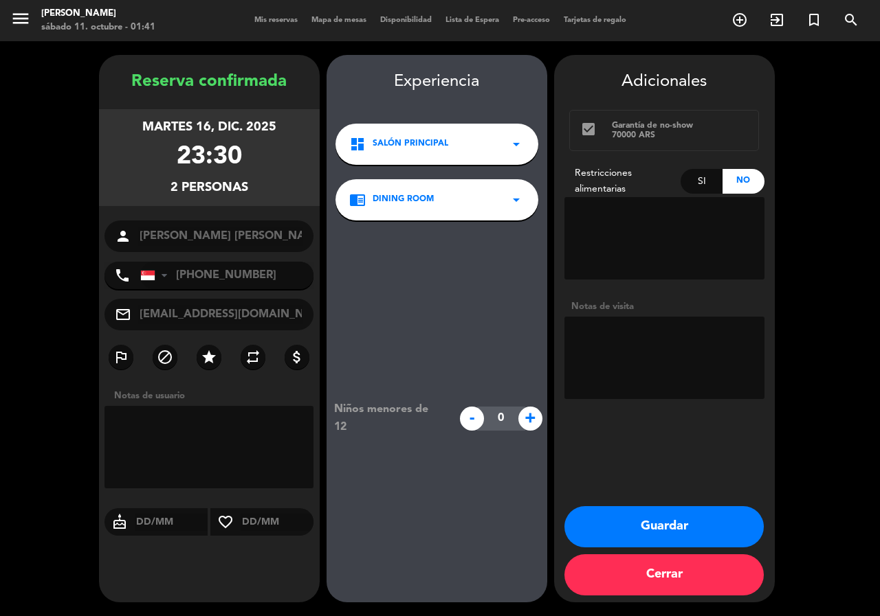
click at [650, 530] on button "Guardar" at bounding box center [663, 526] width 199 height 41
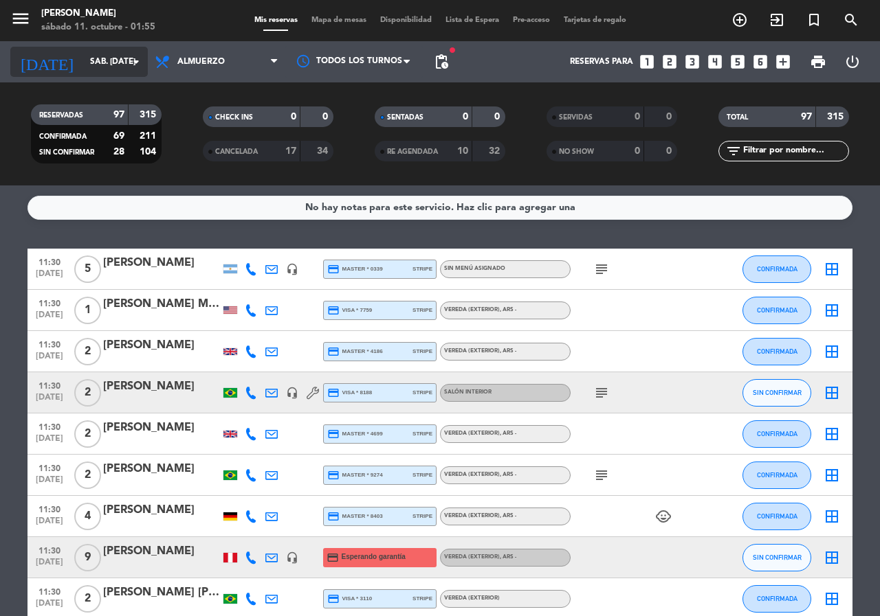
click at [104, 69] on input "sáb. [DATE]" at bounding box center [137, 61] width 109 height 23
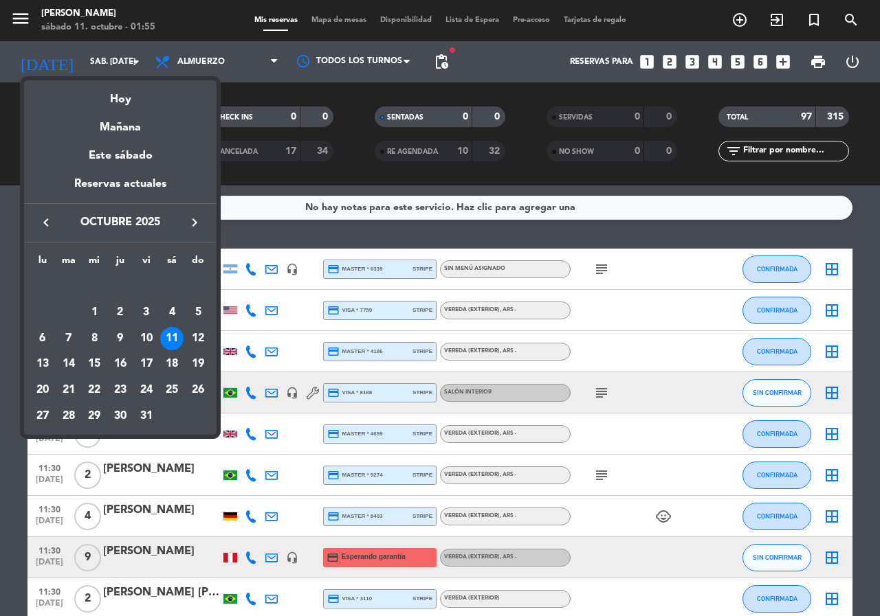
click at [191, 209] on div "keyboard_arrow_left octubre 2025 keyboard_arrow_right" at bounding box center [120, 222] width 192 height 38
click at [192, 217] on div "keyboard_arrow_left octubre 2025 keyboard_arrow_right" at bounding box center [120, 222] width 192 height 38
click at [192, 219] on icon "keyboard_arrow_right" at bounding box center [194, 222] width 16 height 16
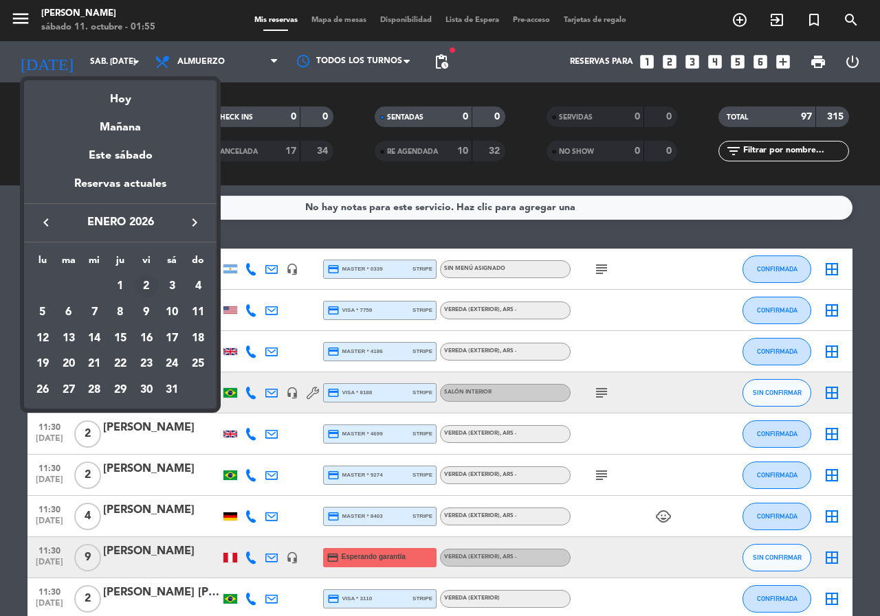
click at [144, 284] on div "2" at bounding box center [146, 286] width 23 height 23
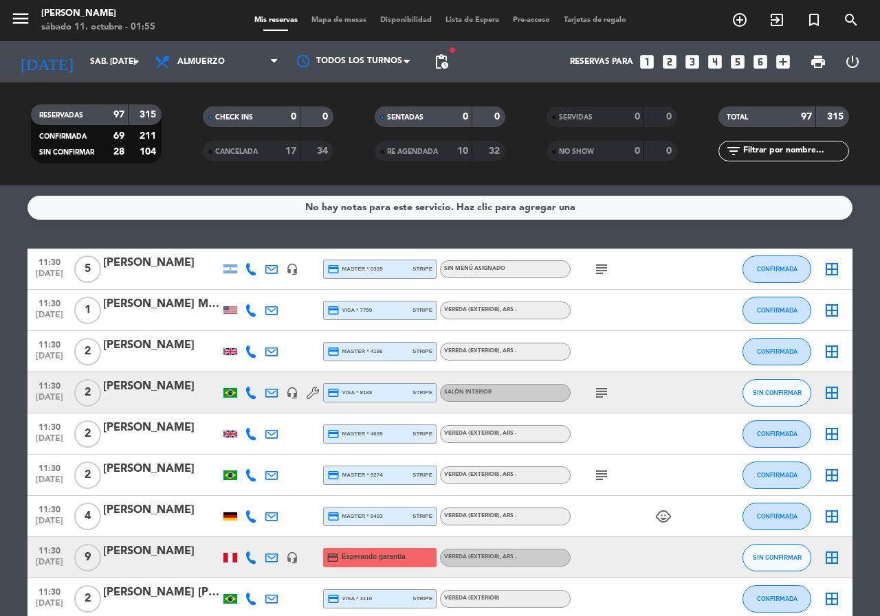
type input "vie. 2 ene."
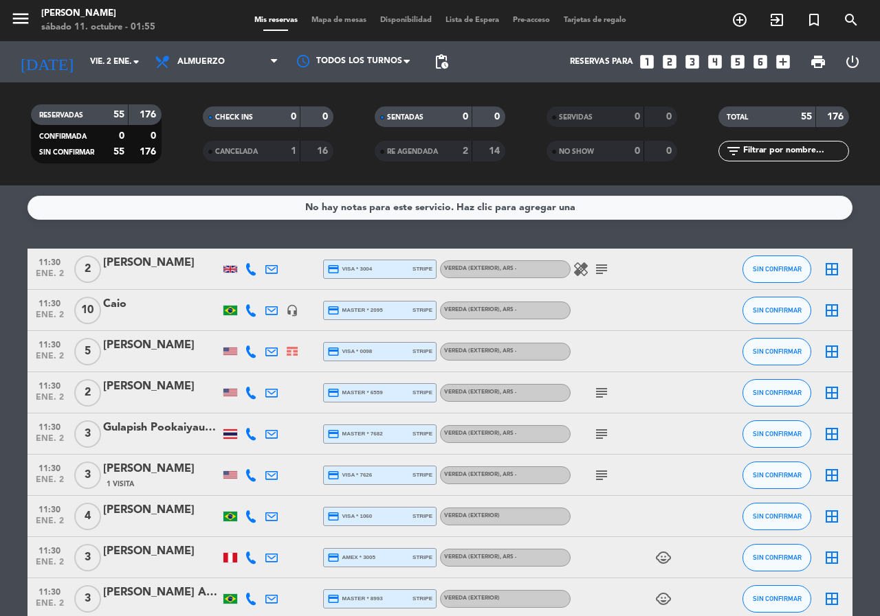
click at [447, 51] on span "pending_actions" at bounding box center [440, 61] width 27 height 27
click at [442, 62] on span "pending_actions" at bounding box center [441, 62] width 16 height 16
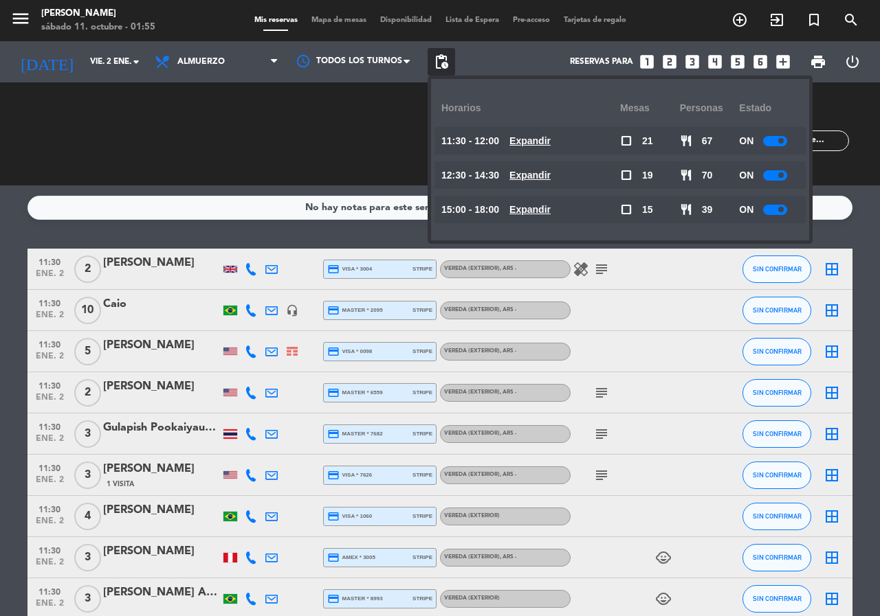
click at [549, 128] on div "11:30 - 12:00 Expandir" at bounding box center [530, 140] width 179 height 27
click at [550, 141] on u "Expandir" at bounding box center [529, 140] width 41 height 11
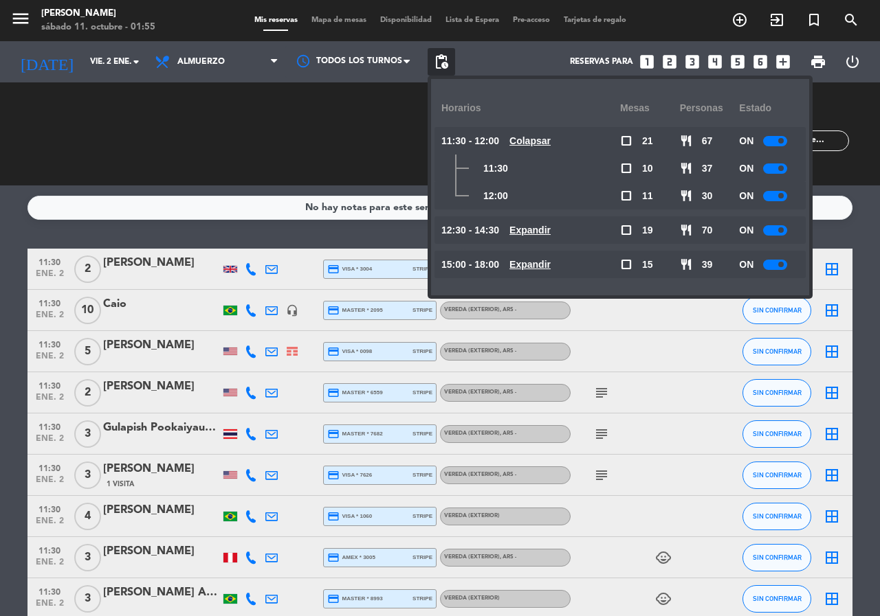
click at [550, 142] on u "Colapsar" at bounding box center [529, 140] width 41 height 11
